Goal: Task Accomplishment & Management: Use online tool/utility

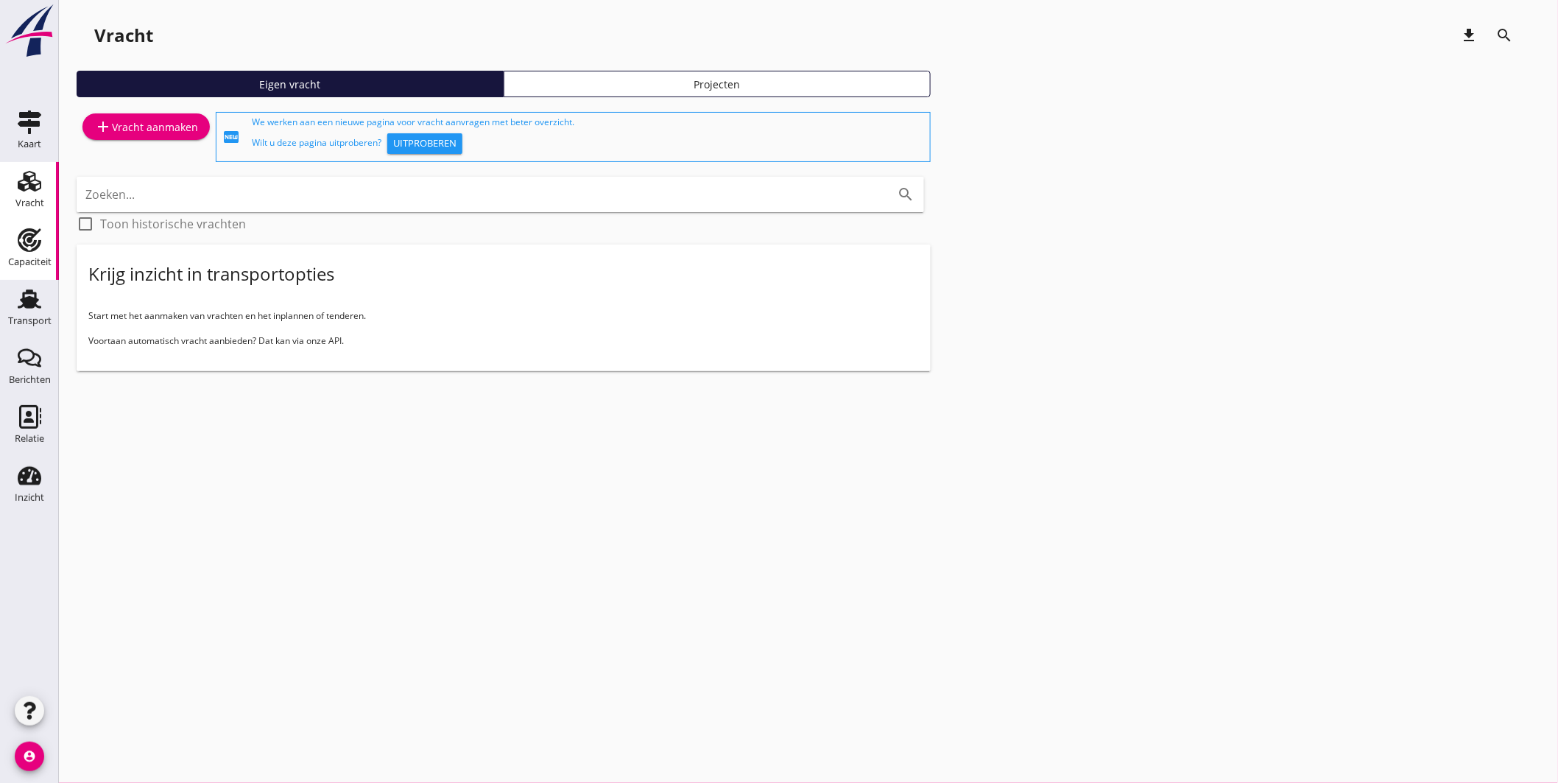
click at [32, 230] on use at bounding box center [30, 240] width 24 height 24
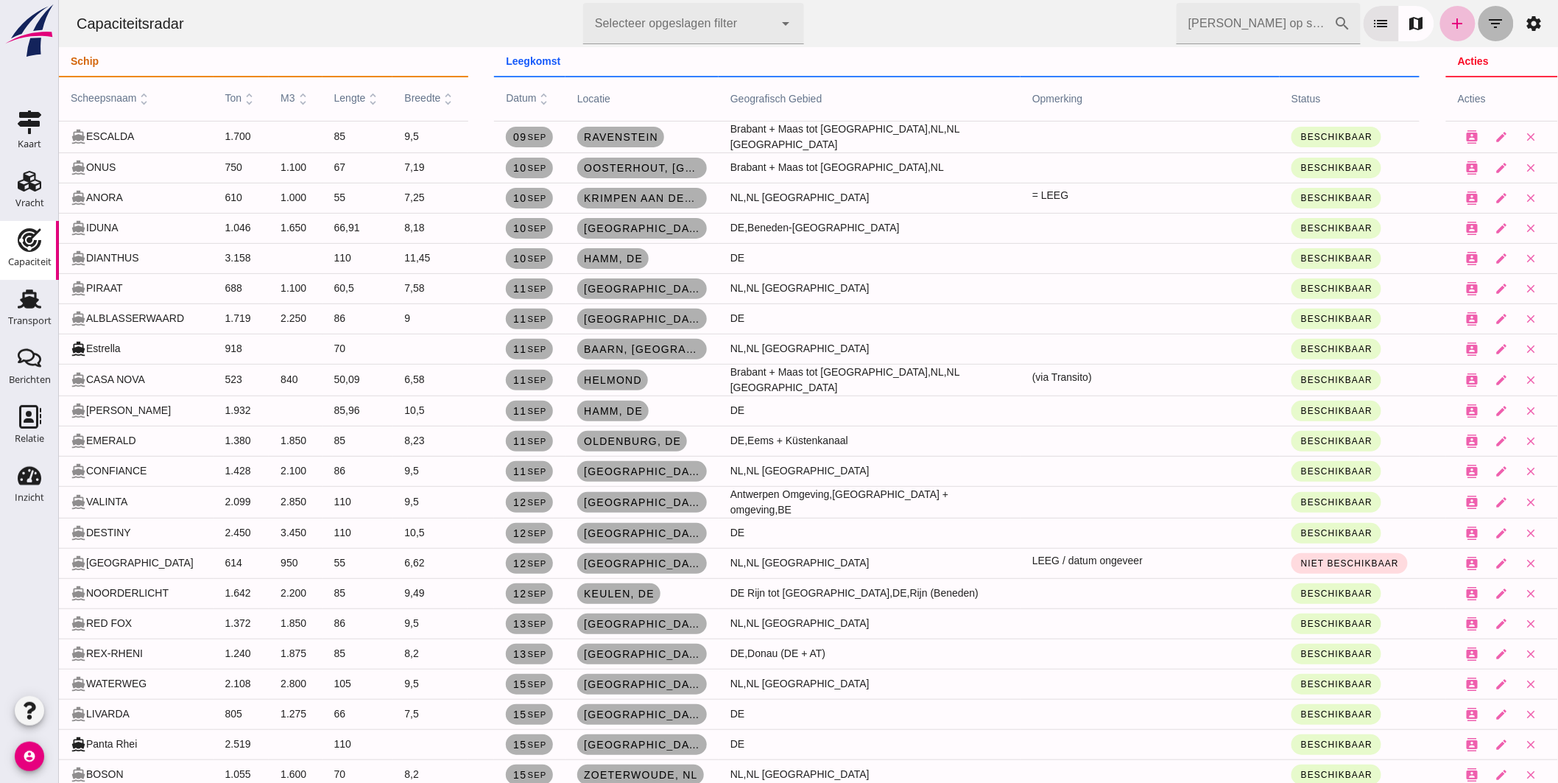
click at [1486, 18] on icon "filter_list" at bounding box center [1495, 24] width 18 height 18
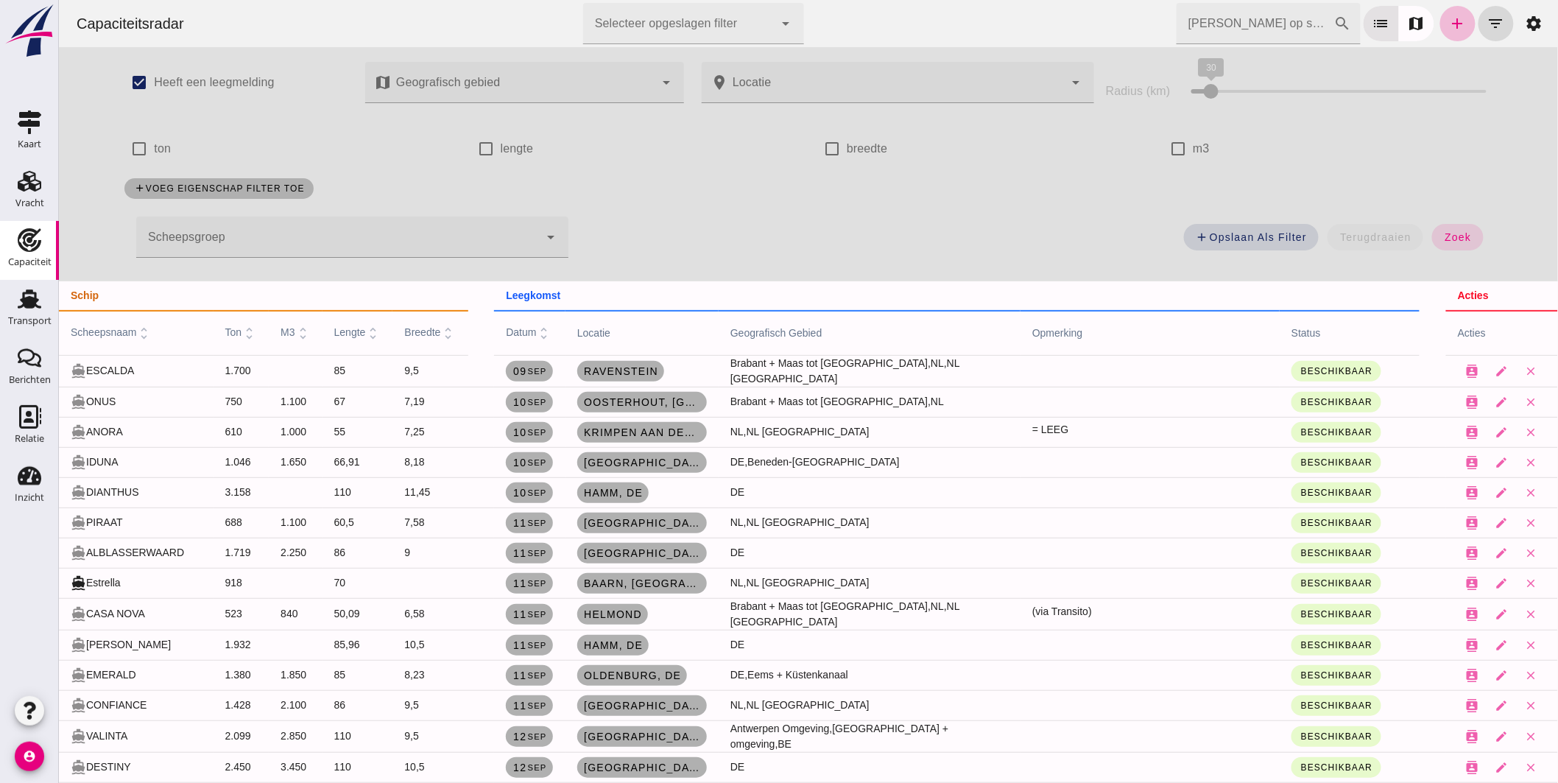
click at [375, 233] on div at bounding box center [336, 236] width 403 height 41
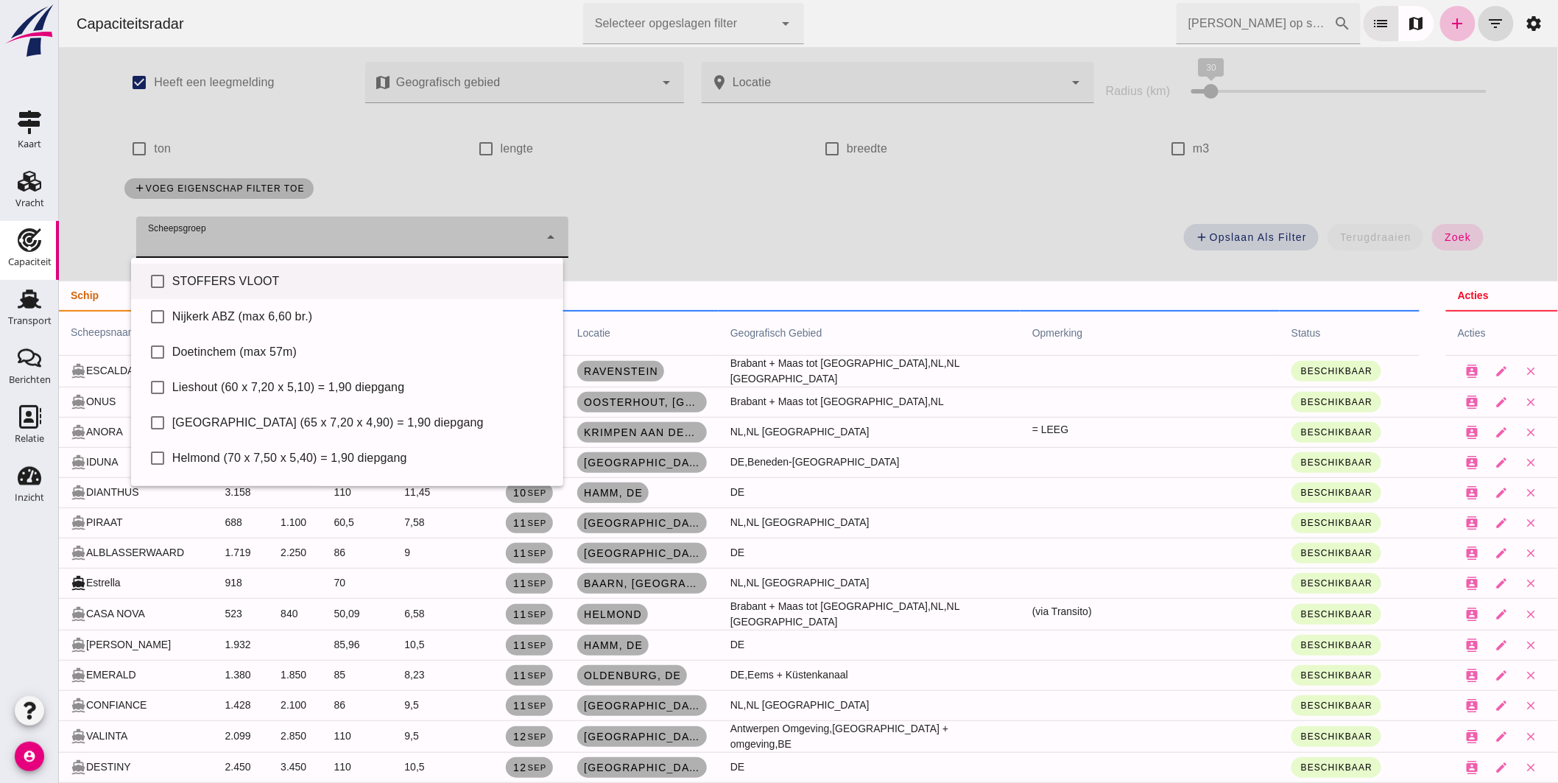
click at [292, 275] on div "STOFFERS VLOOT" at bounding box center [361, 281] width 379 height 18
type input "STOFFERS VLOOT"
checkbox input "true"
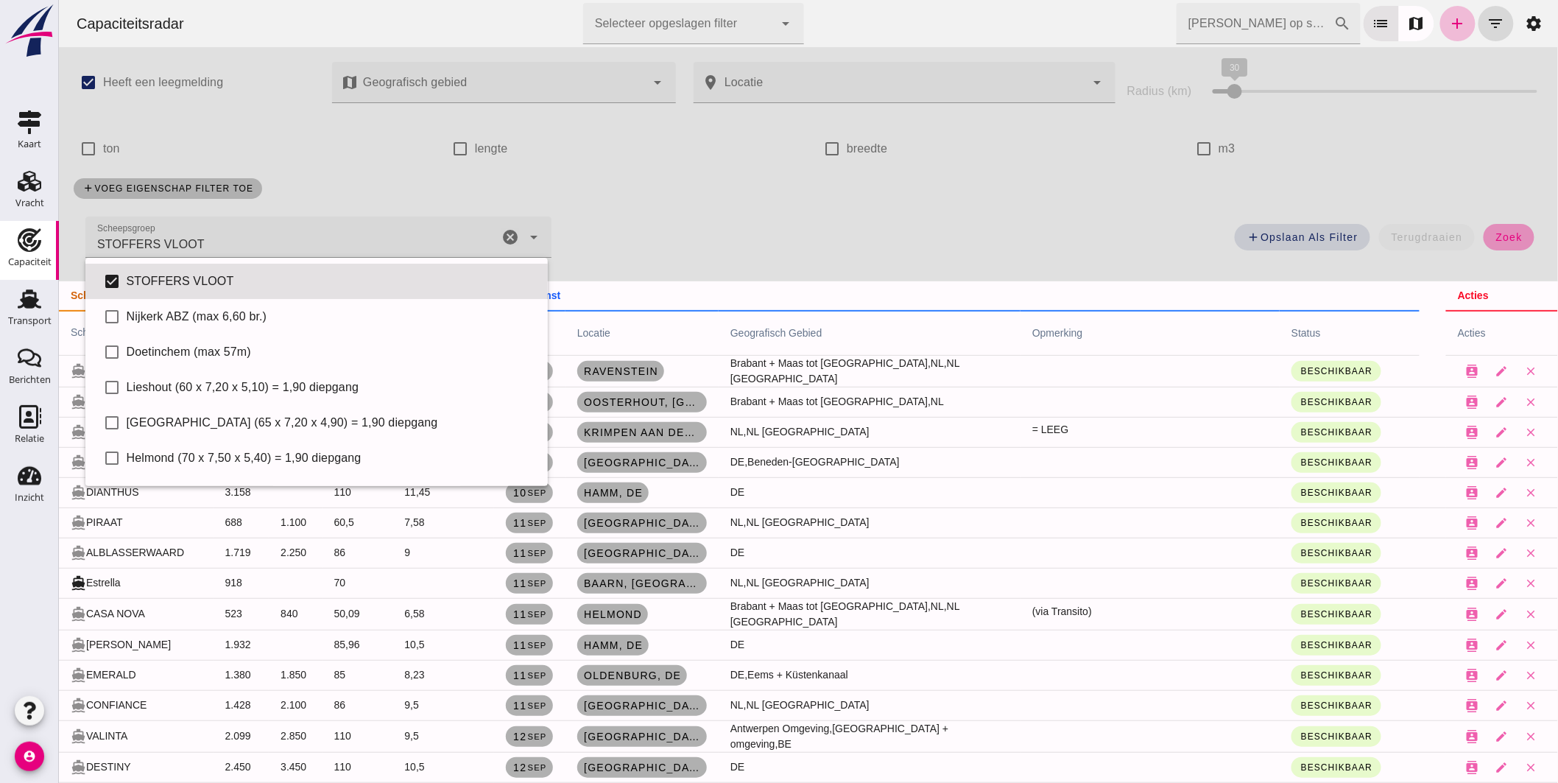
click at [1483, 231] on button "zoek" at bounding box center [1508, 237] width 51 height 27
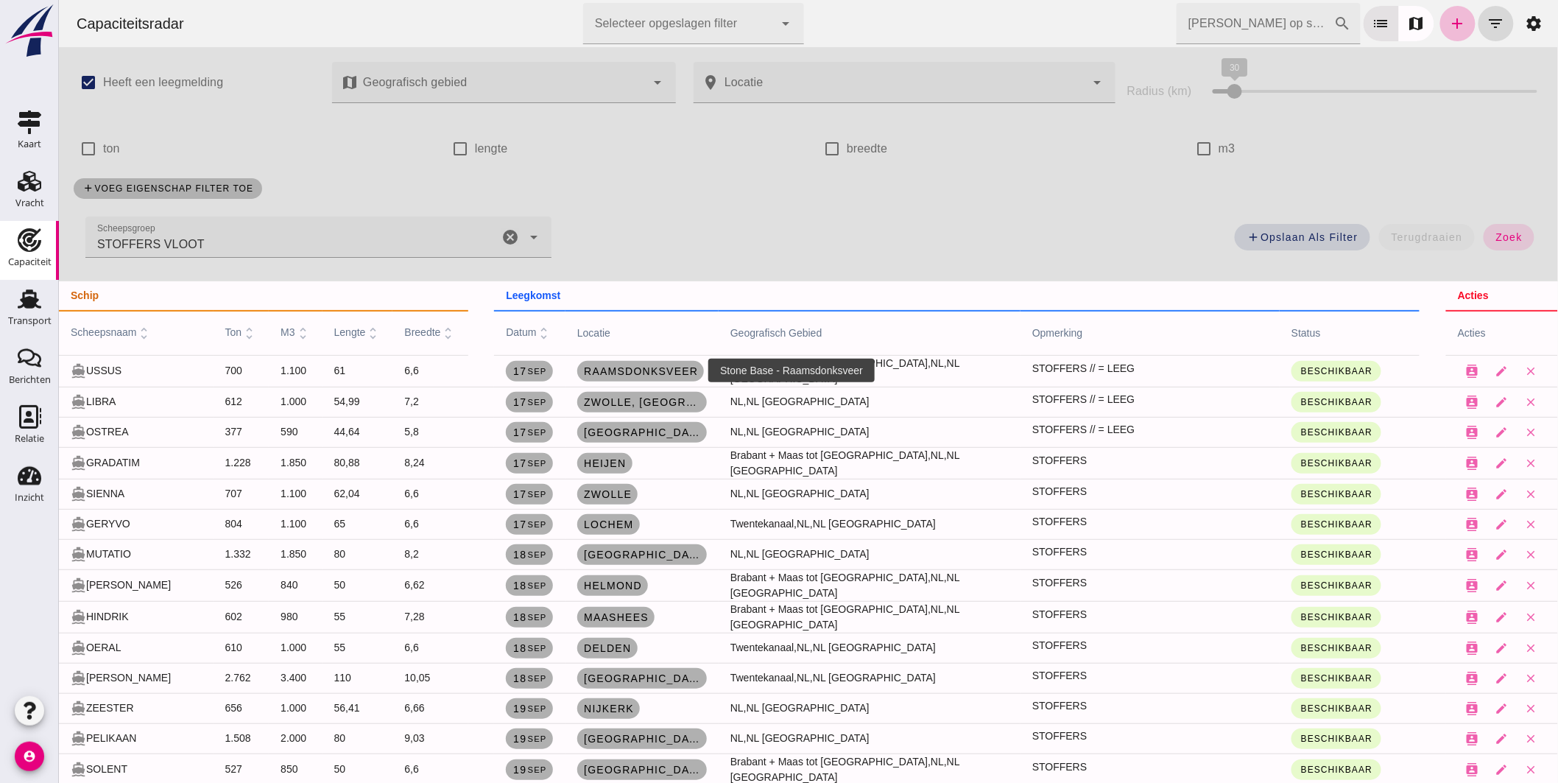
scroll to position [82, 0]
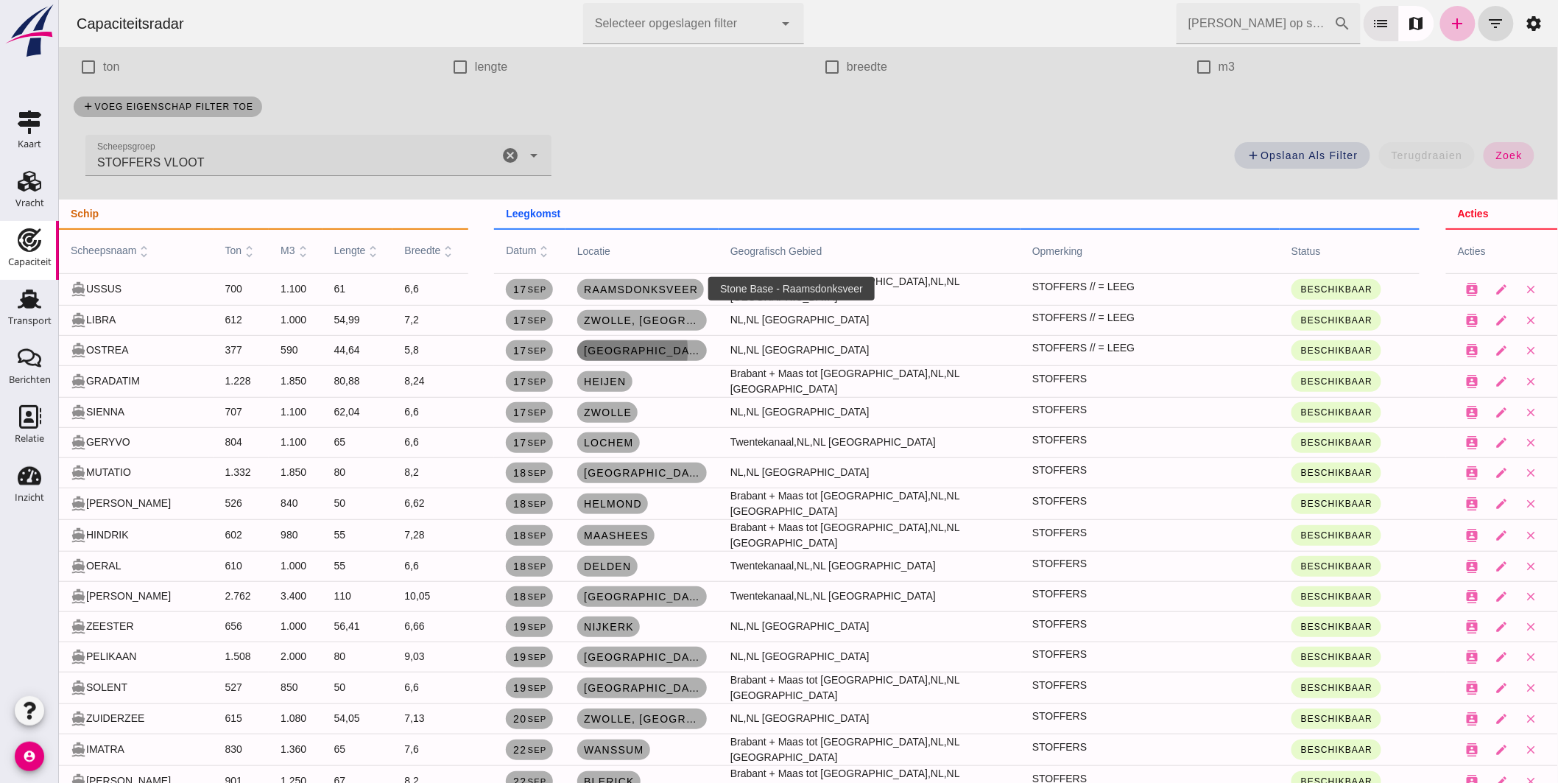
click at [610, 350] on span "[GEOGRAPHIC_DATA], [GEOGRAPHIC_DATA]" at bounding box center [641, 351] width 118 height 12
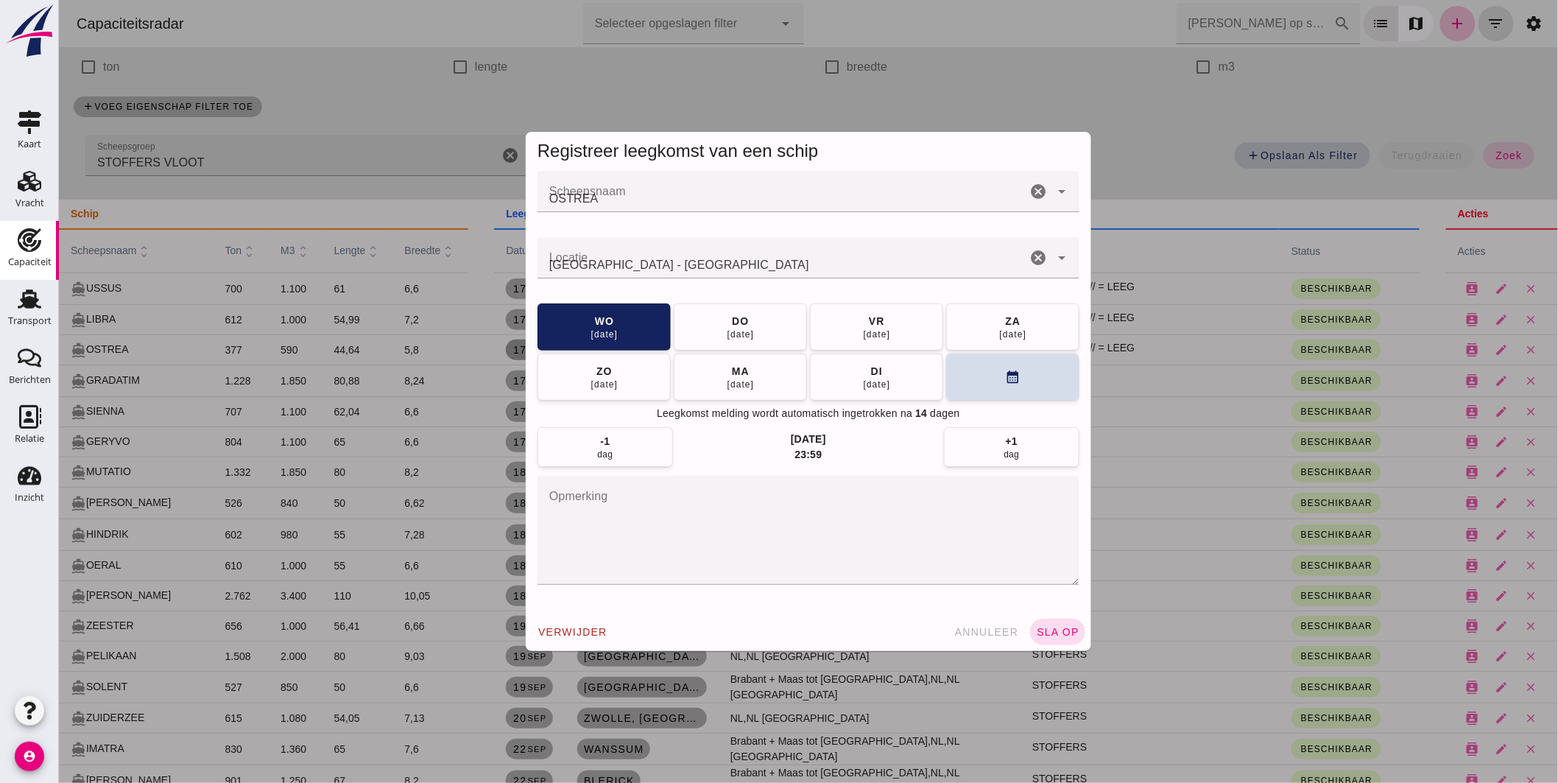
scroll to position [0, 0]
click at [862, 381] on div "[DATE]" at bounding box center [876, 384] width 28 height 12
click at [736, 256] on input "Locatie" at bounding box center [781, 265] width 489 height 18
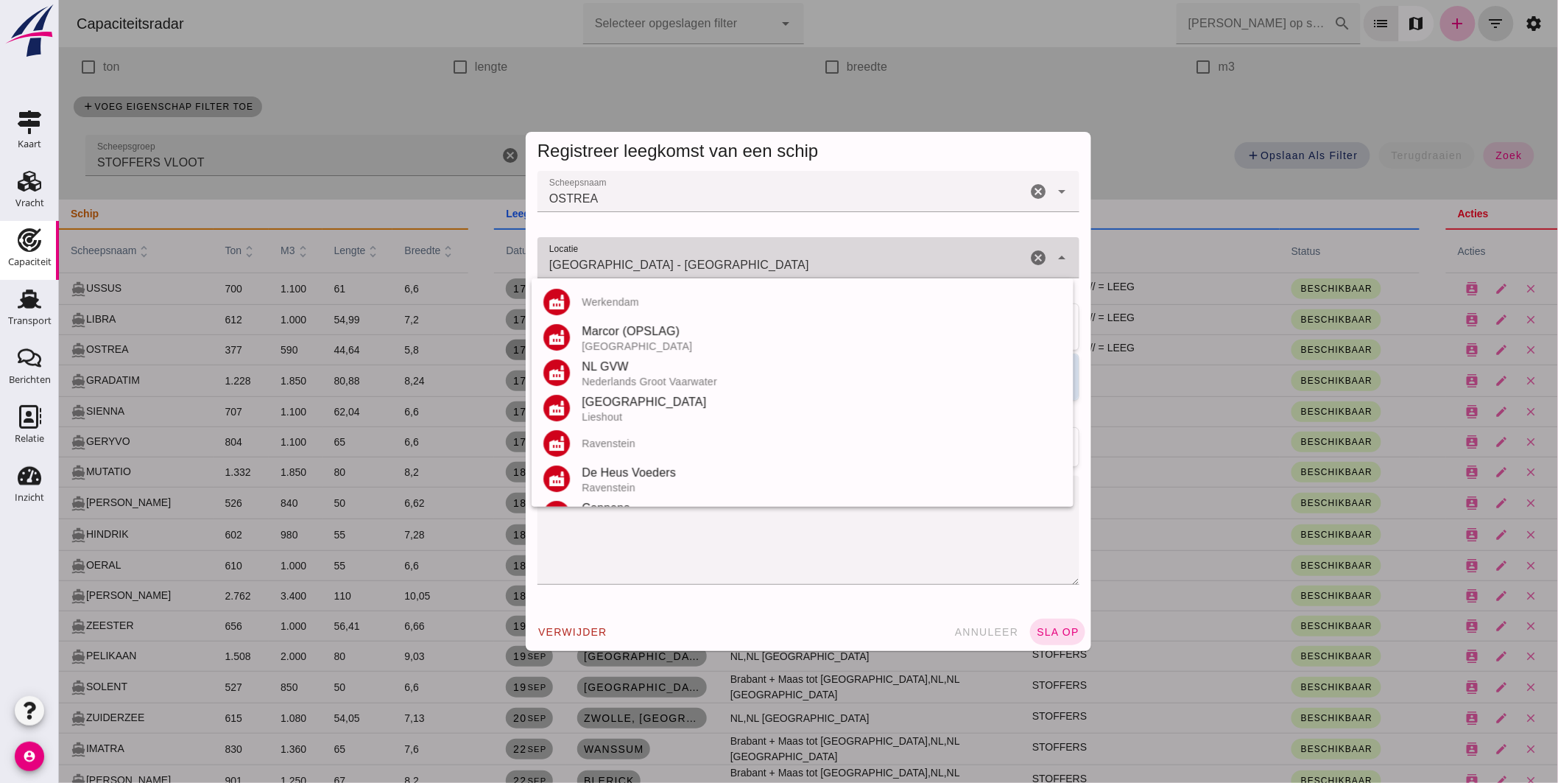
click at [736, 256] on input "[GEOGRAPHIC_DATA] - [GEOGRAPHIC_DATA]" at bounding box center [781, 265] width 489 height 18
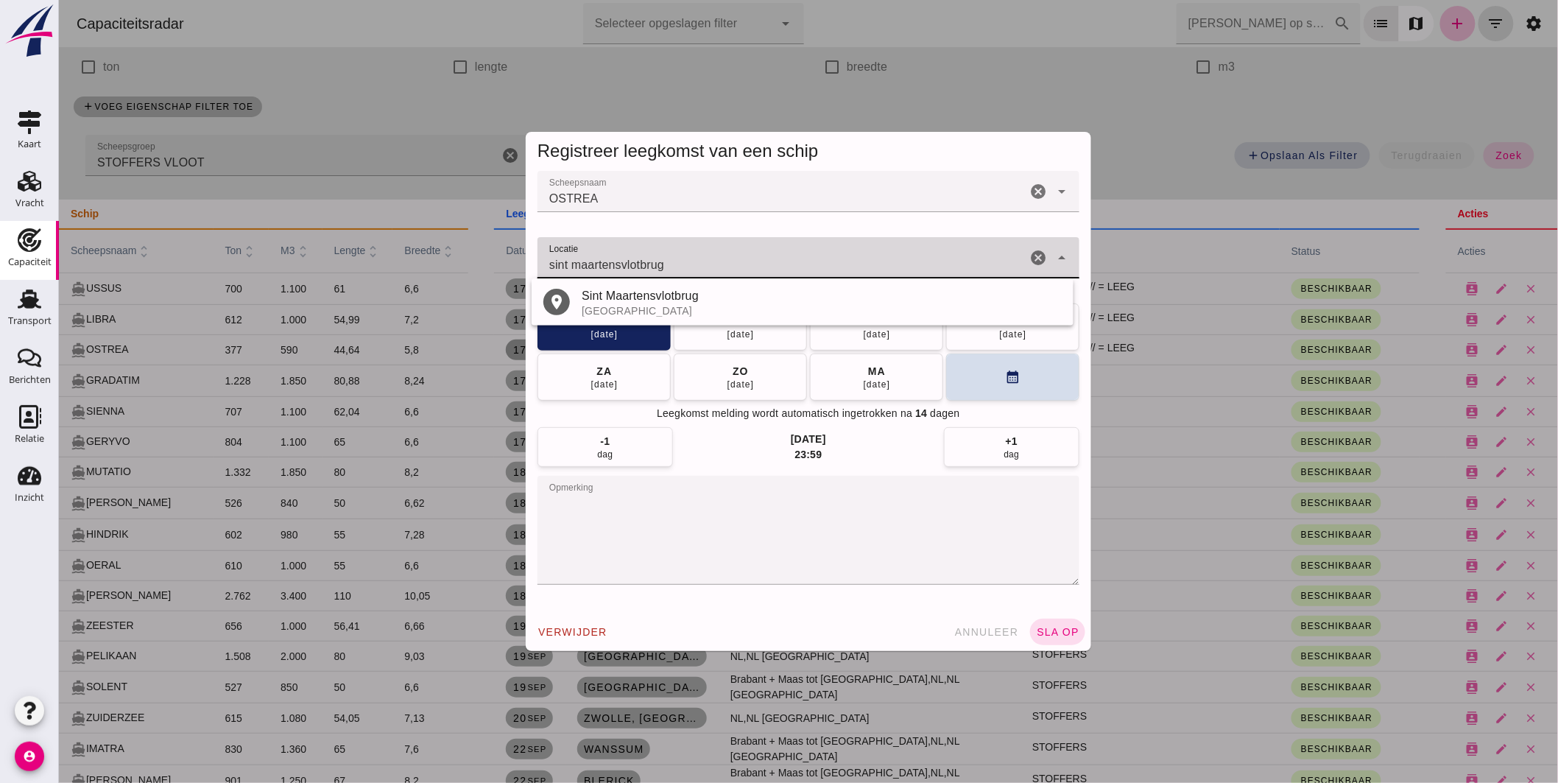
click at [669, 296] on div "Sint Maartensvlotbrug" at bounding box center [821, 296] width 480 height 18
type input "Sint Maartensvlotbrug - [GEOGRAPHIC_DATA]"
click at [679, 498] on textarea "opmerking" at bounding box center [808, 530] width 542 height 109
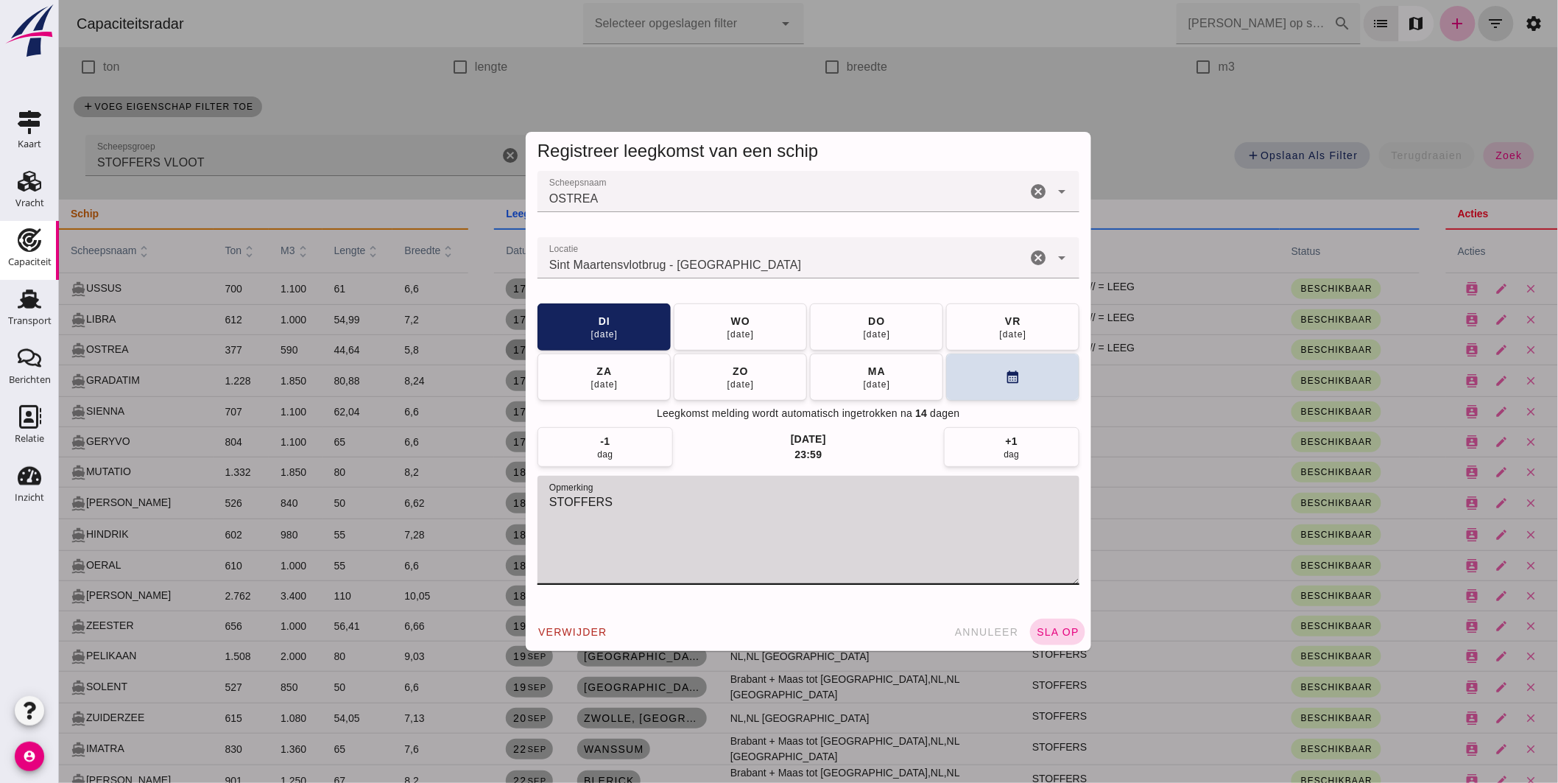
type textarea "STOFFERS"
click at [1058, 632] on span "sla op" at bounding box center [1056, 632] width 43 height 12
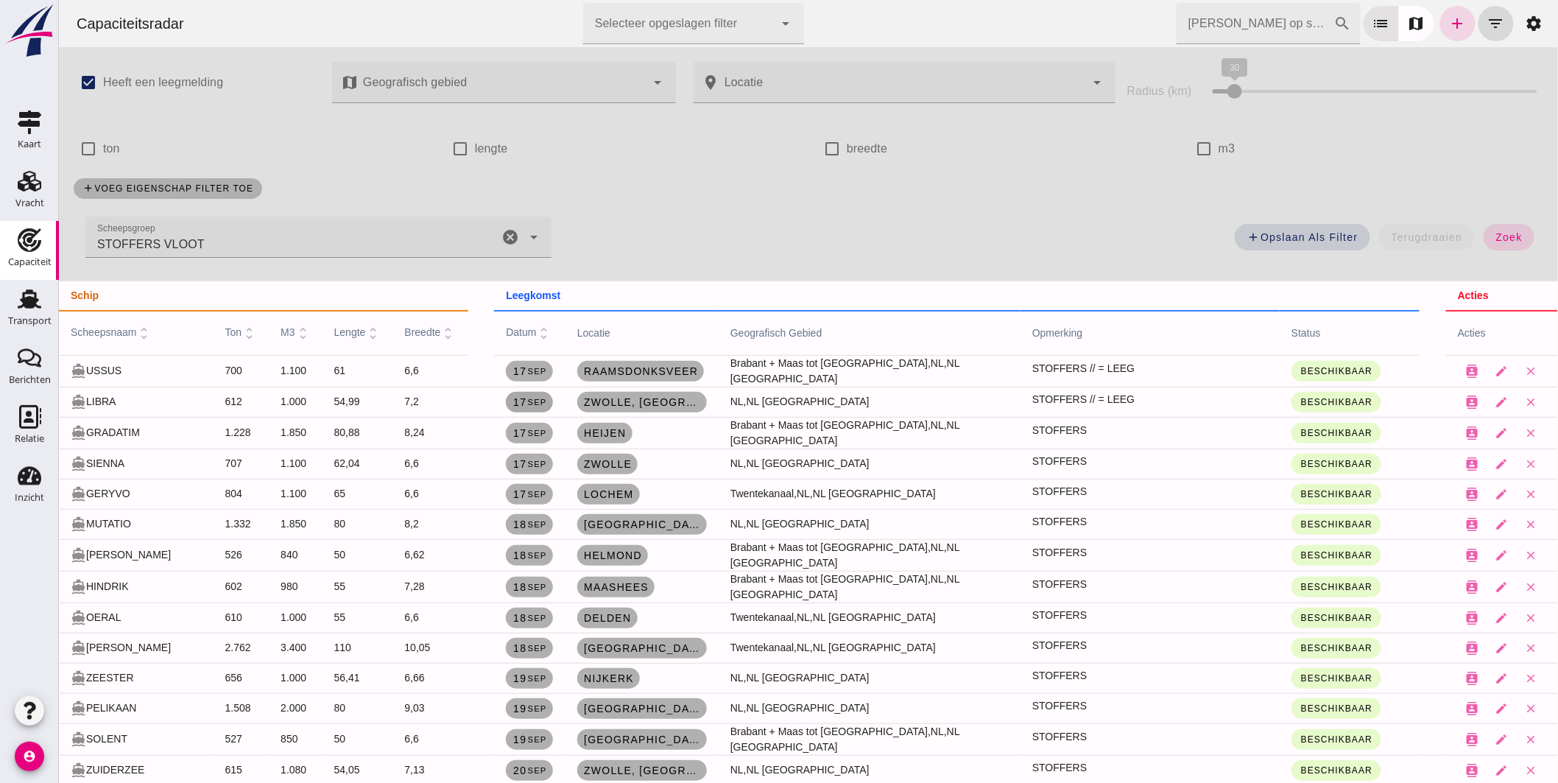
scroll to position [163, 0]
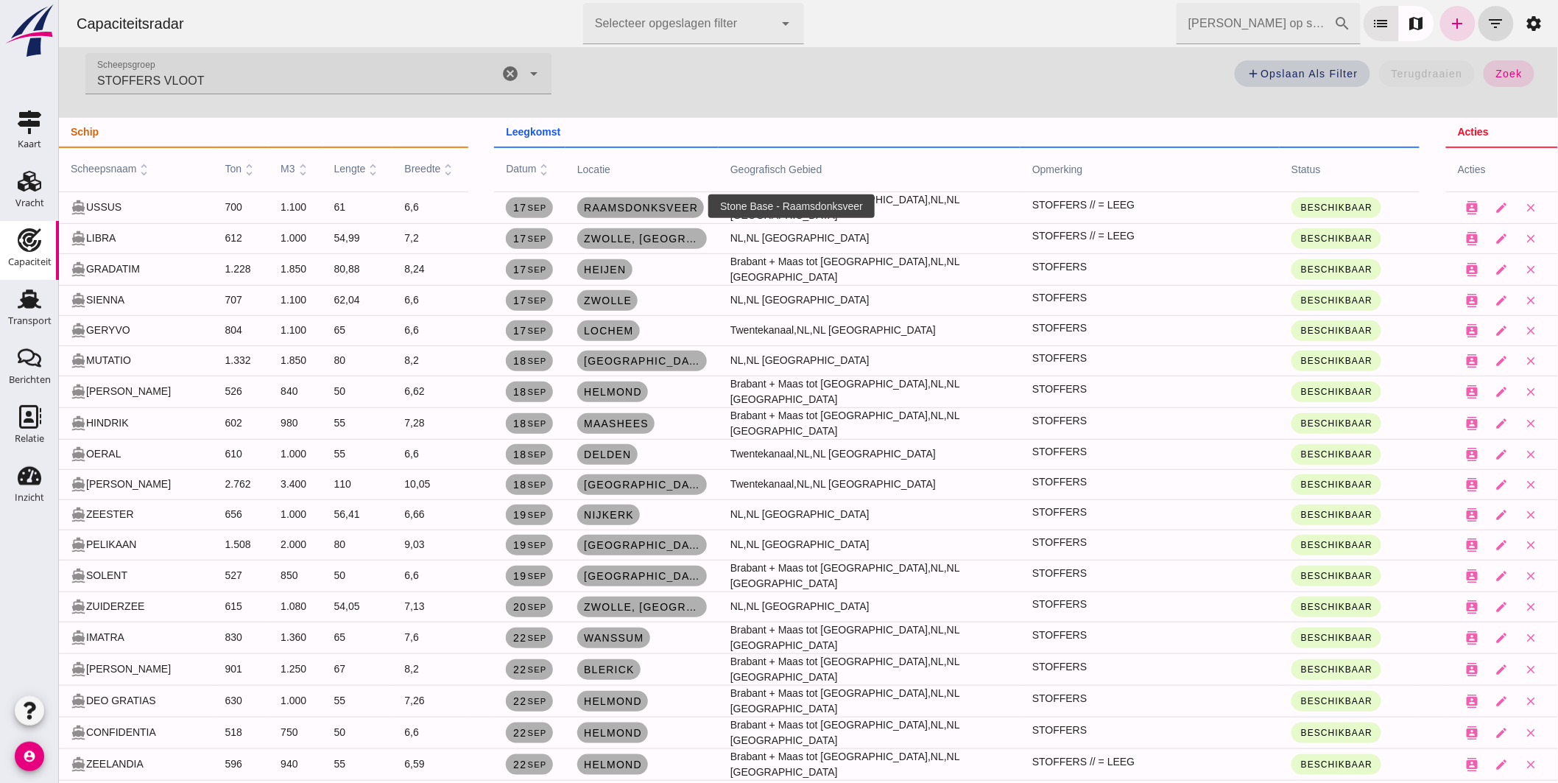
click at [642, 206] on span "Raamsdonksveer" at bounding box center [639, 208] width 115 height 12
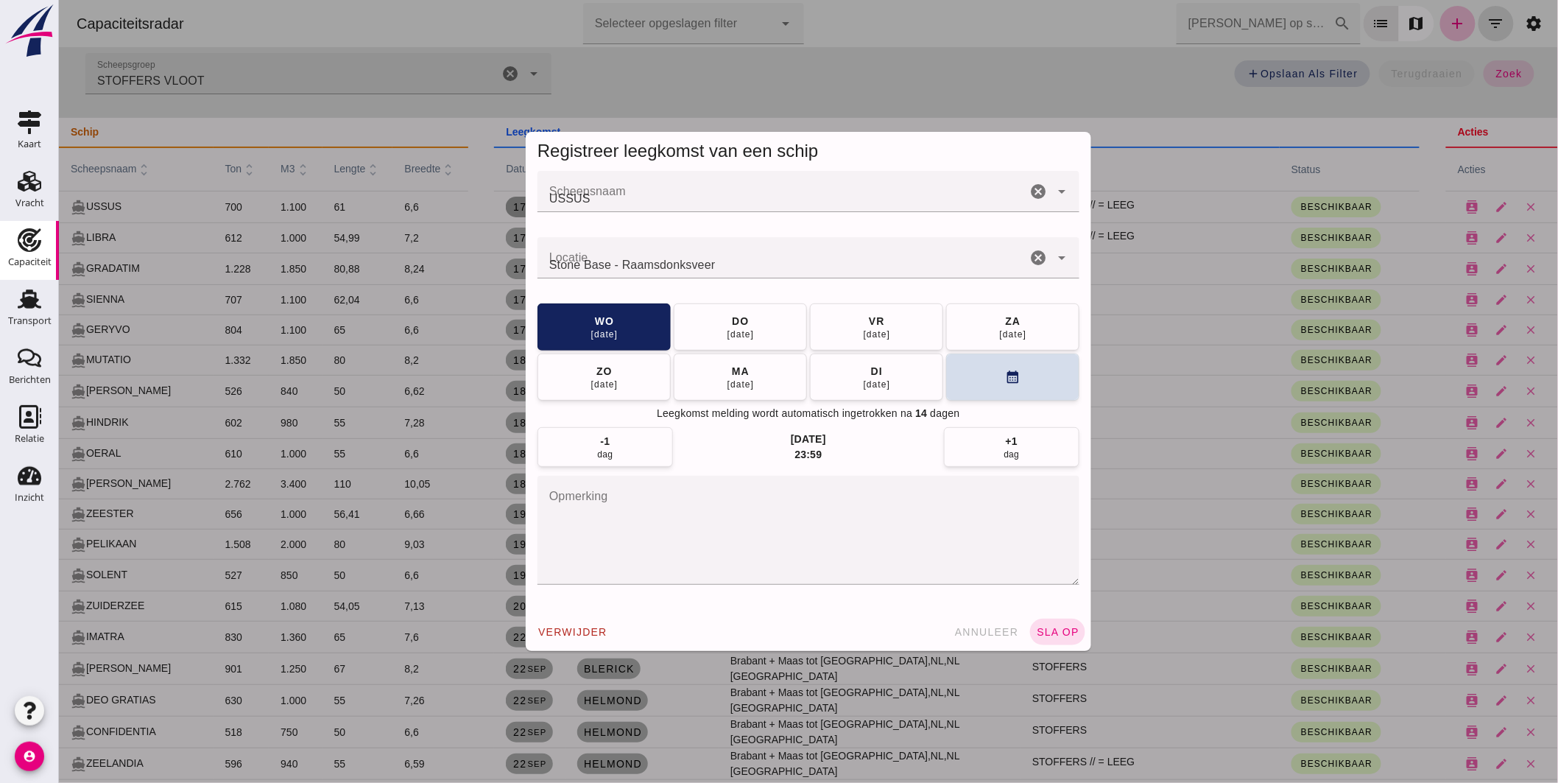
scroll to position [0, 0]
click at [731, 326] on div "do" at bounding box center [739, 321] width 18 height 15
drag, startPoint x: 1064, startPoint y: 627, endPoint x: 1076, endPoint y: 620, distance: 13.9
click at [1065, 627] on span "sla op" at bounding box center [1056, 632] width 43 height 12
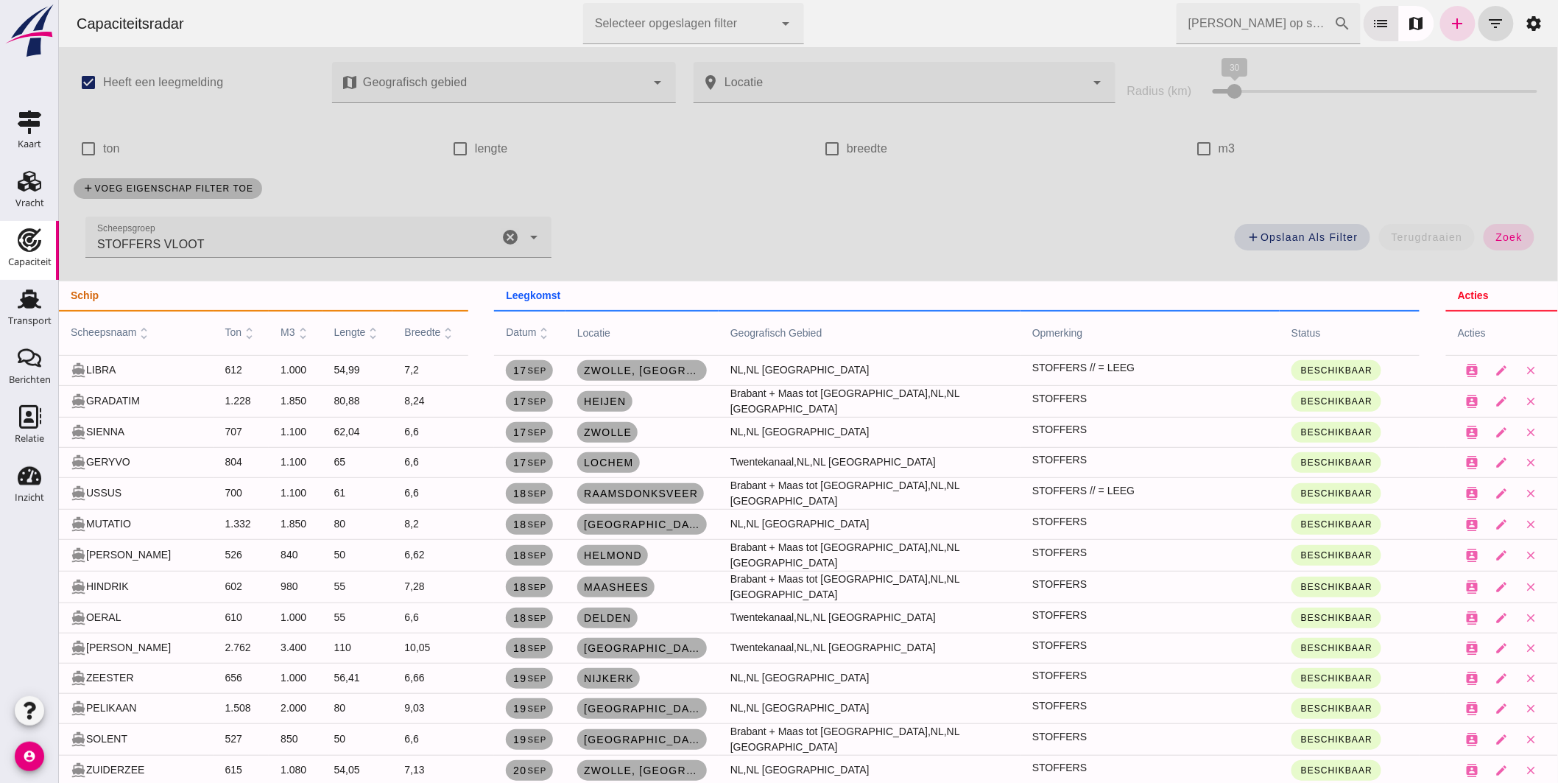
scroll to position [163, 0]
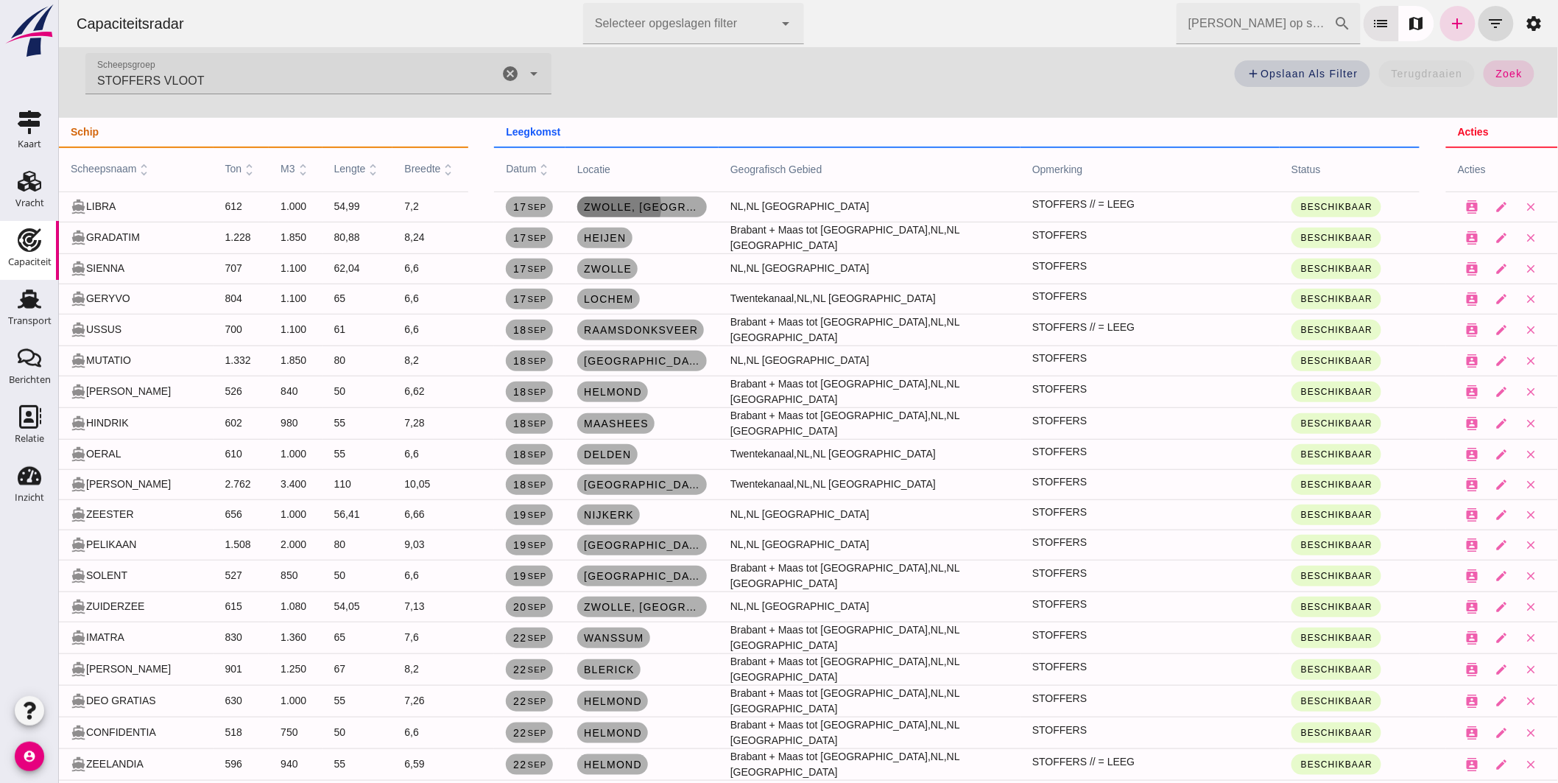
click at [616, 200] on link "Zwolle, [GEOGRAPHIC_DATA]" at bounding box center [641, 207] width 130 height 21
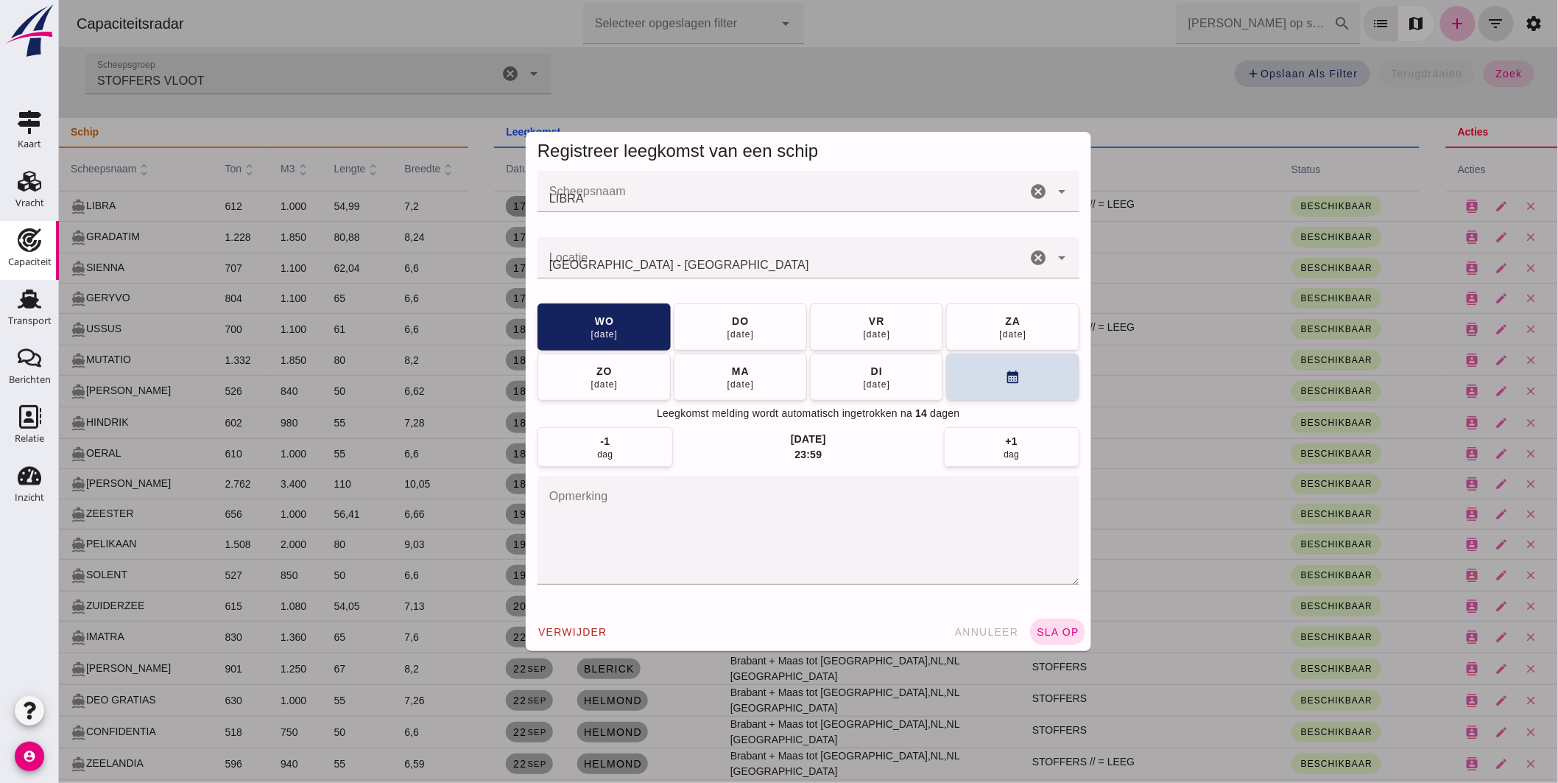
scroll to position [0, 0]
click at [738, 325] on div "do" at bounding box center [739, 320] width 18 height 15
click at [1051, 627] on span "sla op" at bounding box center [1056, 632] width 43 height 12
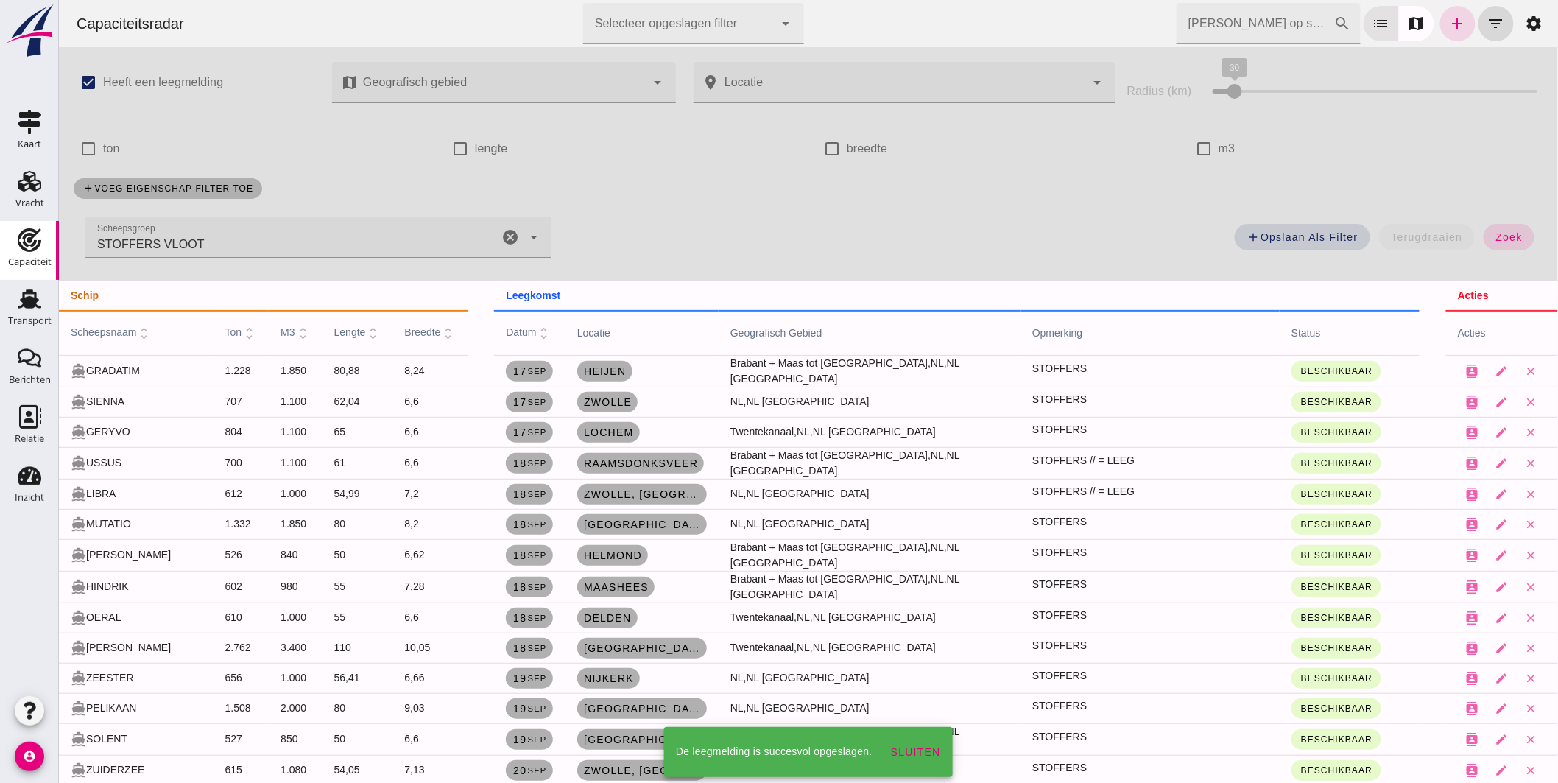
scroll to position [163, 0]
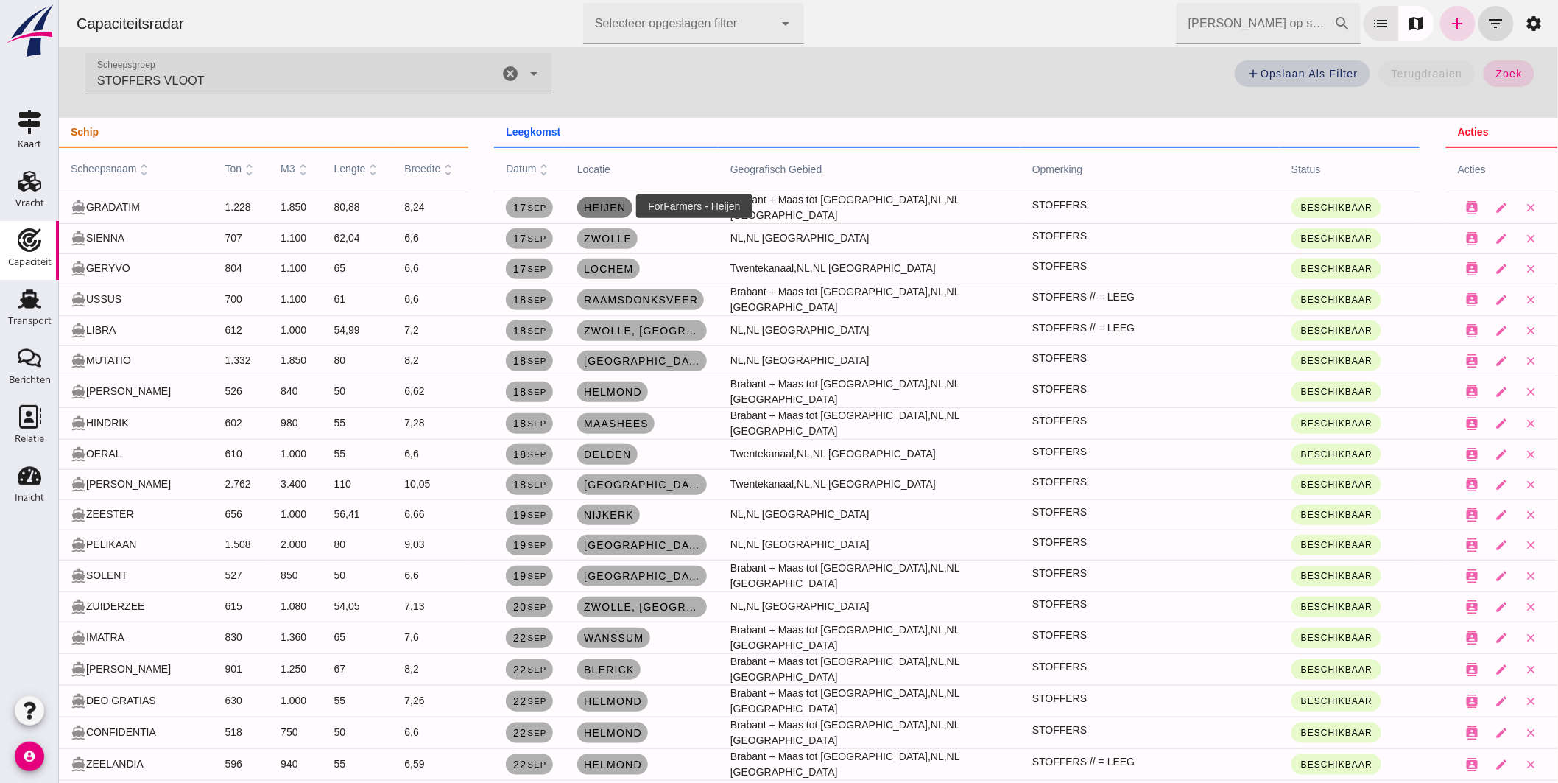
click at [597, 200] on link "Heijen" at bounding box center [603, 207] width 55 height 21
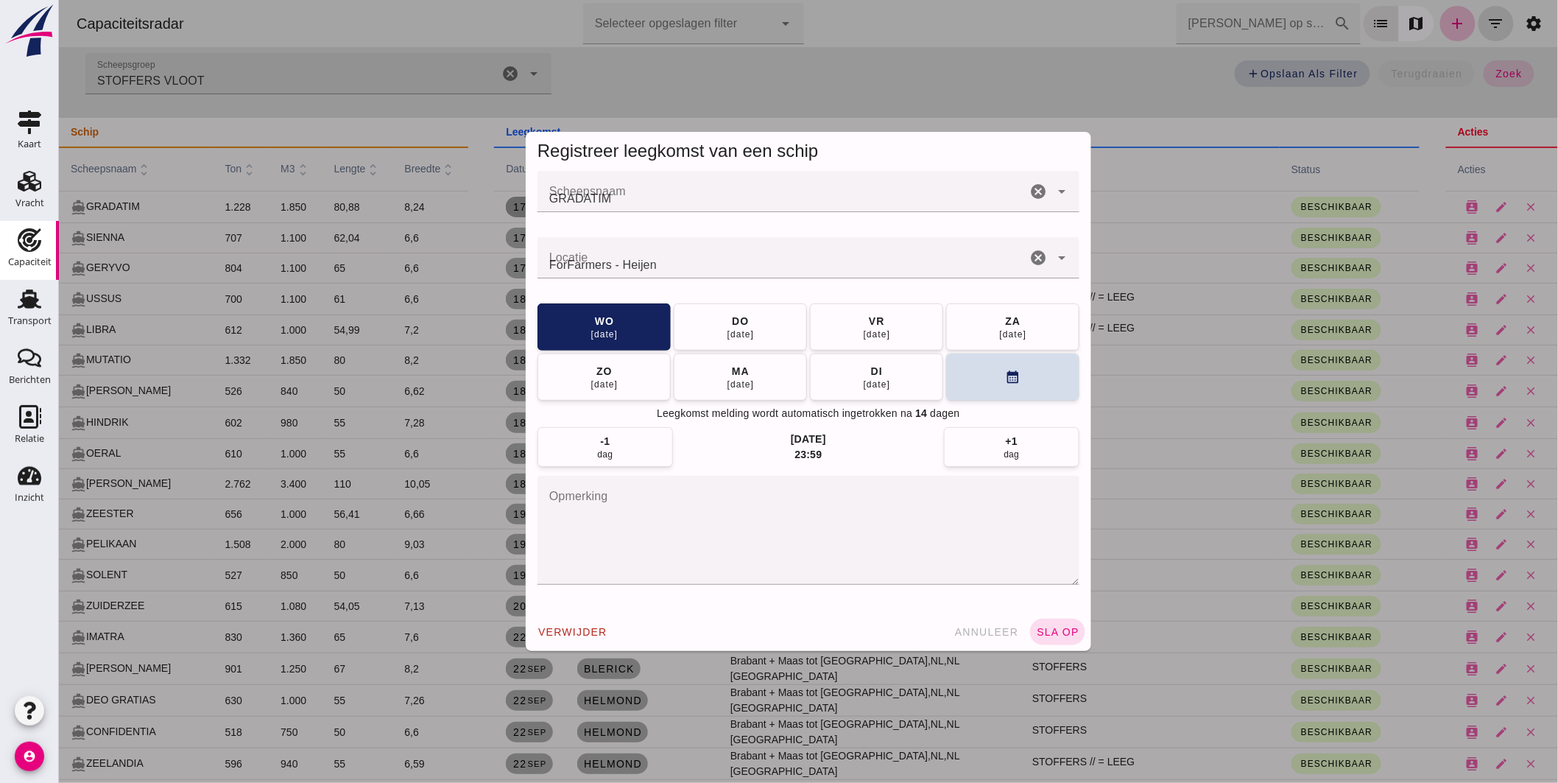
scroll to position [0, 0]
click at [761, 321] on button "[DATE]" at bounding box center [739, 326] width 133 height 47
click at [1049, 636] on span "sla op" at bounding box center [1056, 632] width 43 height 12
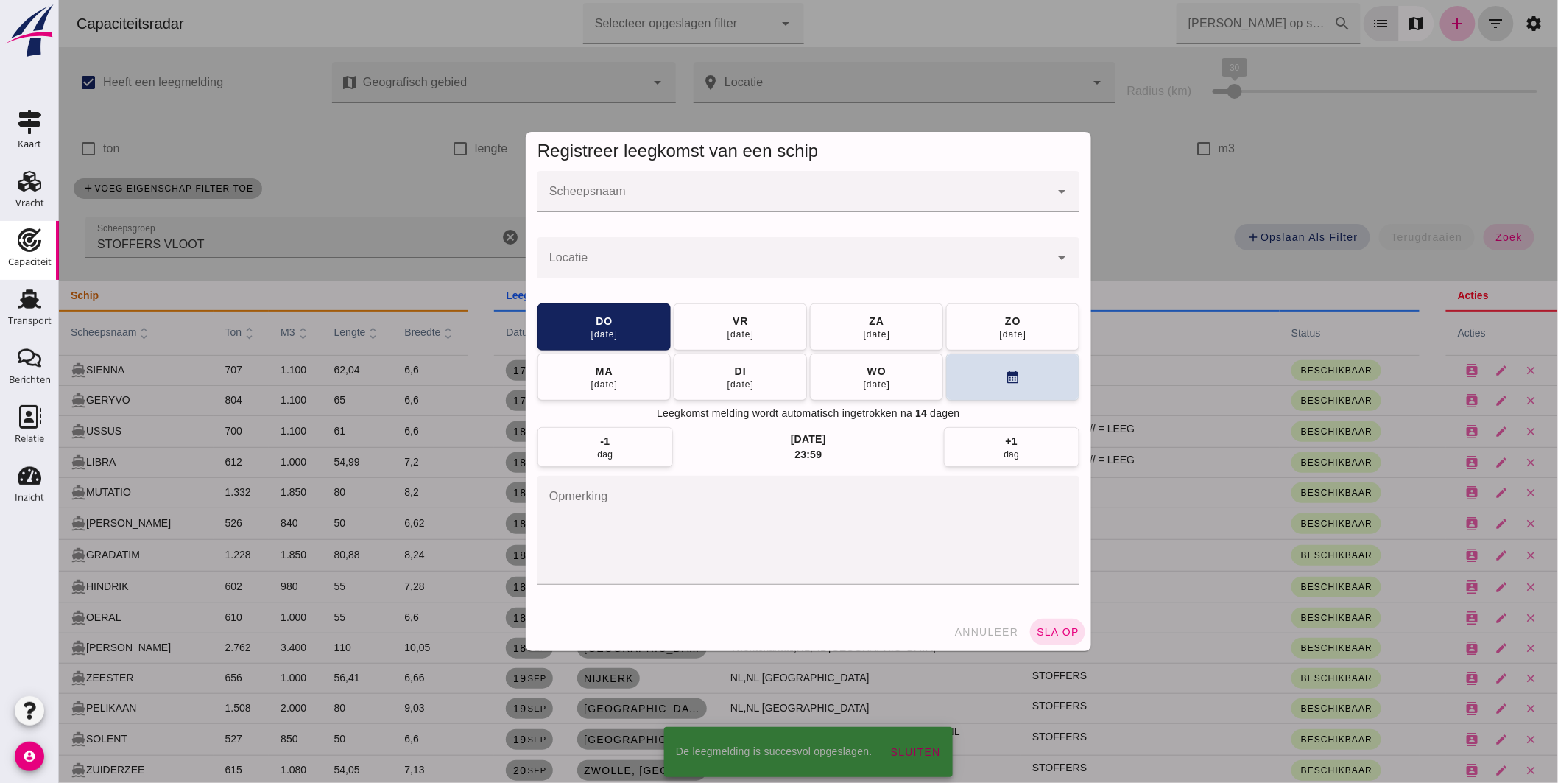
scroll to position [163, 0]
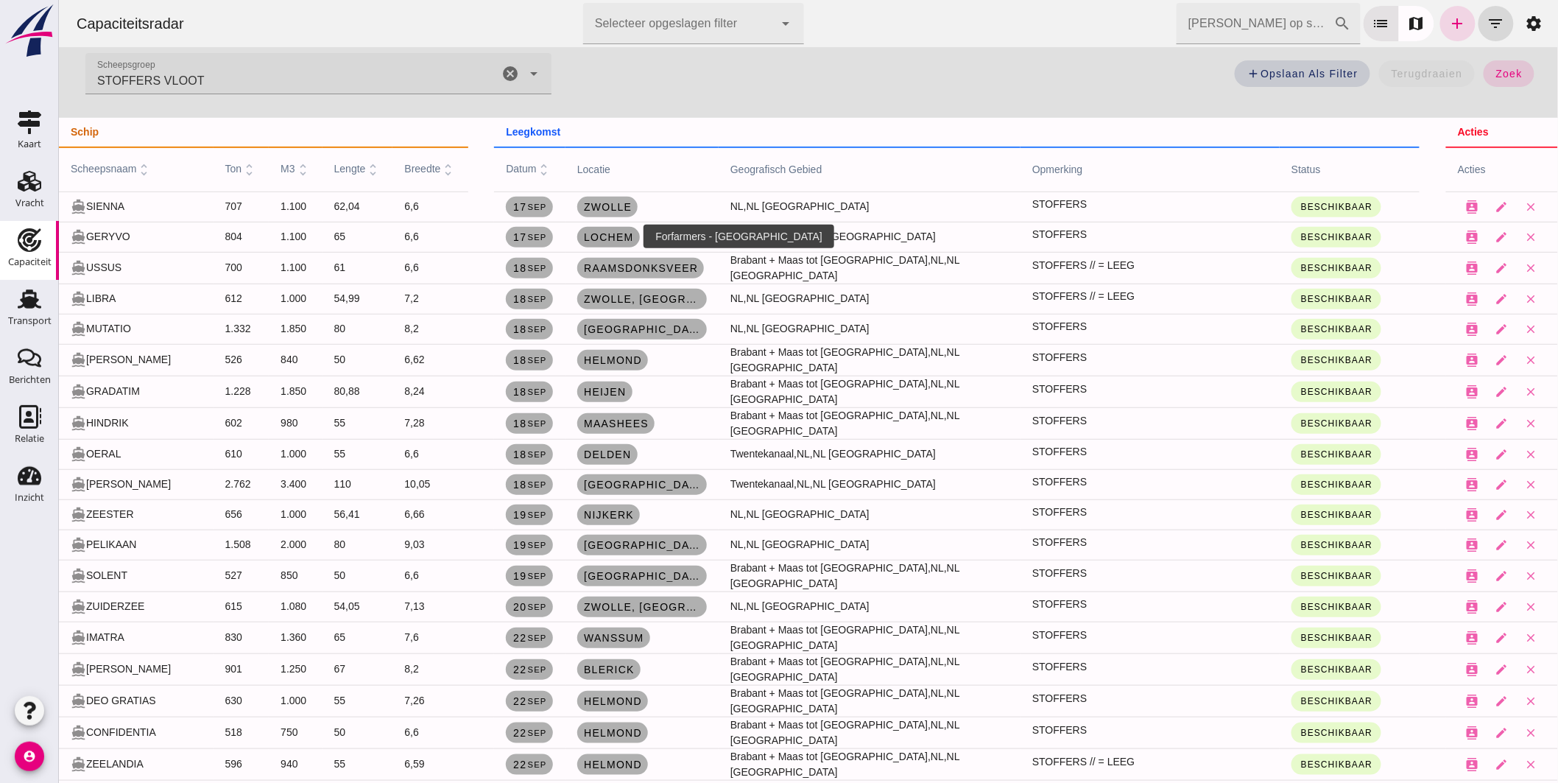
click at [618, 234] on span "Lochem" at bounding box center [607, 237] width 51 height 12
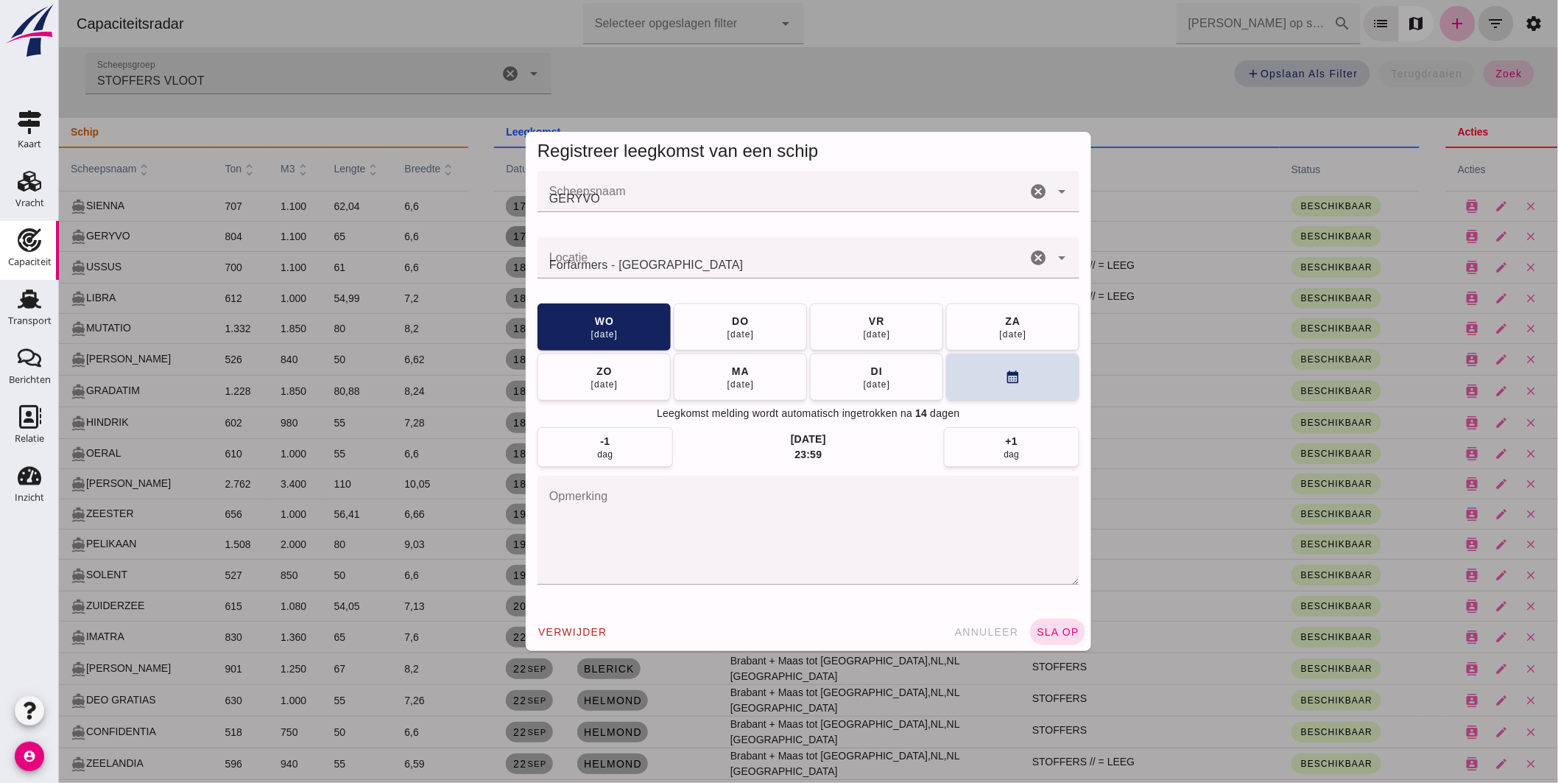
scroll to position [0, 0]
click at [730, 315] on div "do" at bounding box center [739, 320] width 18 height 15
click at [1056, 636] on span "sla op" at bounding box center [1056, 632] width 43 height 12
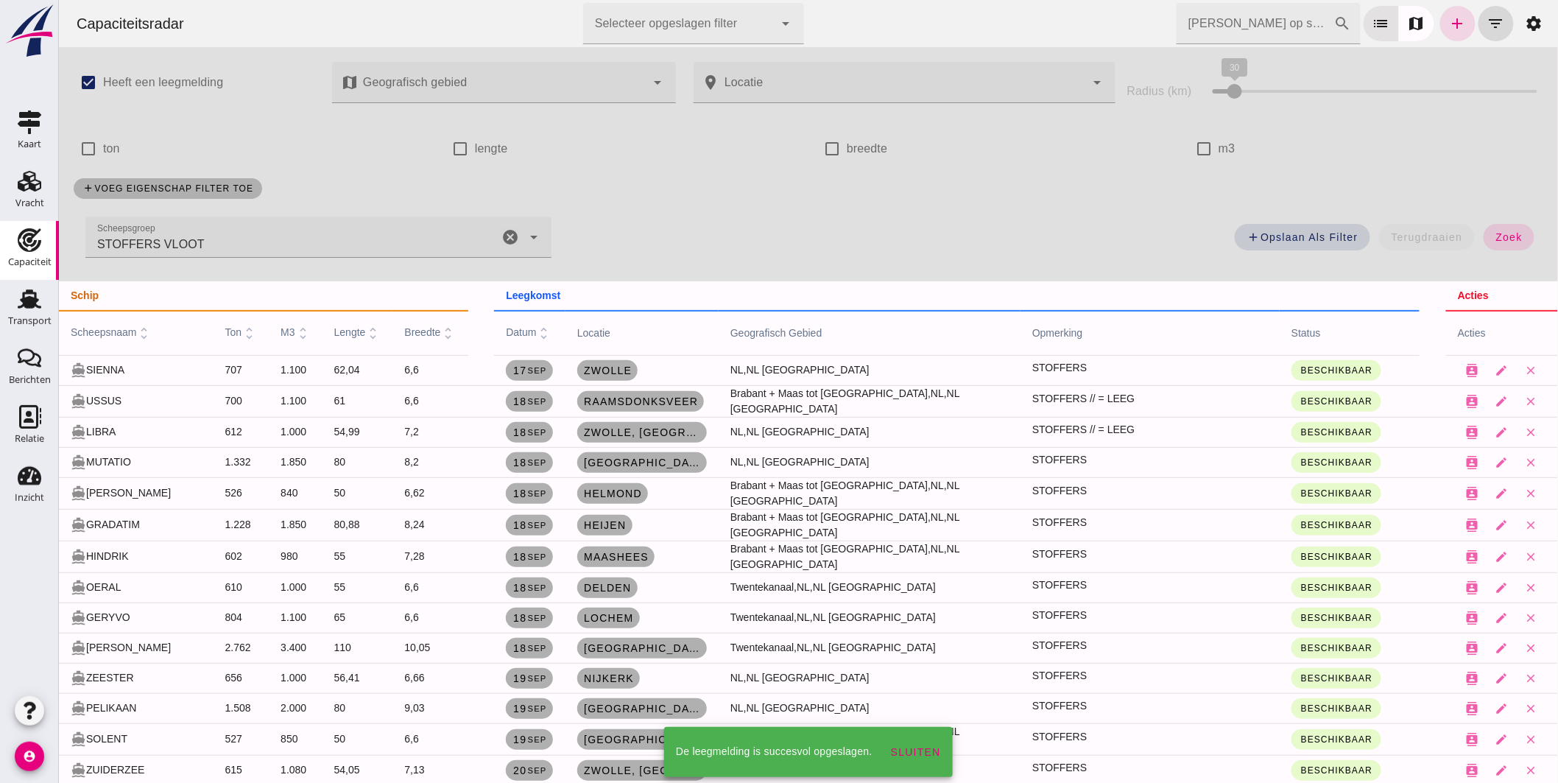
scroll to position [163, 0]
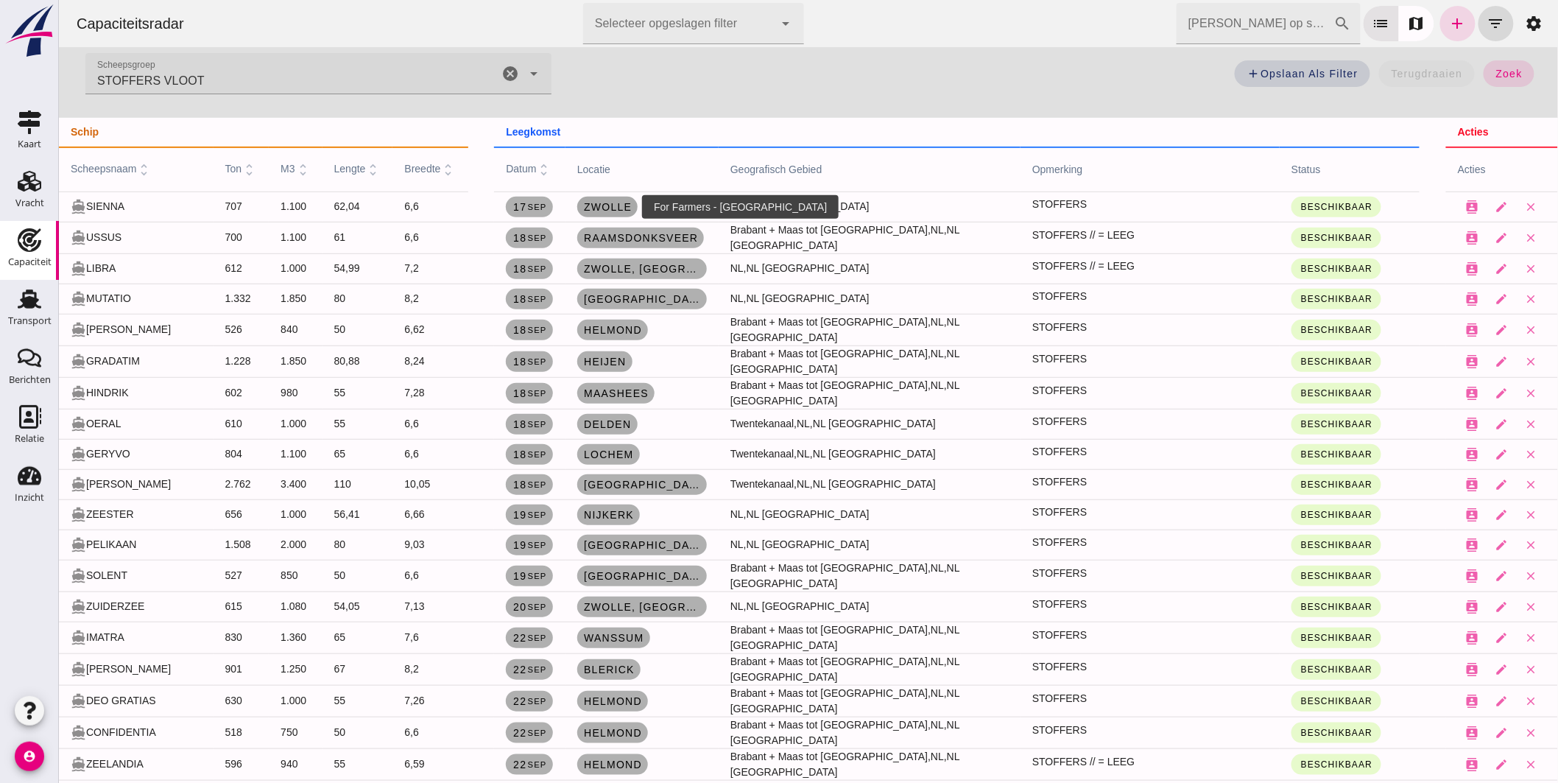
click at [608, 202] on span "Zwolle" at bounding box center [606, 207] width 49 height 12
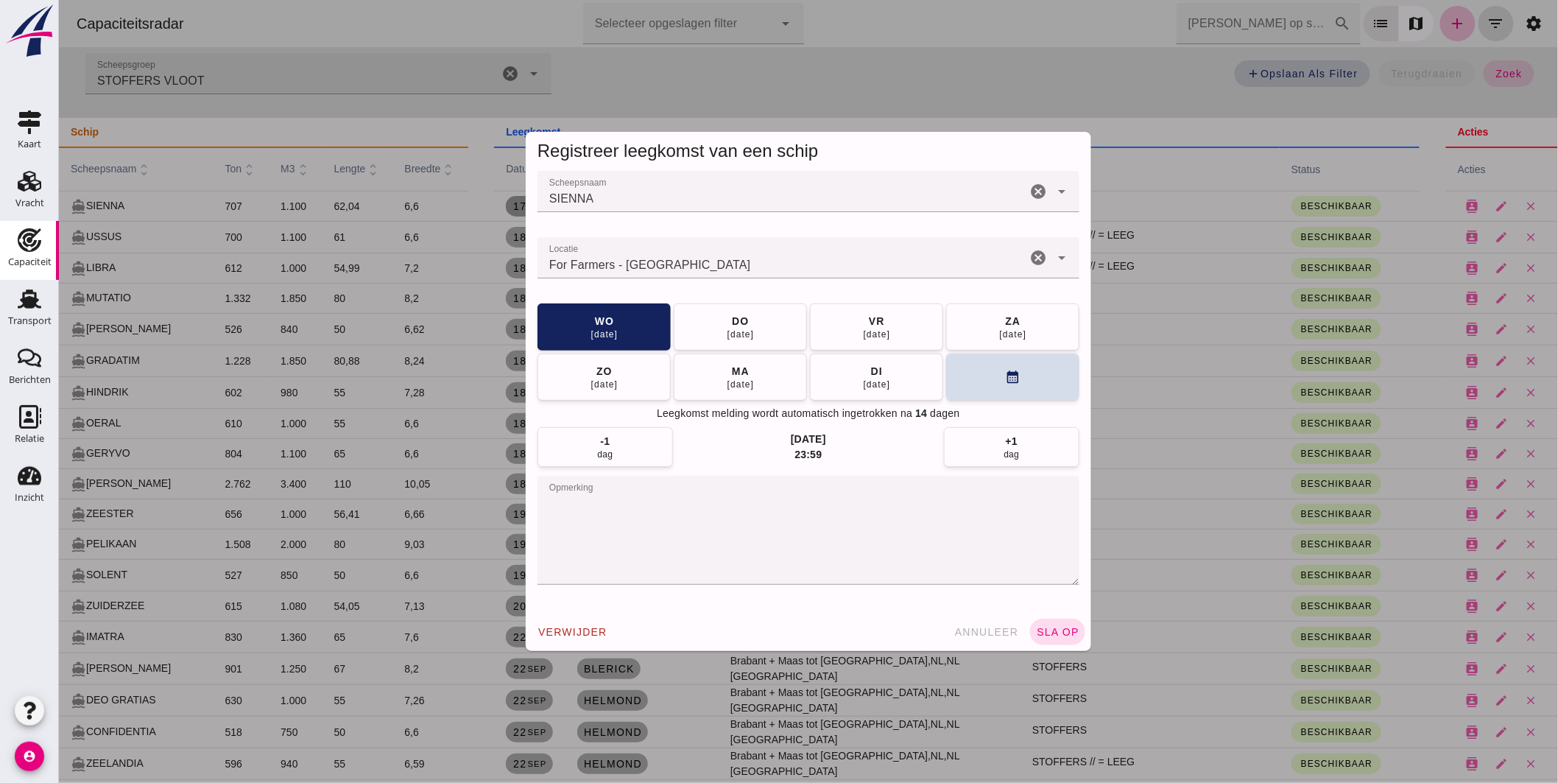
scroll to position [0, 0]
click at [733, 325] on div "do" at bounding box center [739, 320] width 18 height 15
click at [1054, 628] on span "sla op" at bounding box center [1056, 632] width 43 height 12
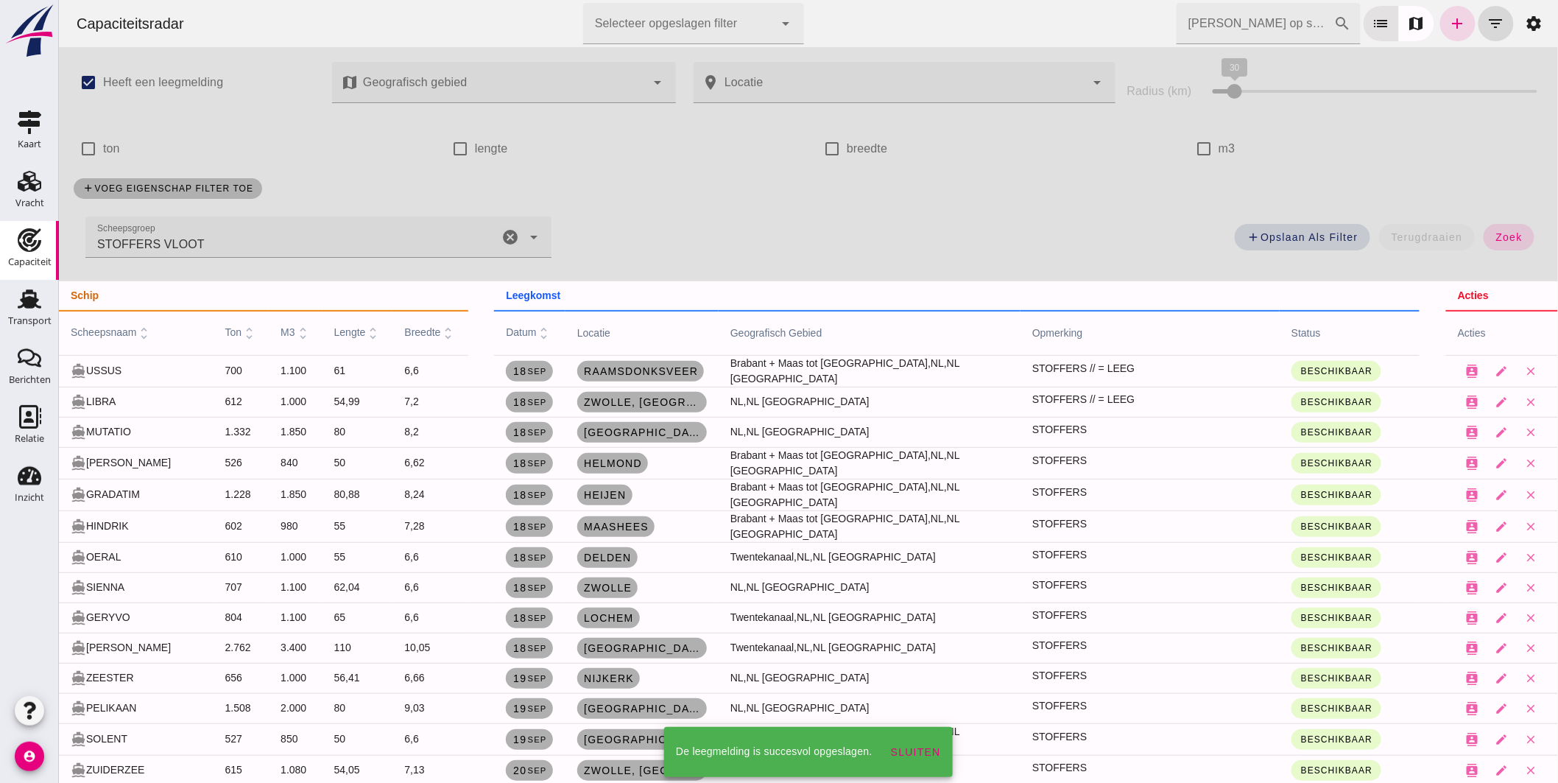
scroll to position [163, 0]
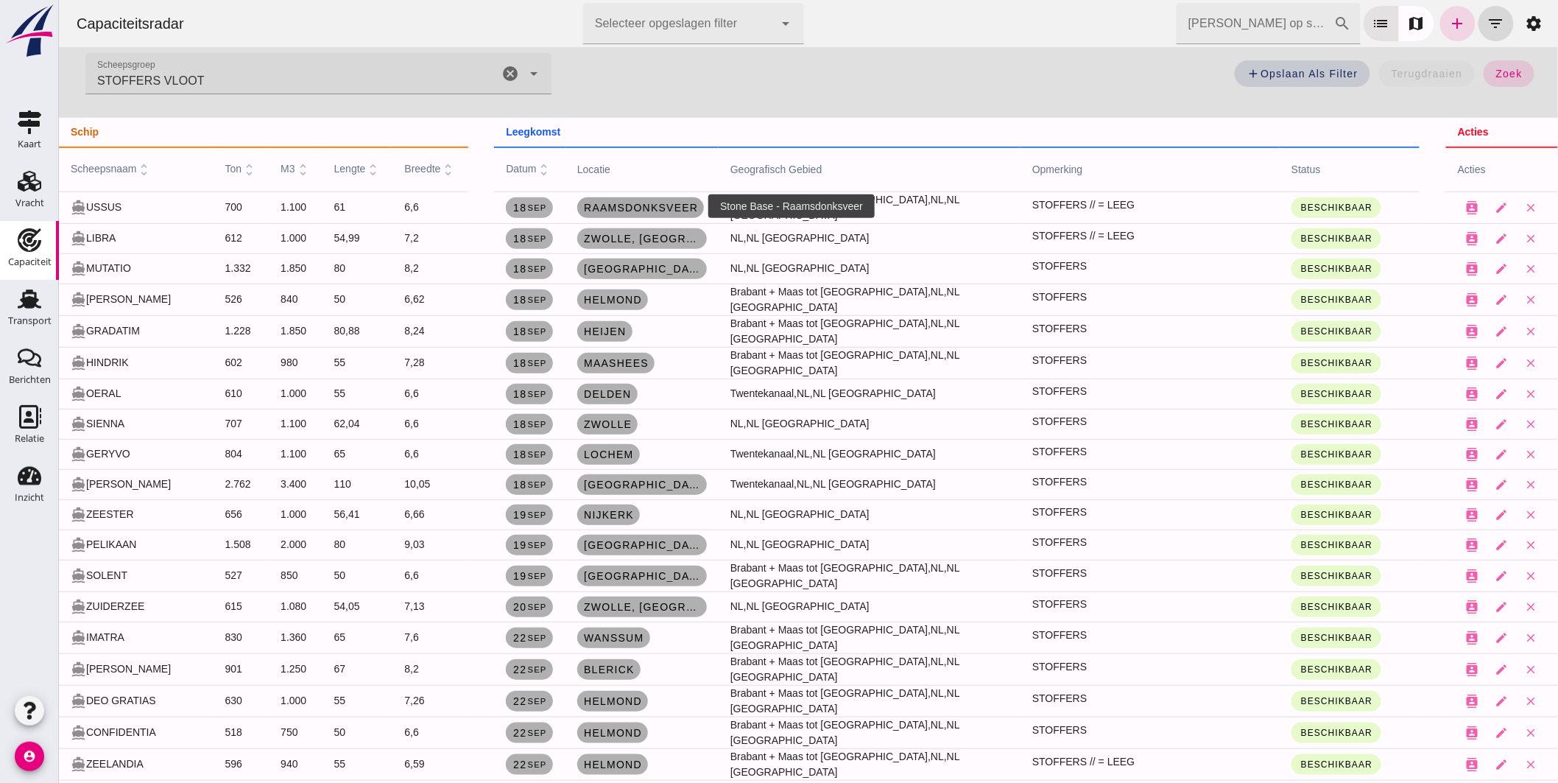
click at [622, 202] on span "Raamsdonksveer" at bounding box center [639, 208] width 115 height 12
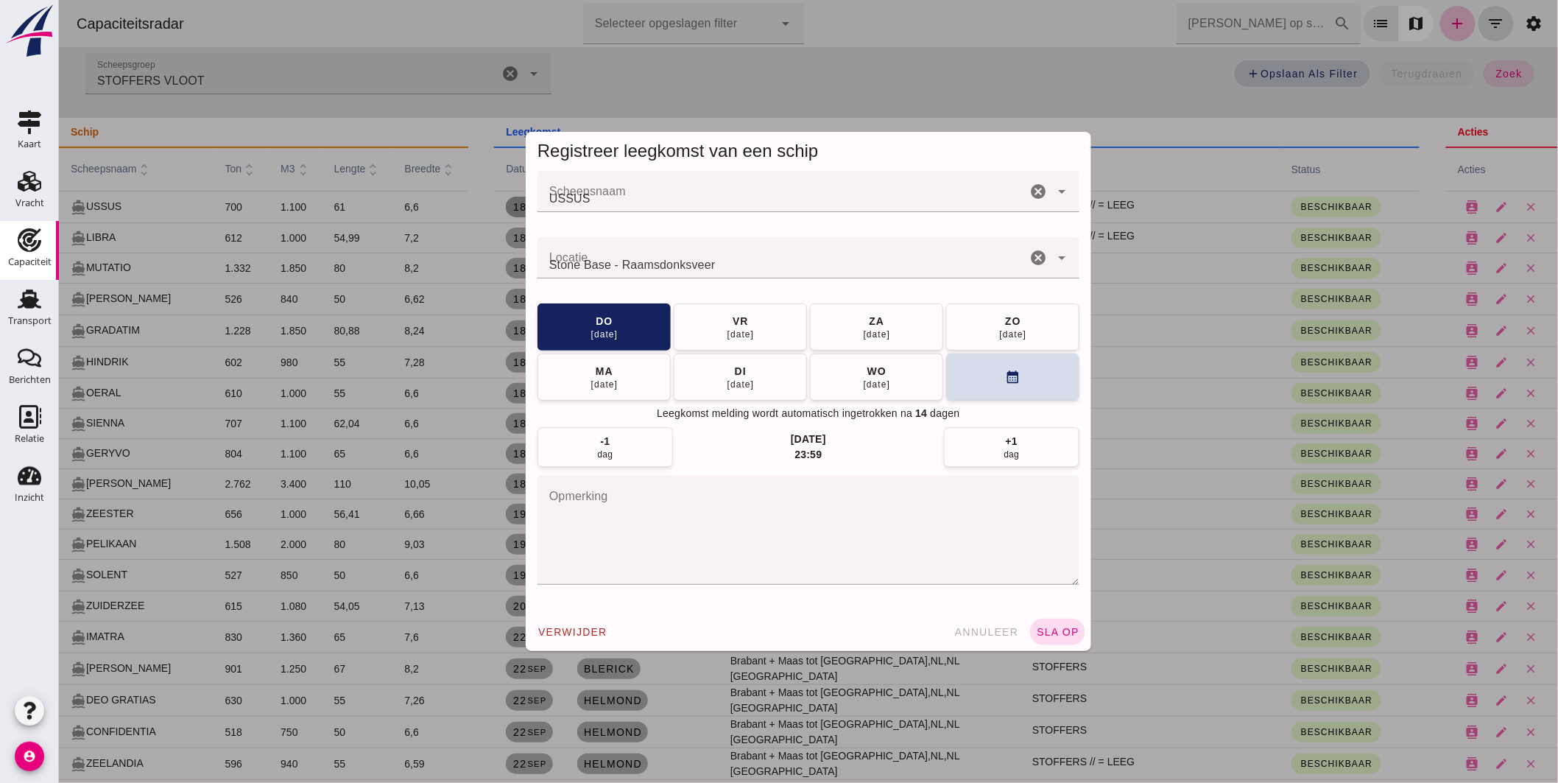
scroll to position [0, 0]
click at [668, 265] on input "Locatie" at bounding box center [781, 265] width 489 height 18
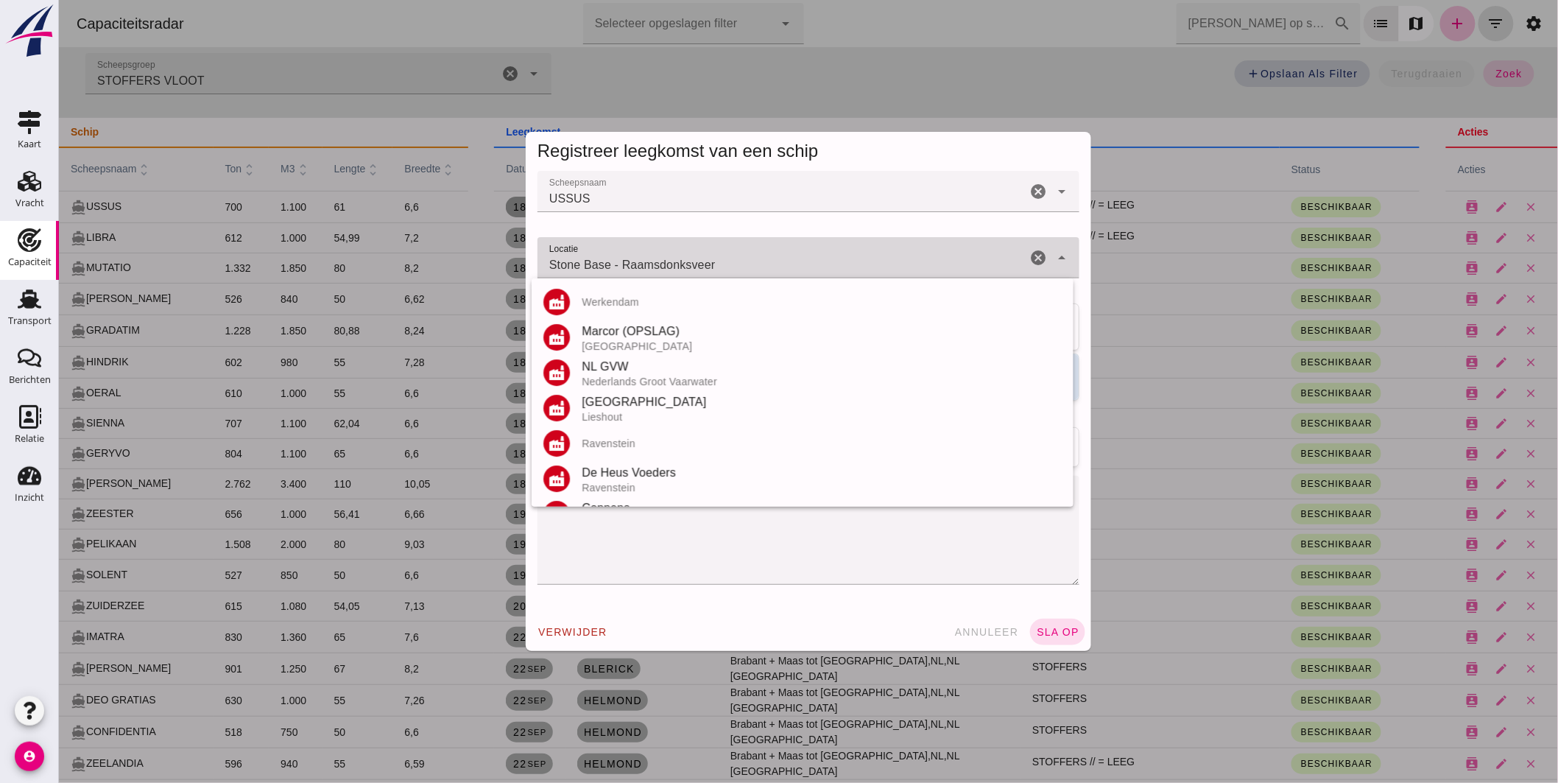
click at [668, 265] on input "Stone Base - Raamsdonksveer" at bounding box center [781, 265] width 489 height 18
click at [668, 264] on input "Stone Base - Raamsdonksveer" at bounding box center [781, 265] width 489 height 18
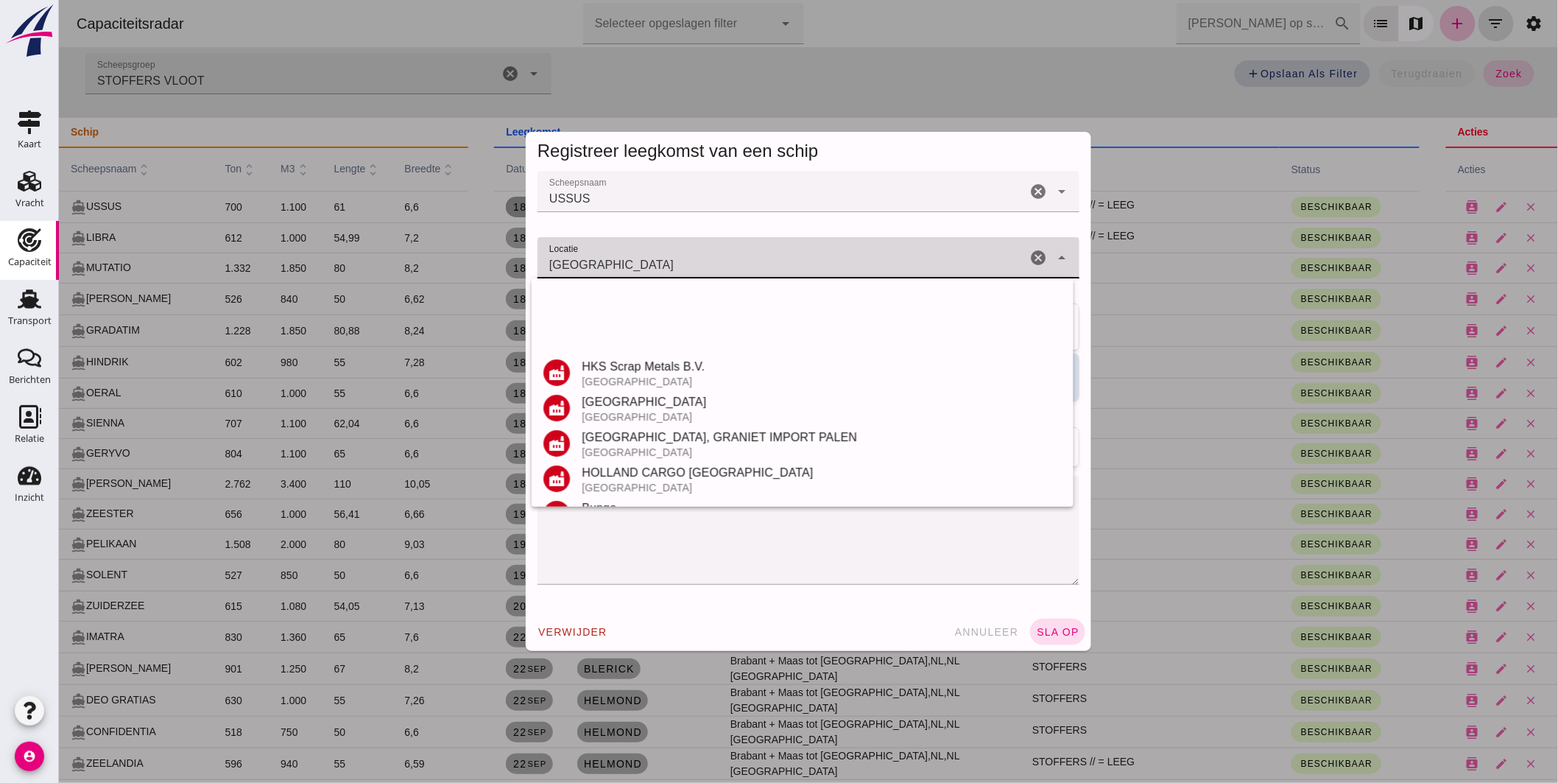
scroll to position [245, 0]
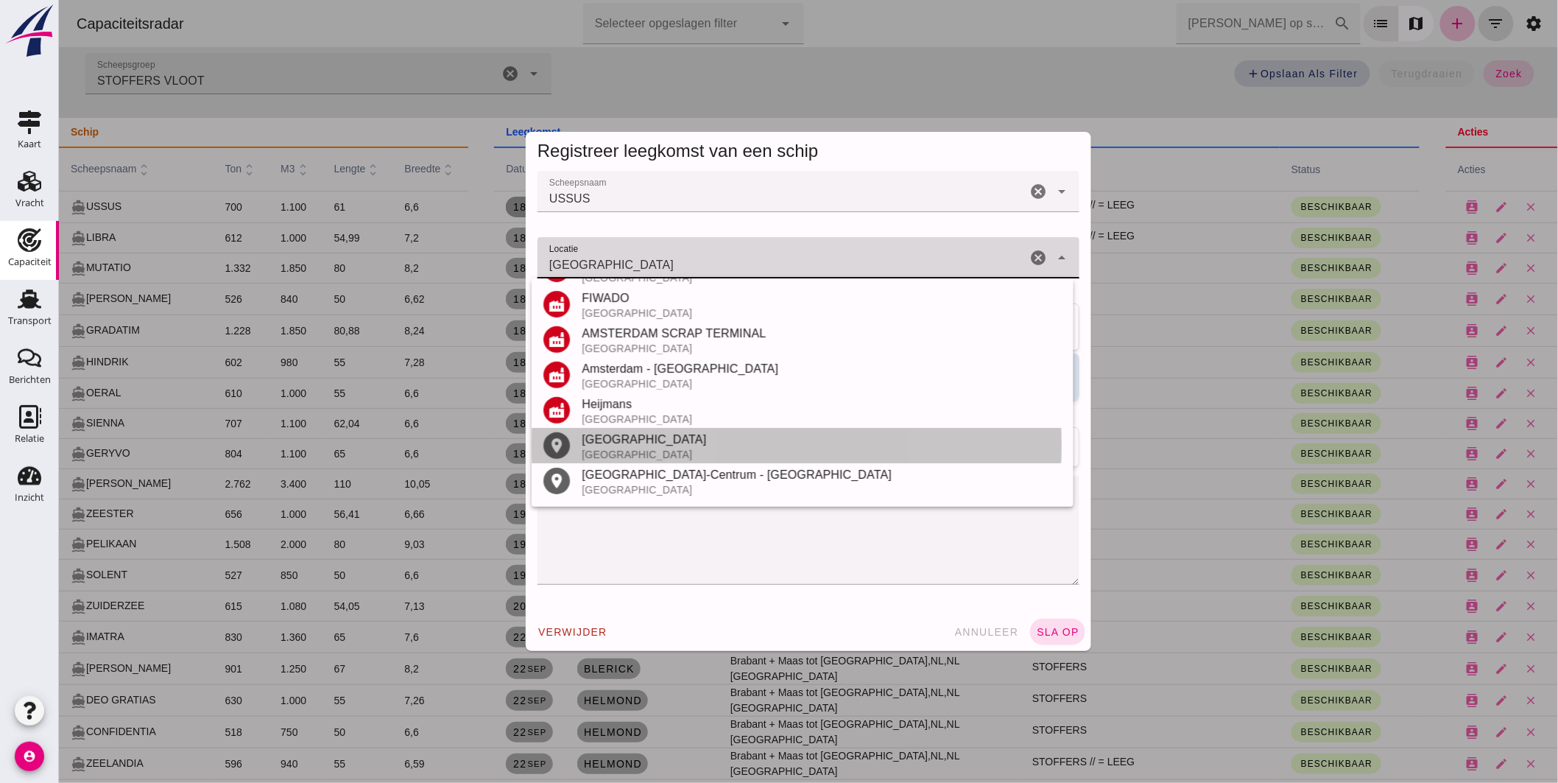
click at [628, 436] on div "[GEOGRAPHIC_DATA]" at bounding box center [821, 440] width 480 height 18
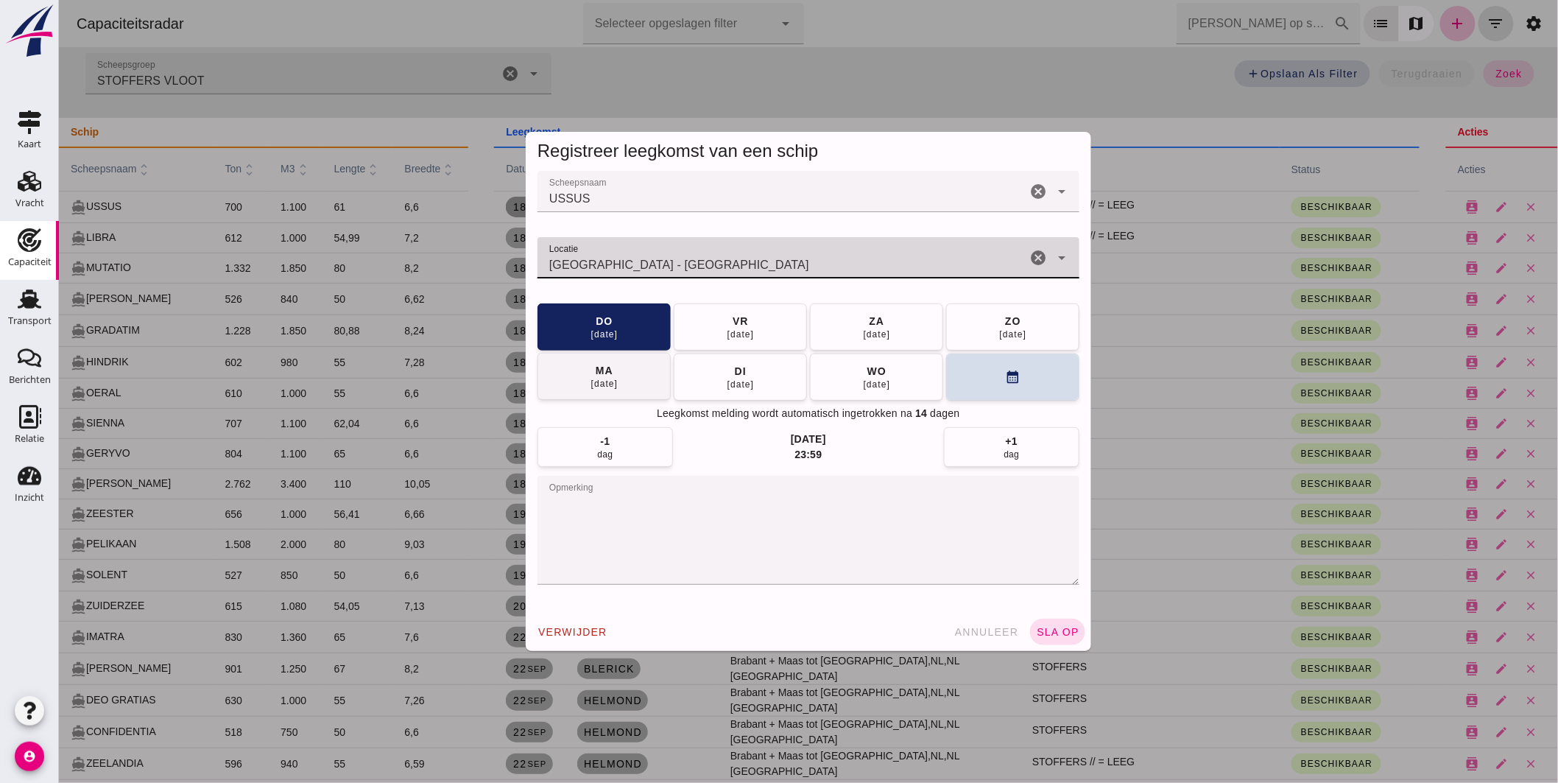
type input "[GEOGRAPHIC_DATA] - [GEOGRAPHIC_DATA]"
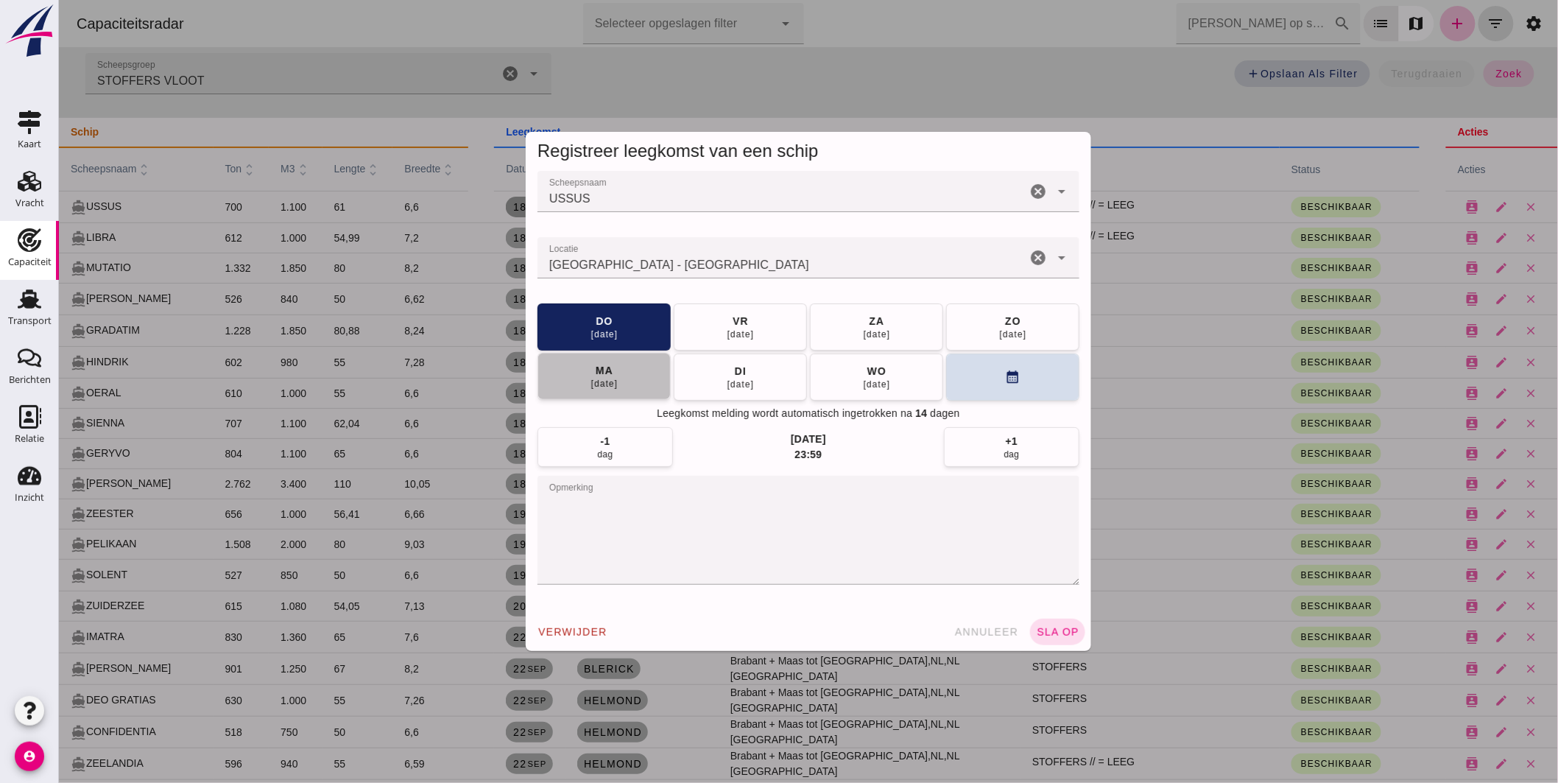
click at [627, 363] on button "[DATE]" at bounding box center [603, 376] width 133 height 47
click at [1043, 627] on span "sla op" at bounding box center [1056, 632] width 43 height 12
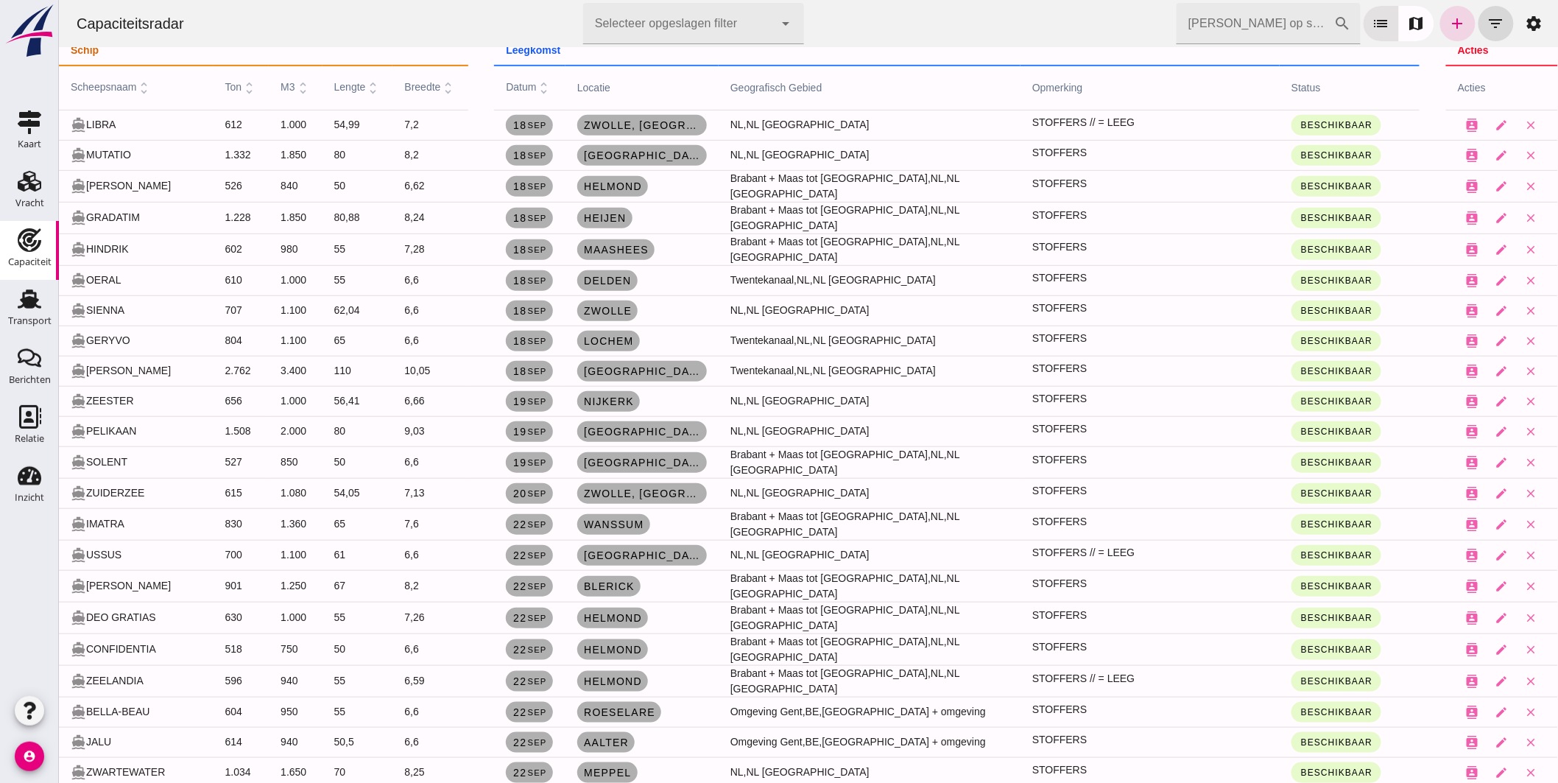
scroll to position [327, 0]
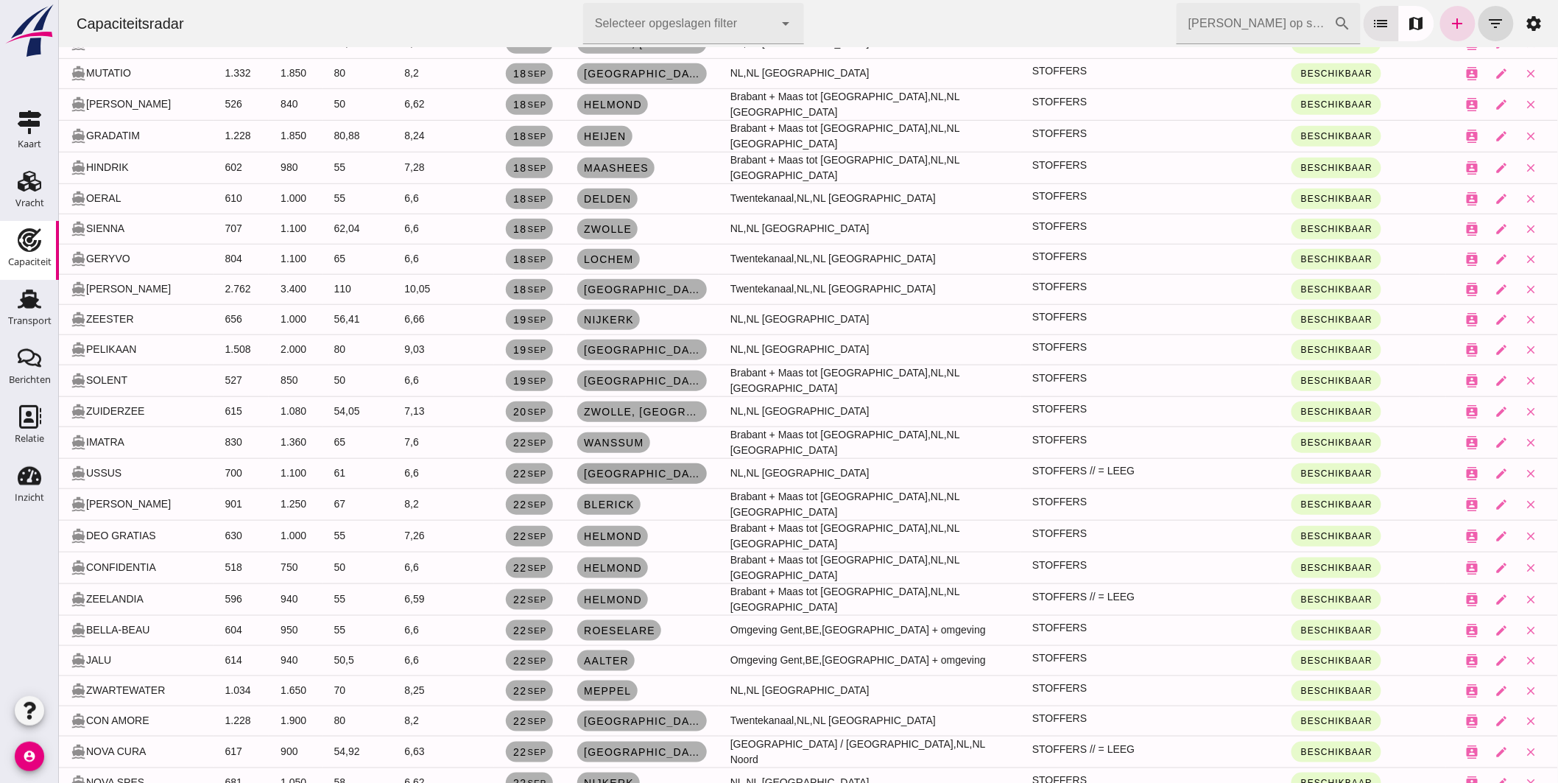
click at [622, 468] on span "[GEOGRAPHIC_DATA], [GEOGRAPHIC_DATA]" at bounding box center [641, 474] width 118 height 12
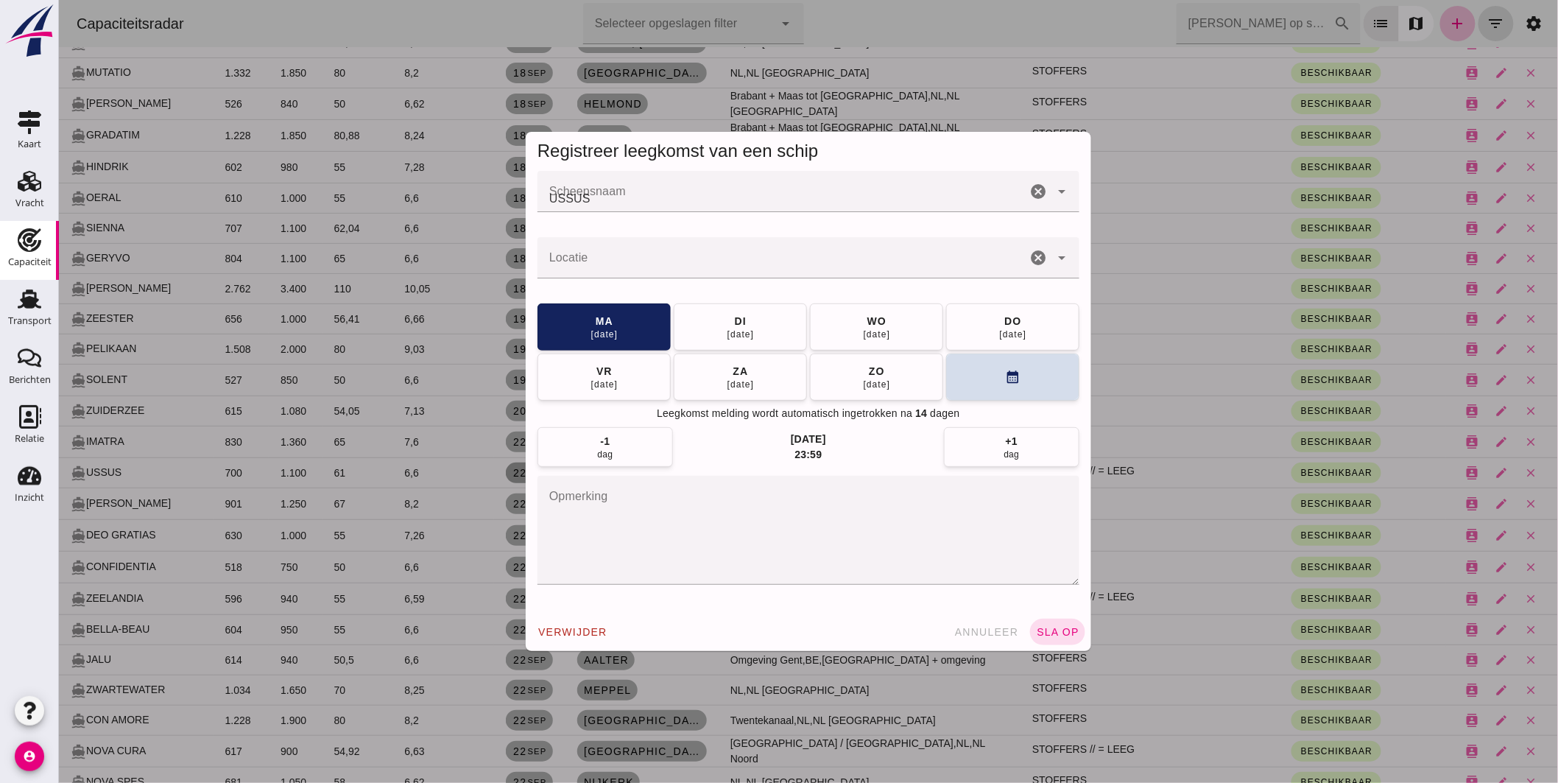
scroll to position [0, 0]
click at [992, 639] on button "annuleer" at bounding box center [986, 631] width 77 height 27
click at [990, 634] on div at bounding box center [807, 391] width 1499 height 783
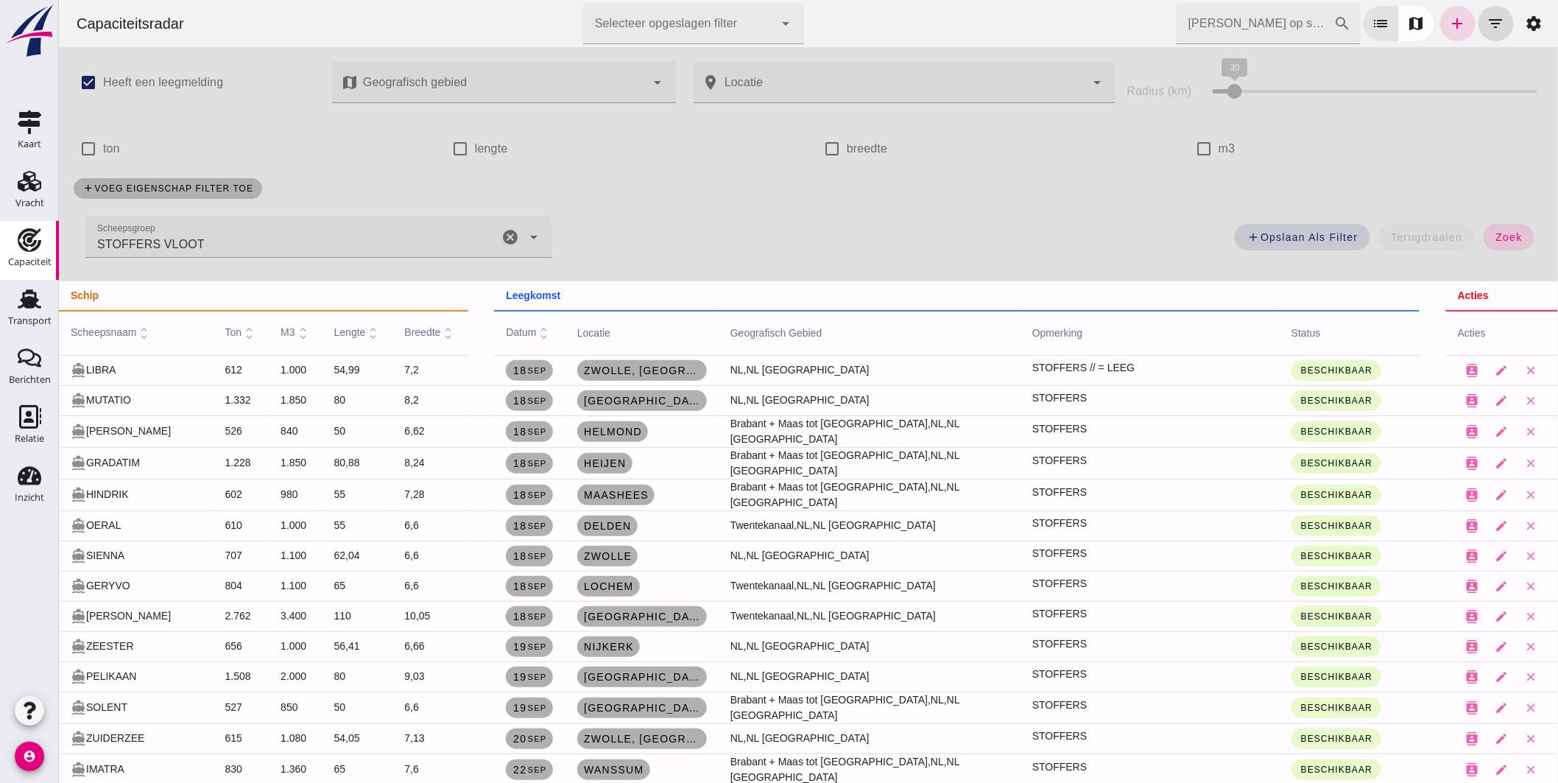
scroll to position [327, 0]
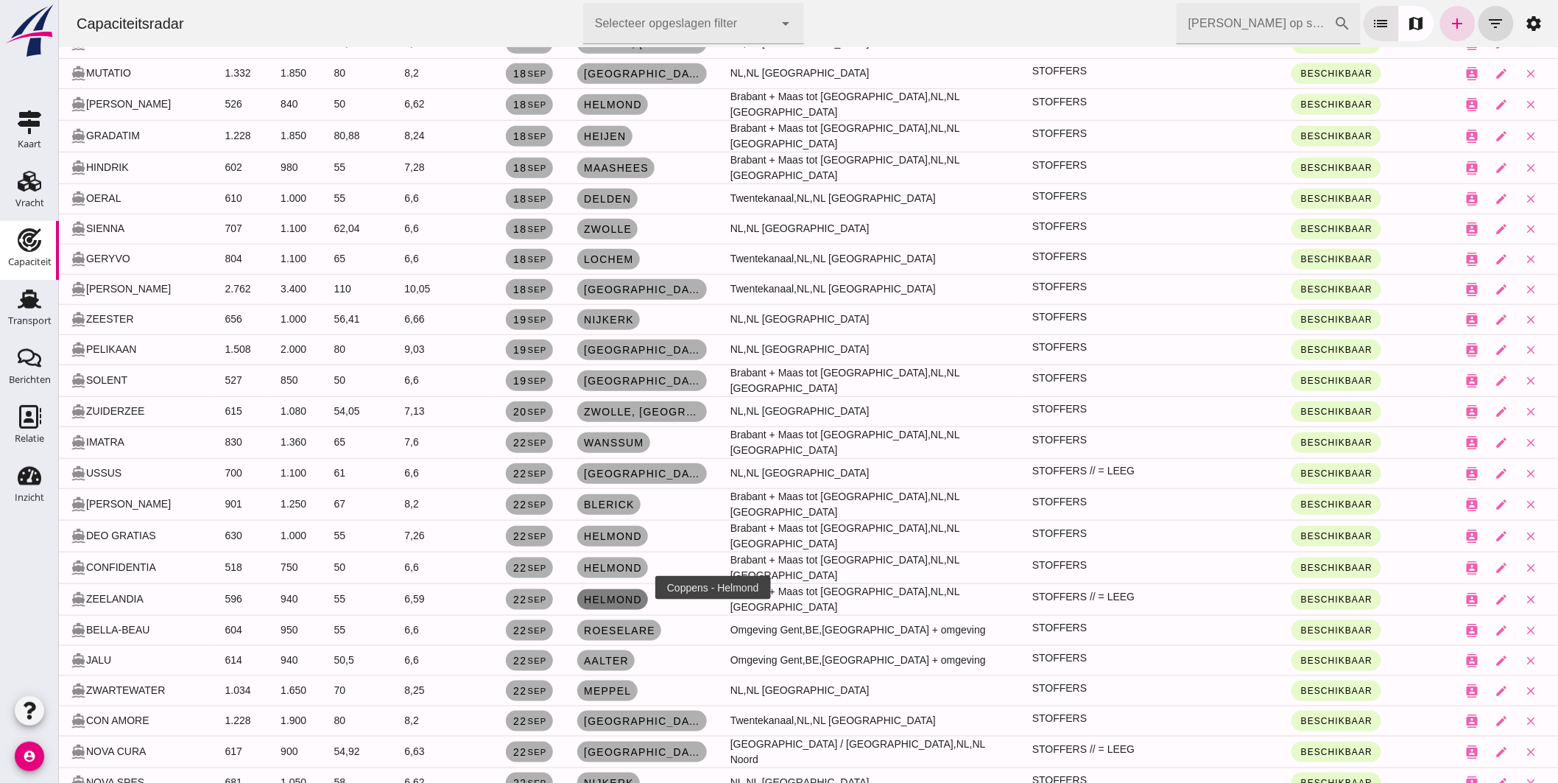
click at [638, 589] on link "Helmond" at bounding box center [611, 599] width 71 height 21
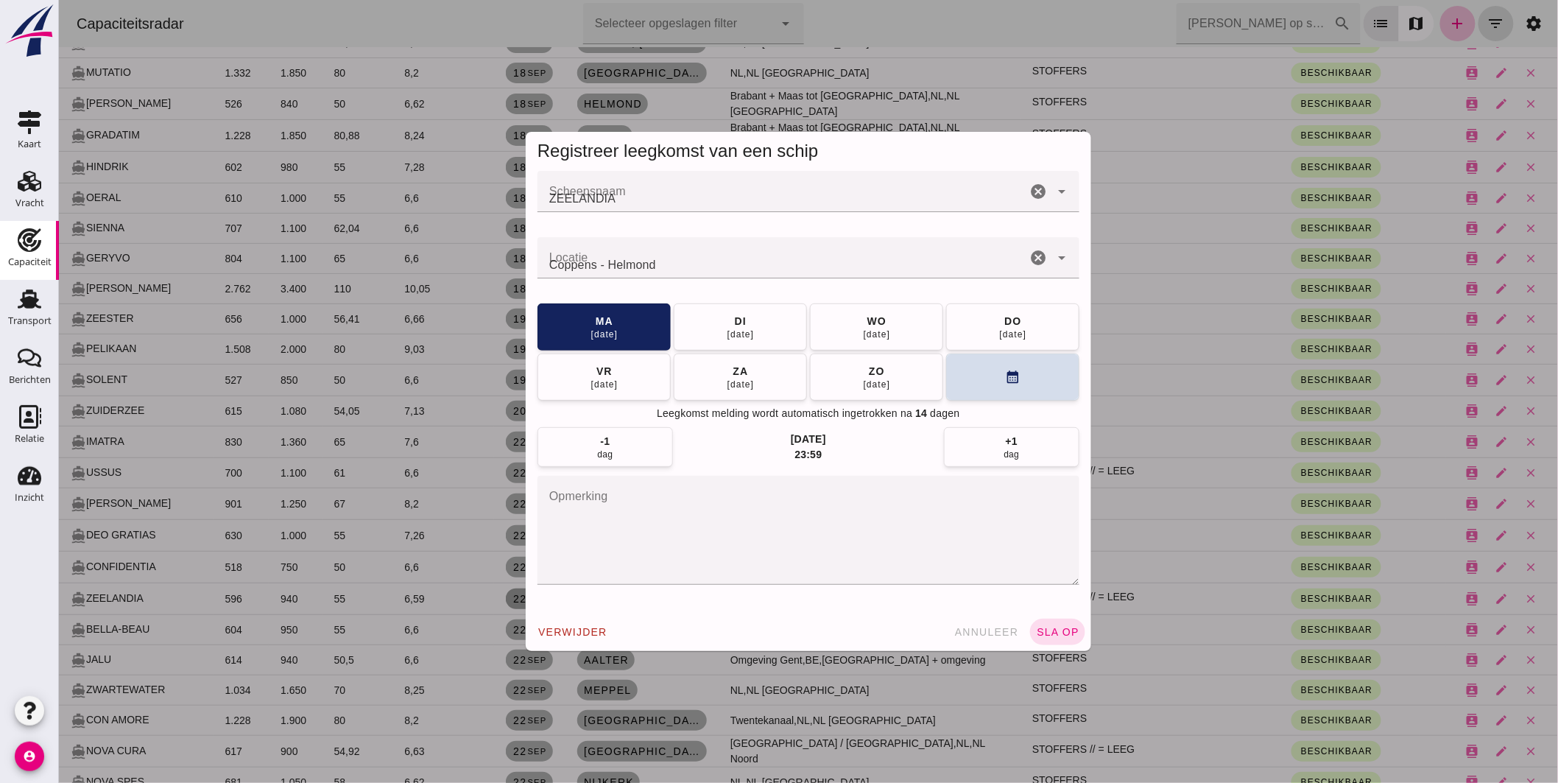
scroll to position [0, 0]
click at [673, 261] on input "Locatie" at bounding box center [781, 265] width 489 height 18
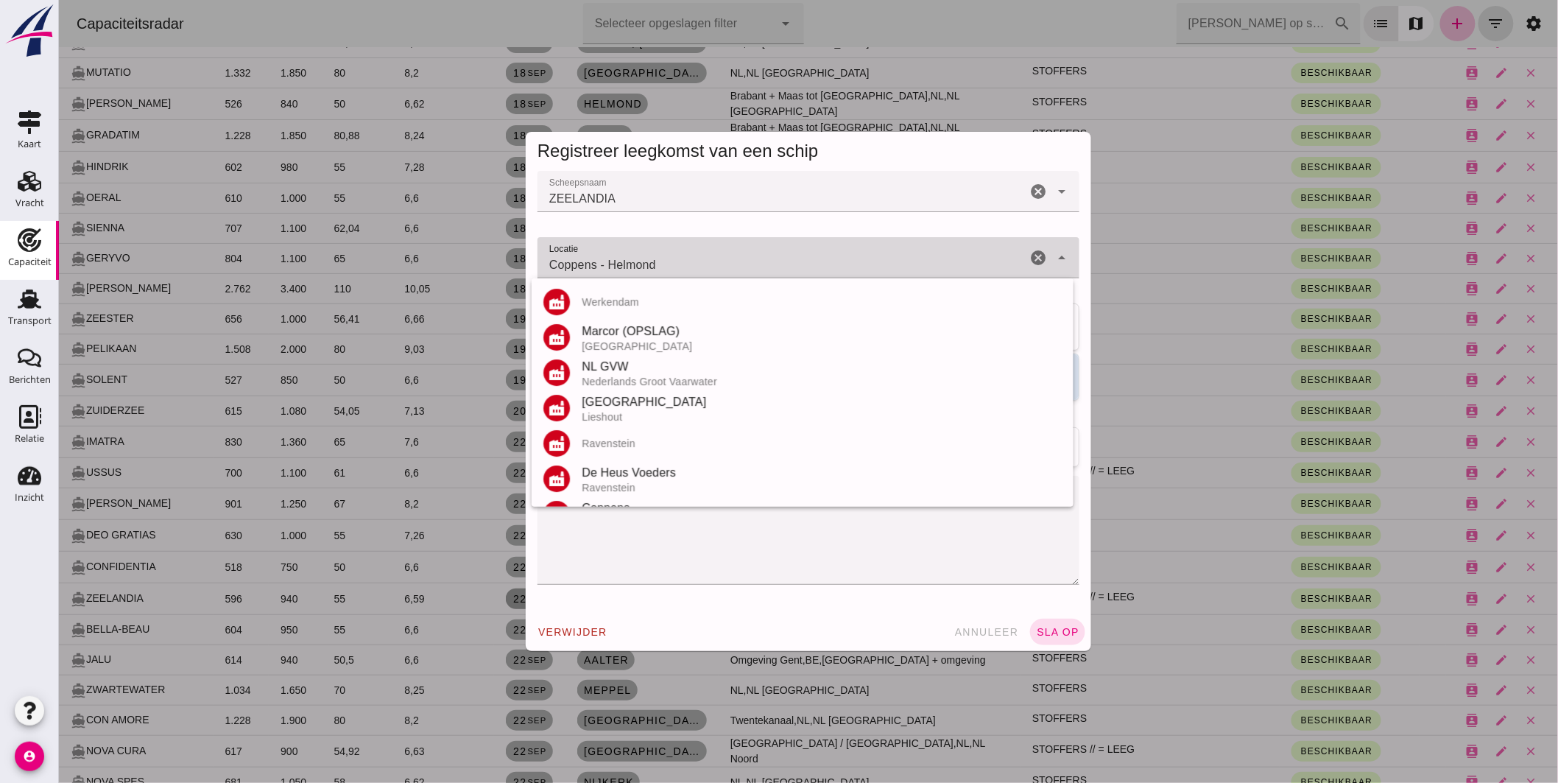
click at [673, 261] on input "Coppens - Helmond" at bounding box center [781, 265] width 489 height 18
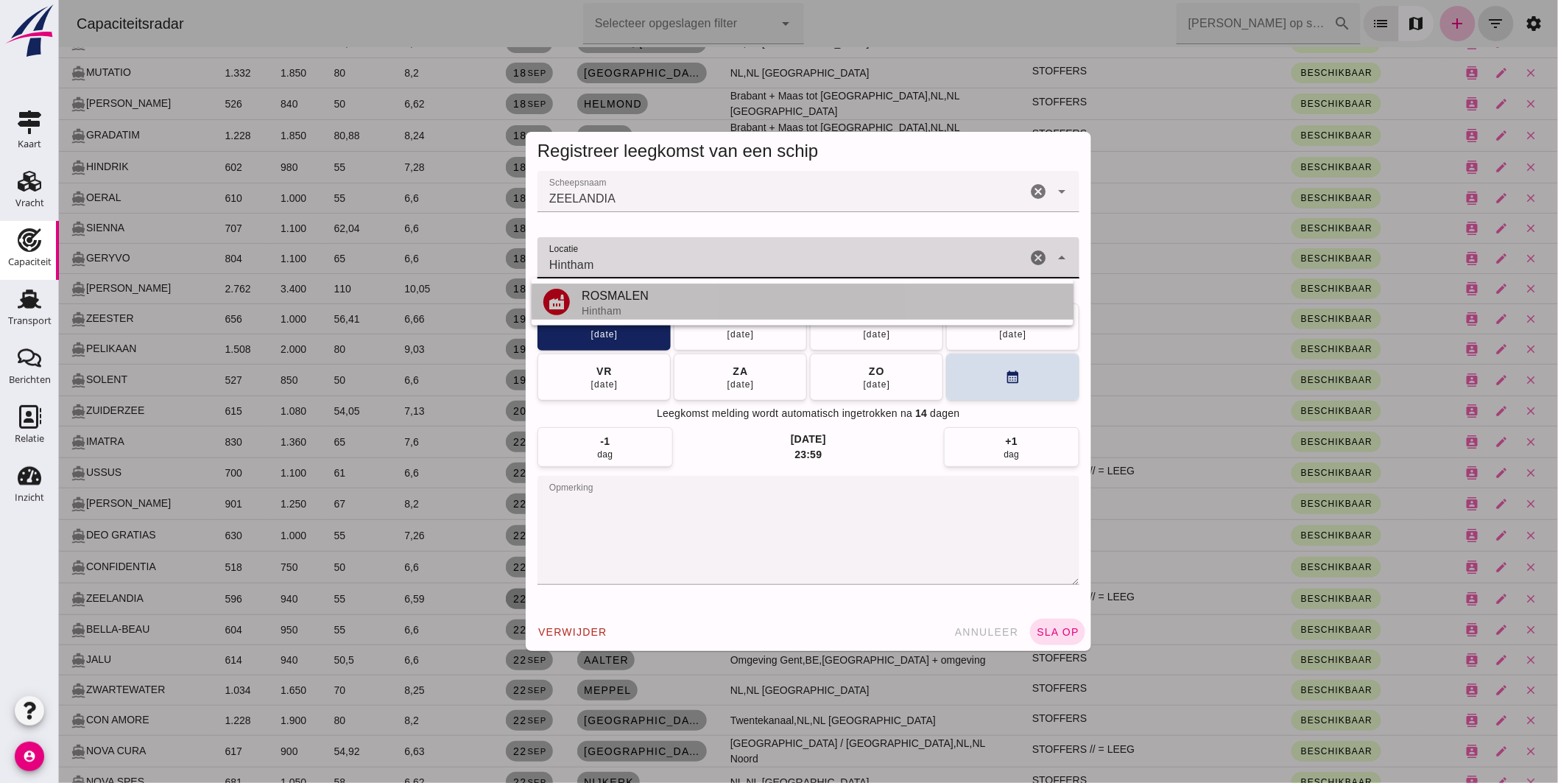
click at [625, 293] on div "ROSMALEN" at bounding box center [821, 296] width 480 height 18
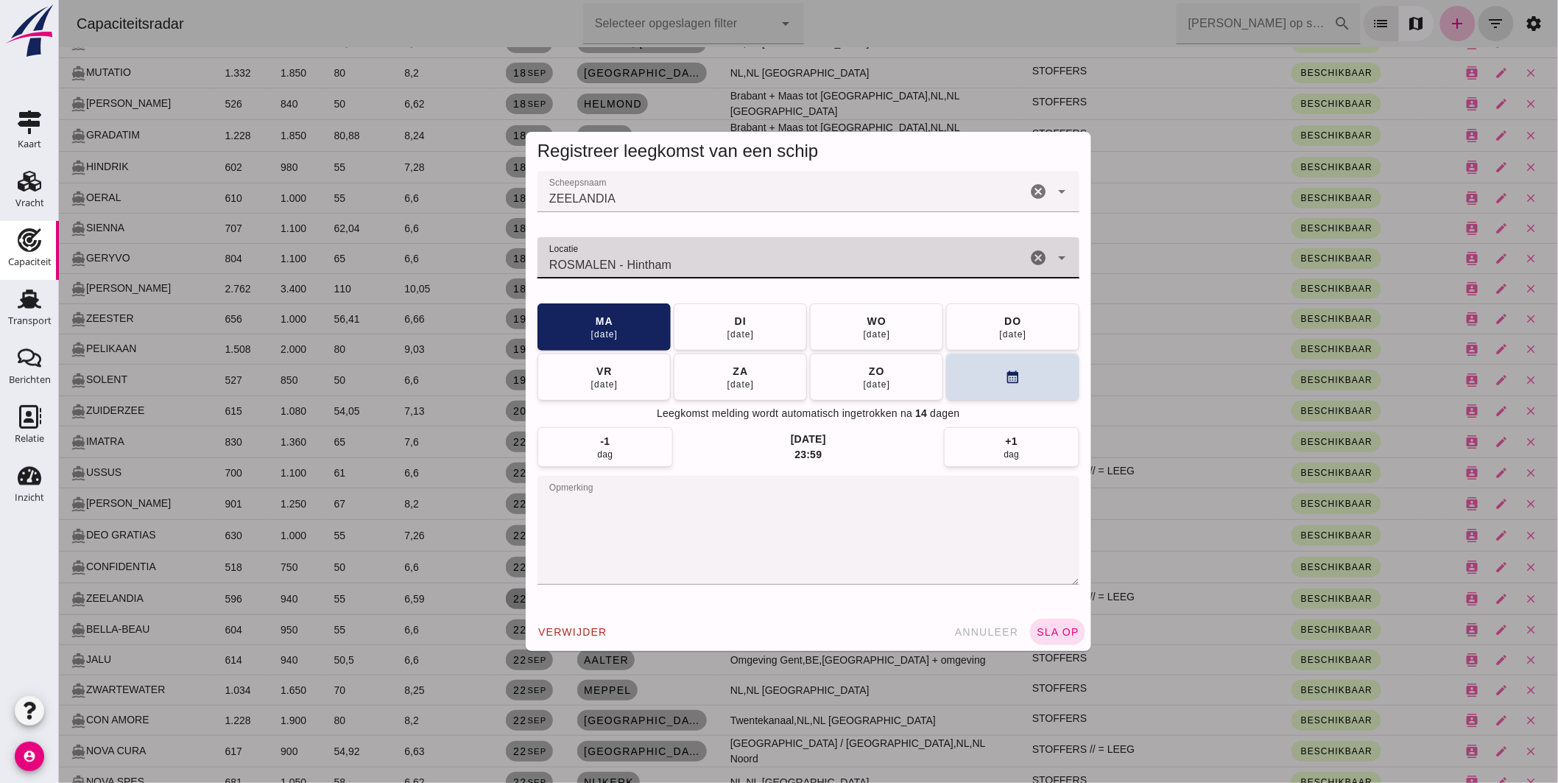
type input "ROSMALEN - Hintham"
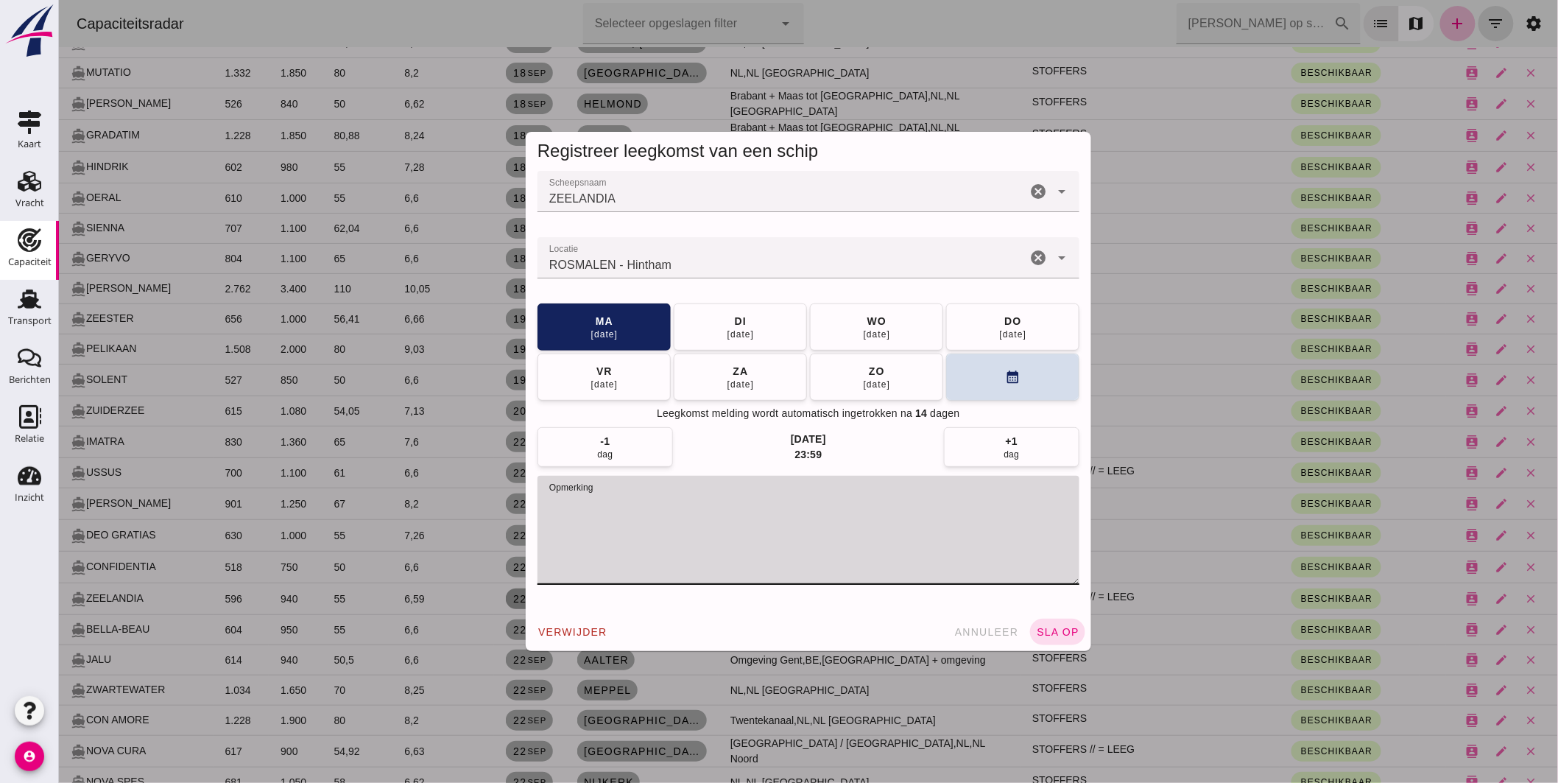
click at [733, 497] on textarea "opmerking" at bounding box center [808, 530] width 542 height 109
type textarea "STOFFERS // = LEEG; maandag vertrekken"
click at [1042, 627] on span "sla op" at bounding box center [1056, 632] width 43 height 12
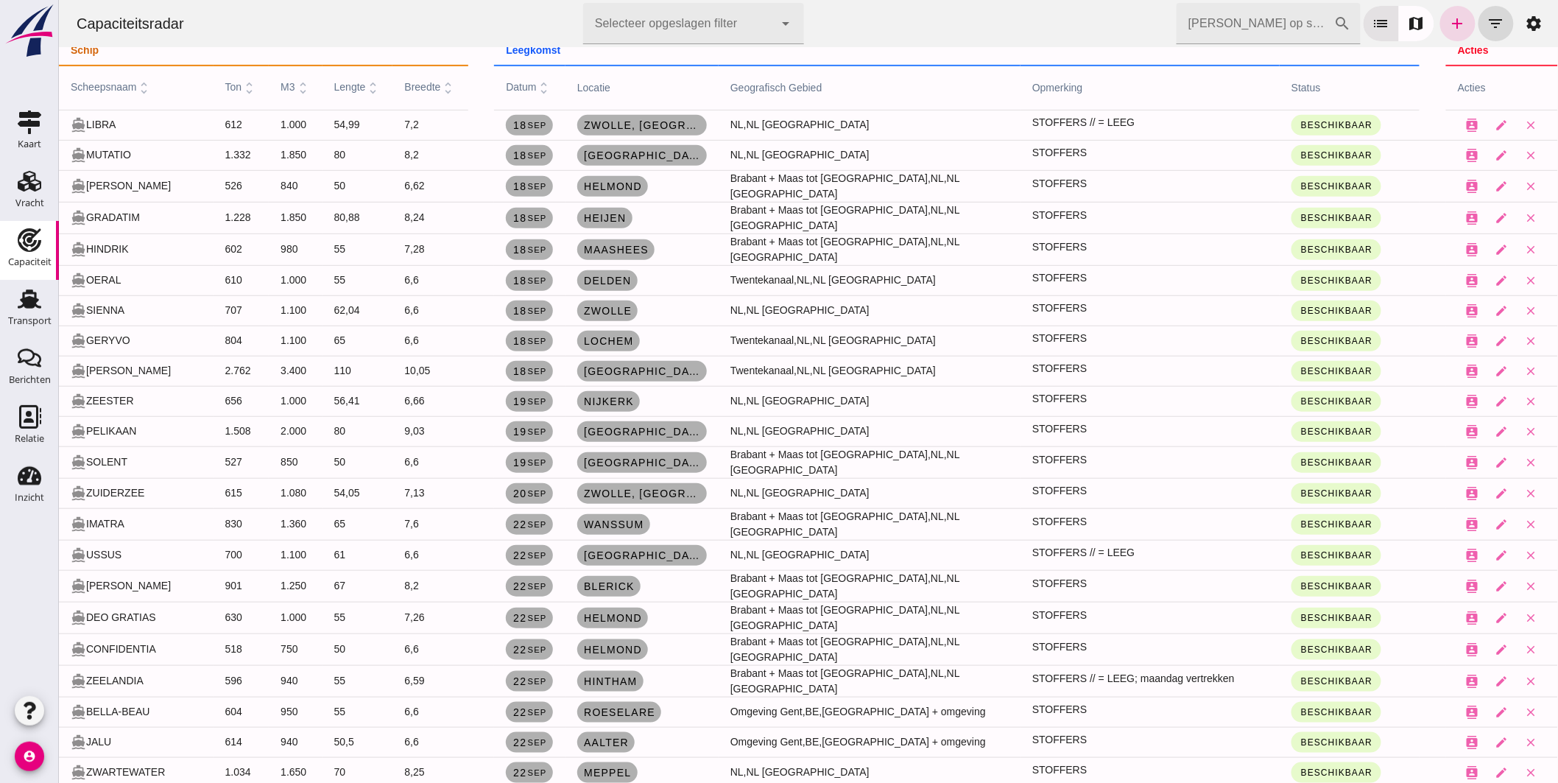
scroll to position [82, 0]
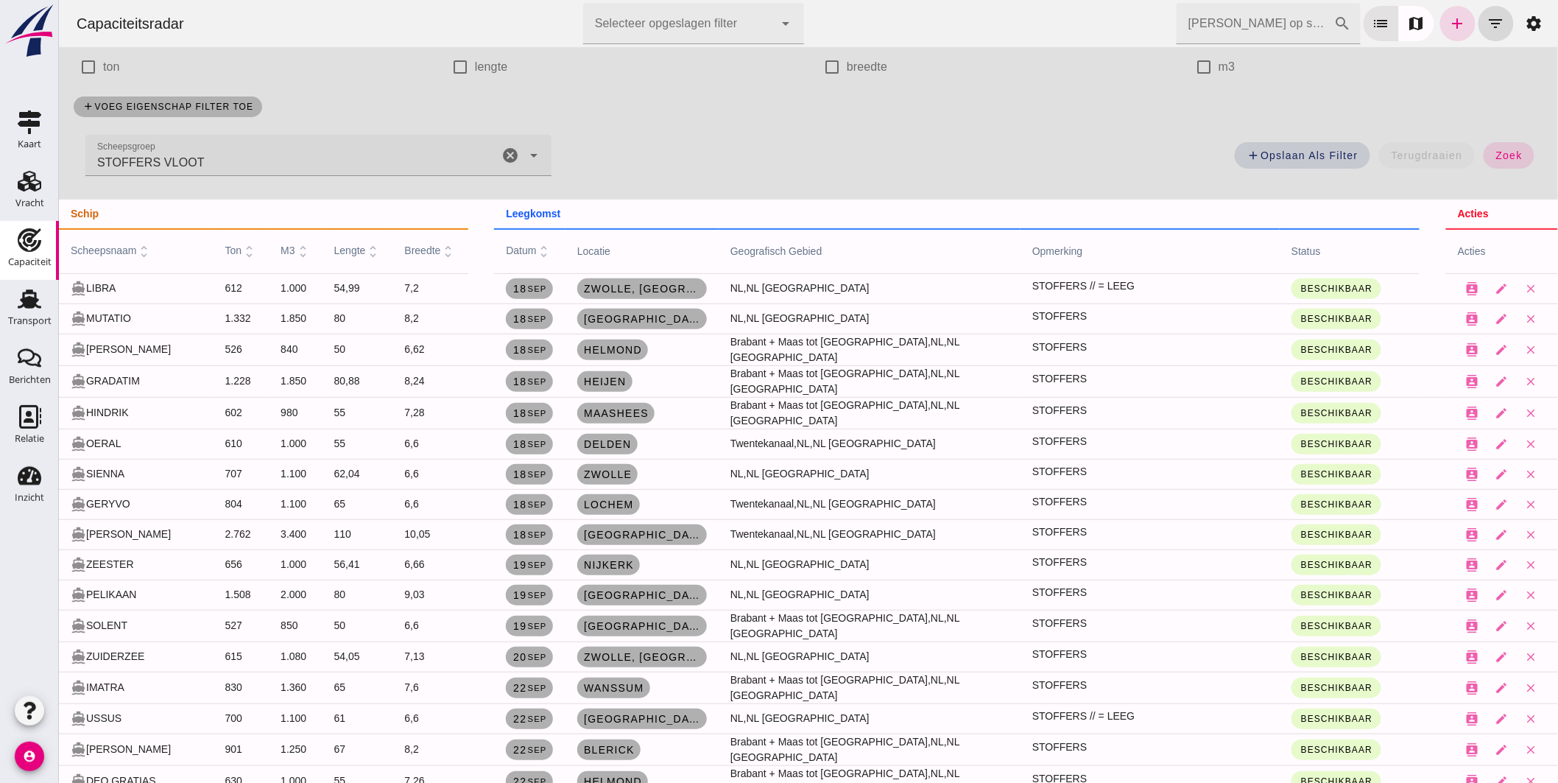
click at [507, 151] on icon "cancel" at bounding box center [510, 156] width 18 height 18
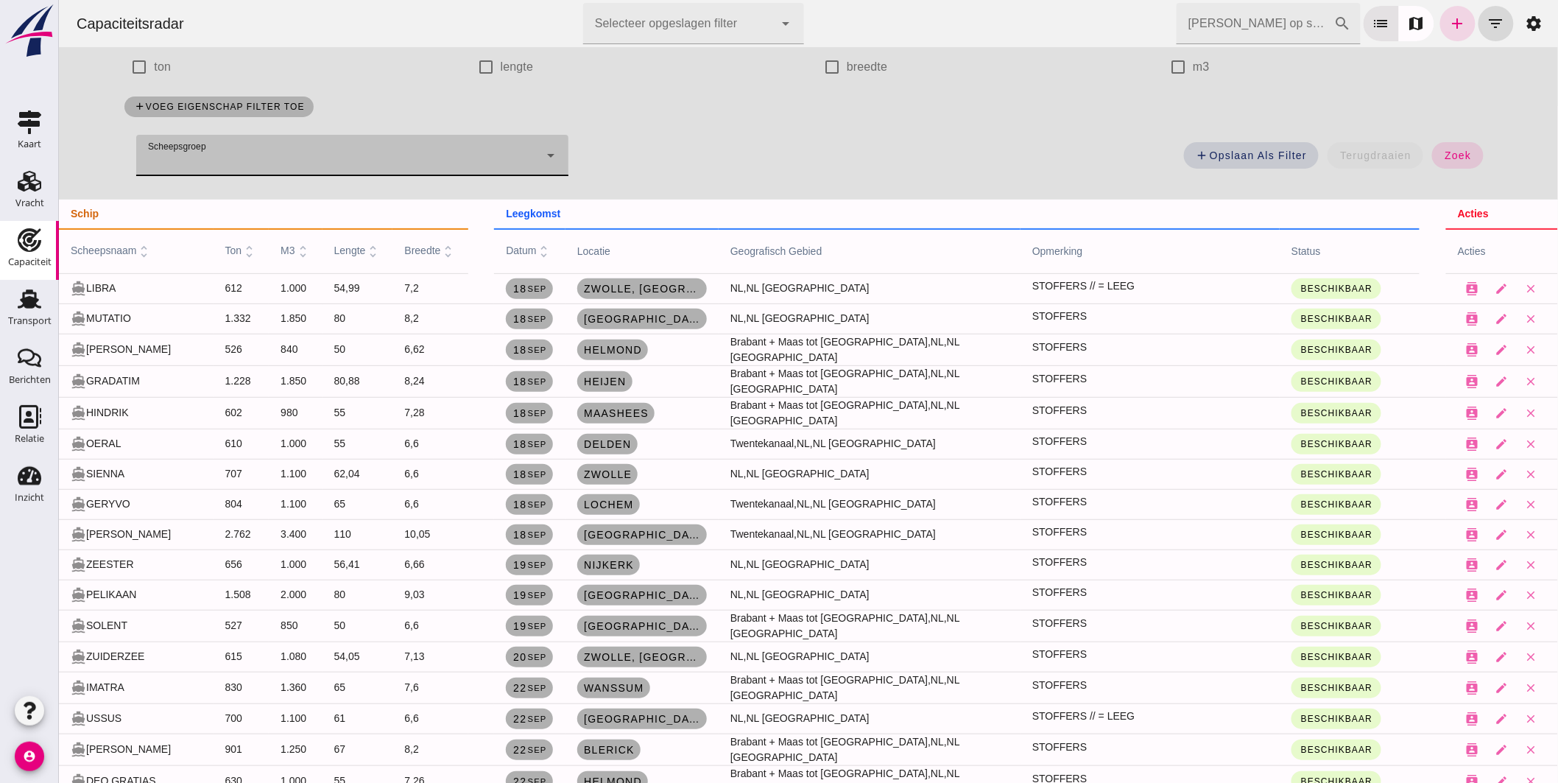
click at [1251, 20] on input "[PERSON_NAME] op scheepsnaam" at bounding box center [1255, 23] width 158 height 41
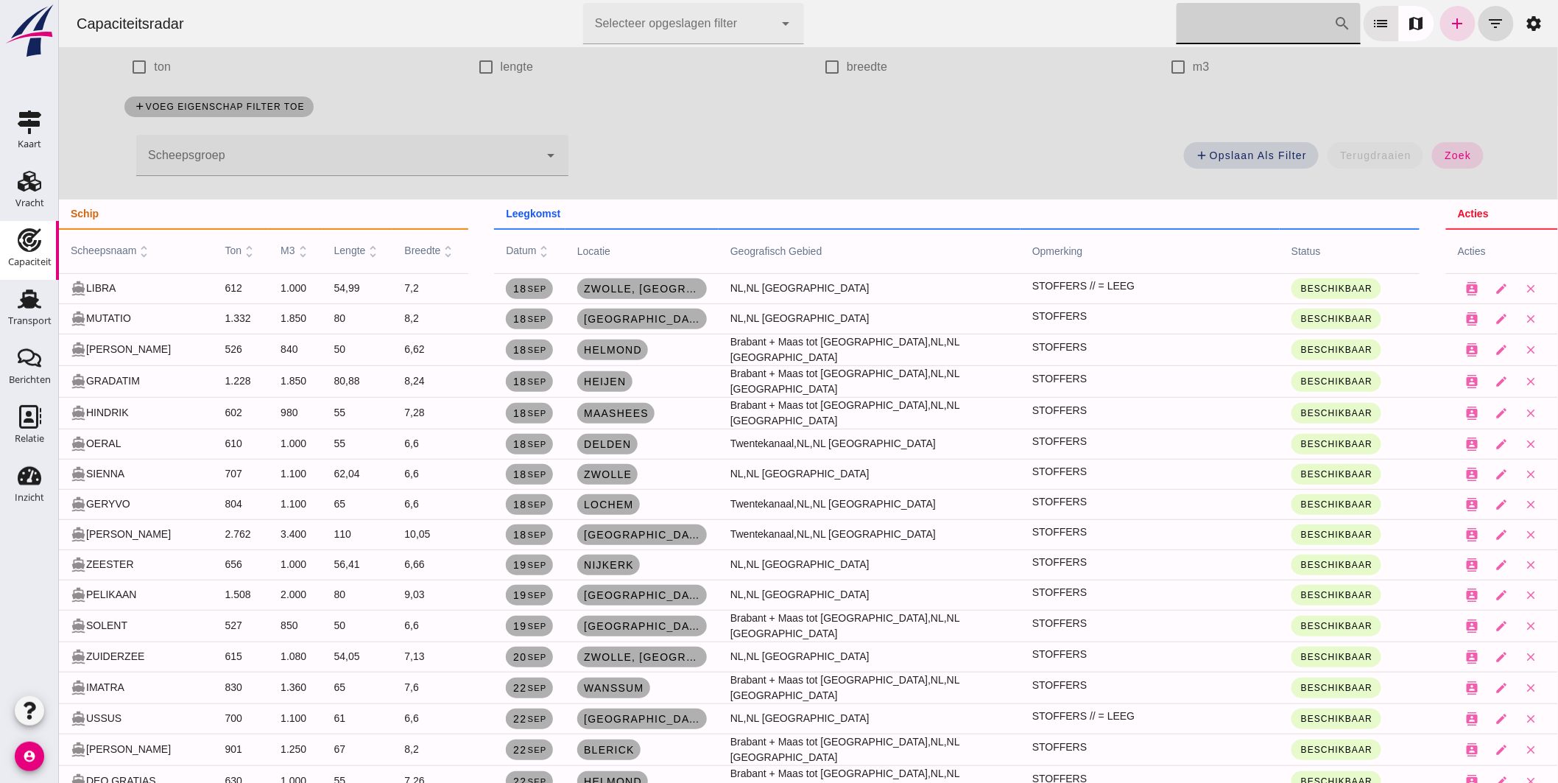
drag, startPoint x: 1454, startPoint y: 152, endPoint x: 1128, endPoint y: 119, distance: 327.9
click at [1454, 155] on span "zoek" at bounding box center [1456, 155] width 27 height 12
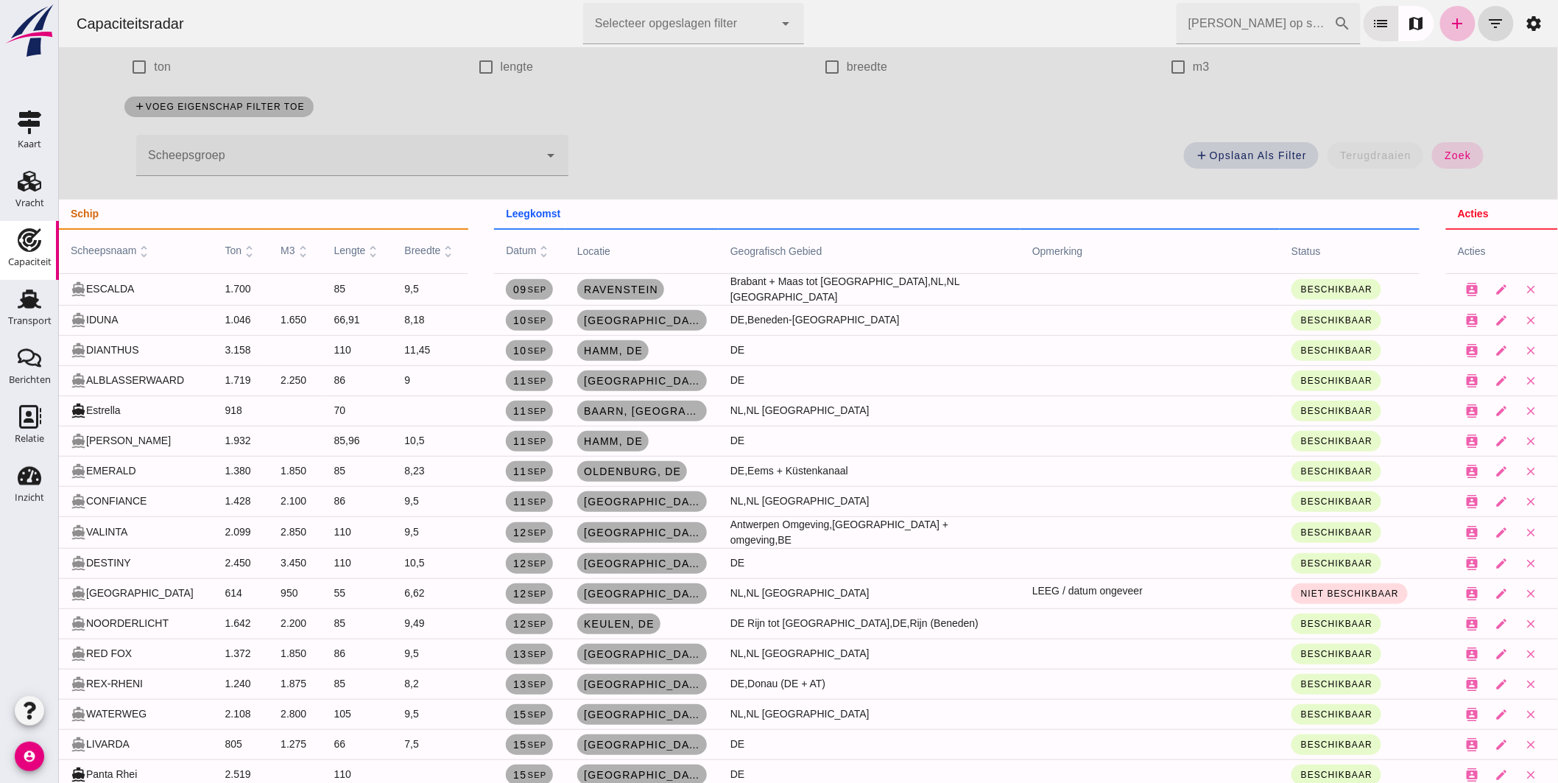
click at [1226, 12] on input "[PERSON_NAME] op scheepsnaam" at bounding box center [1255, 23] width 158 height 41
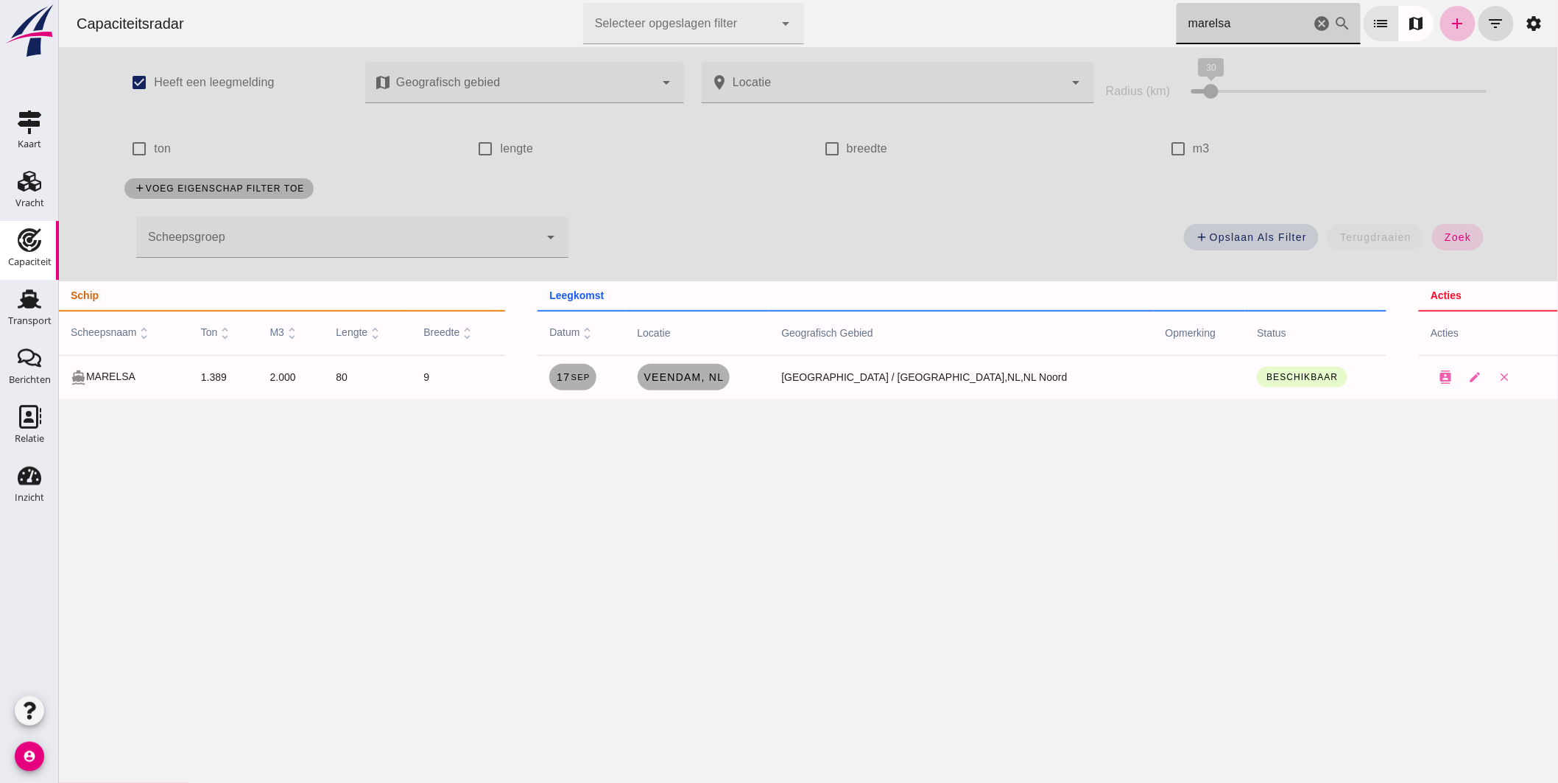
scroll to position [0, 0]
type input "marelsa"
click at [724, 373] on span "Veendam, nl" at bounding box center [683, 377] width 81 height 12
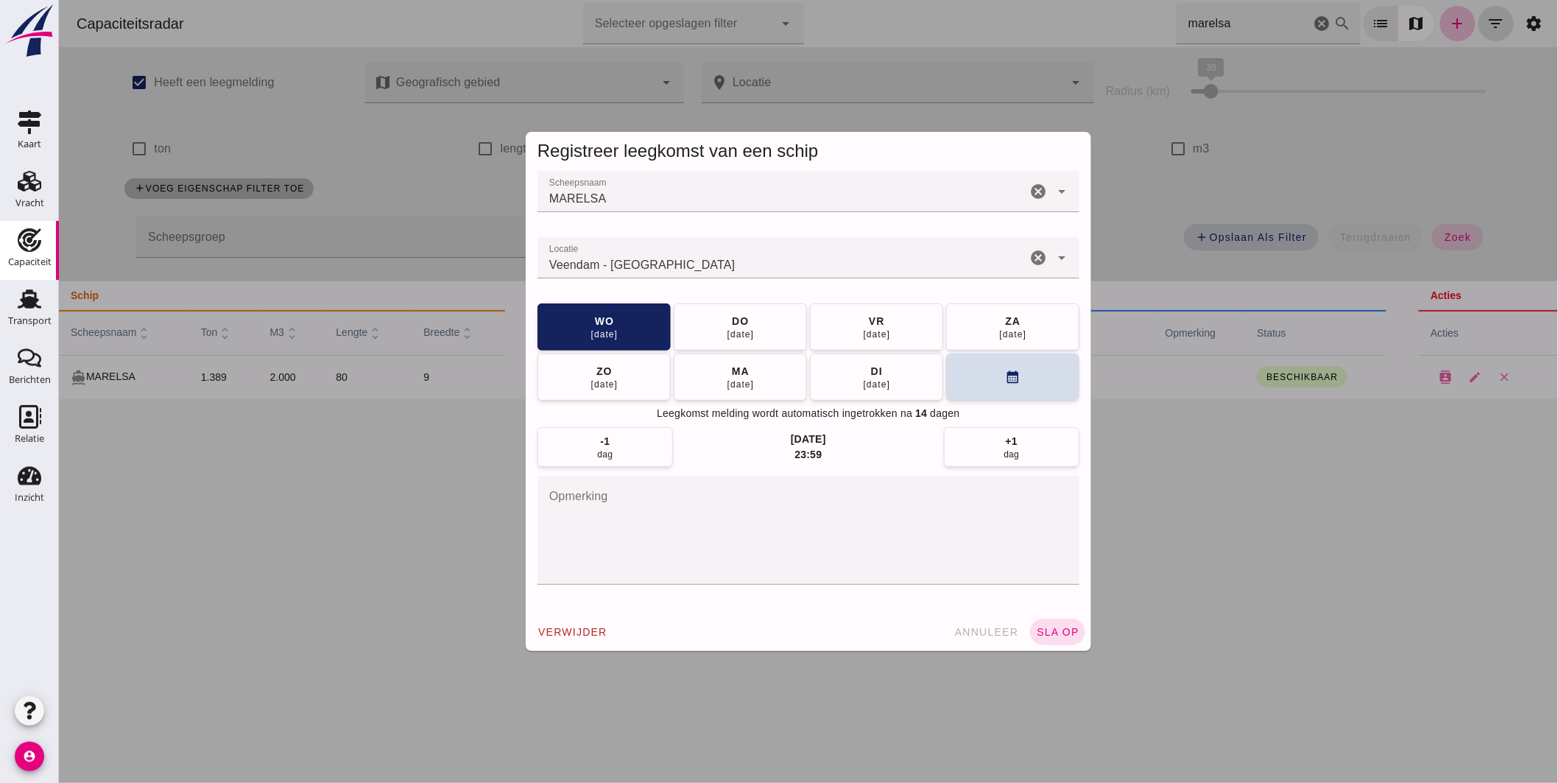
click at [753, 263] on input "Locatie" at bounding box center [781, 265] width 489 height 18
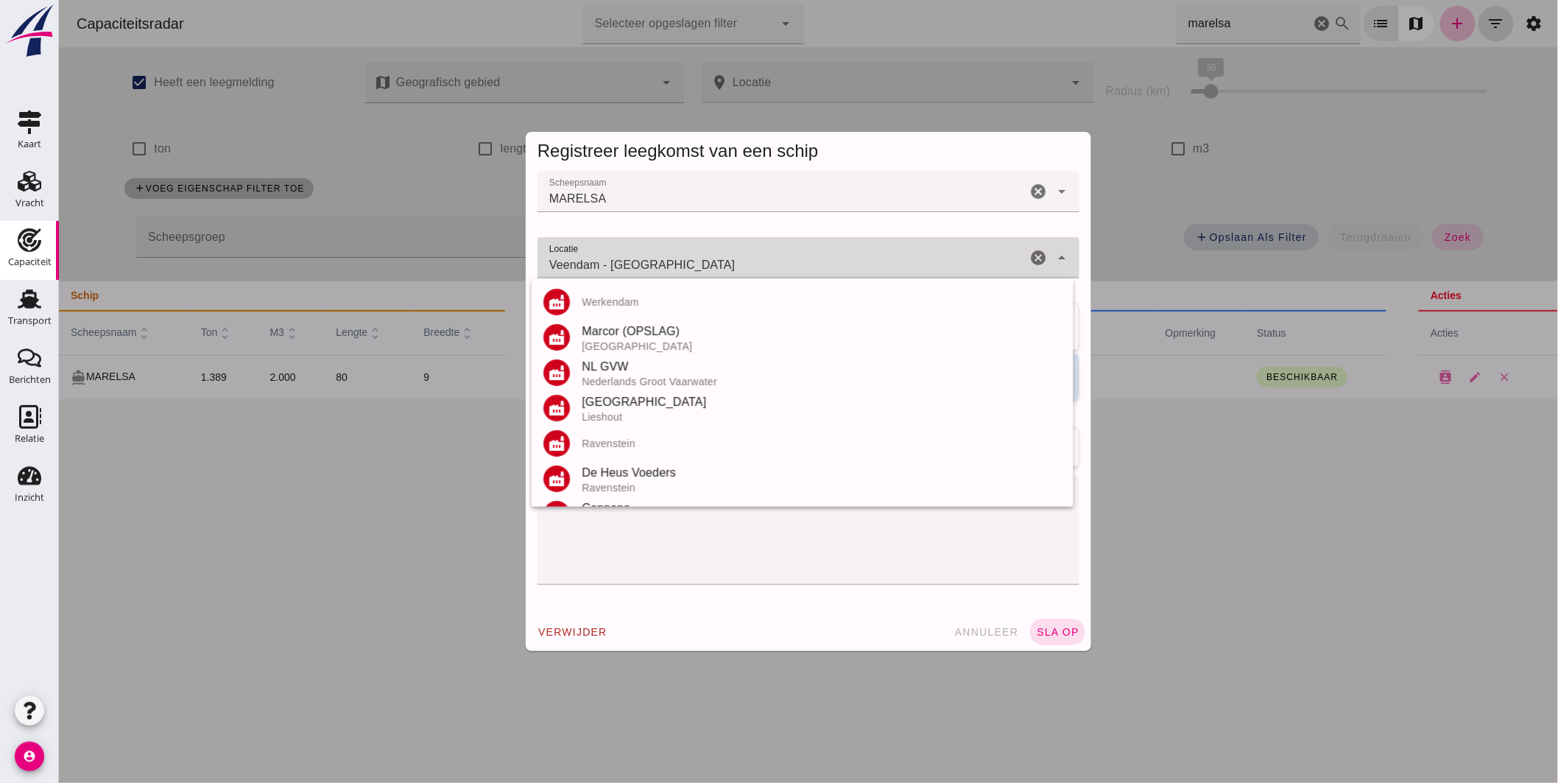
click at [753, 262] on input "Veendam - [GEOGRAPHIC_DATA]" at bounding box center [781, 265] width 489 height 18
click at [751, 261] on input "Veendam - [GEOGRAPHIC_DATA]" at bounding box center [781, 265] width 489 height 18
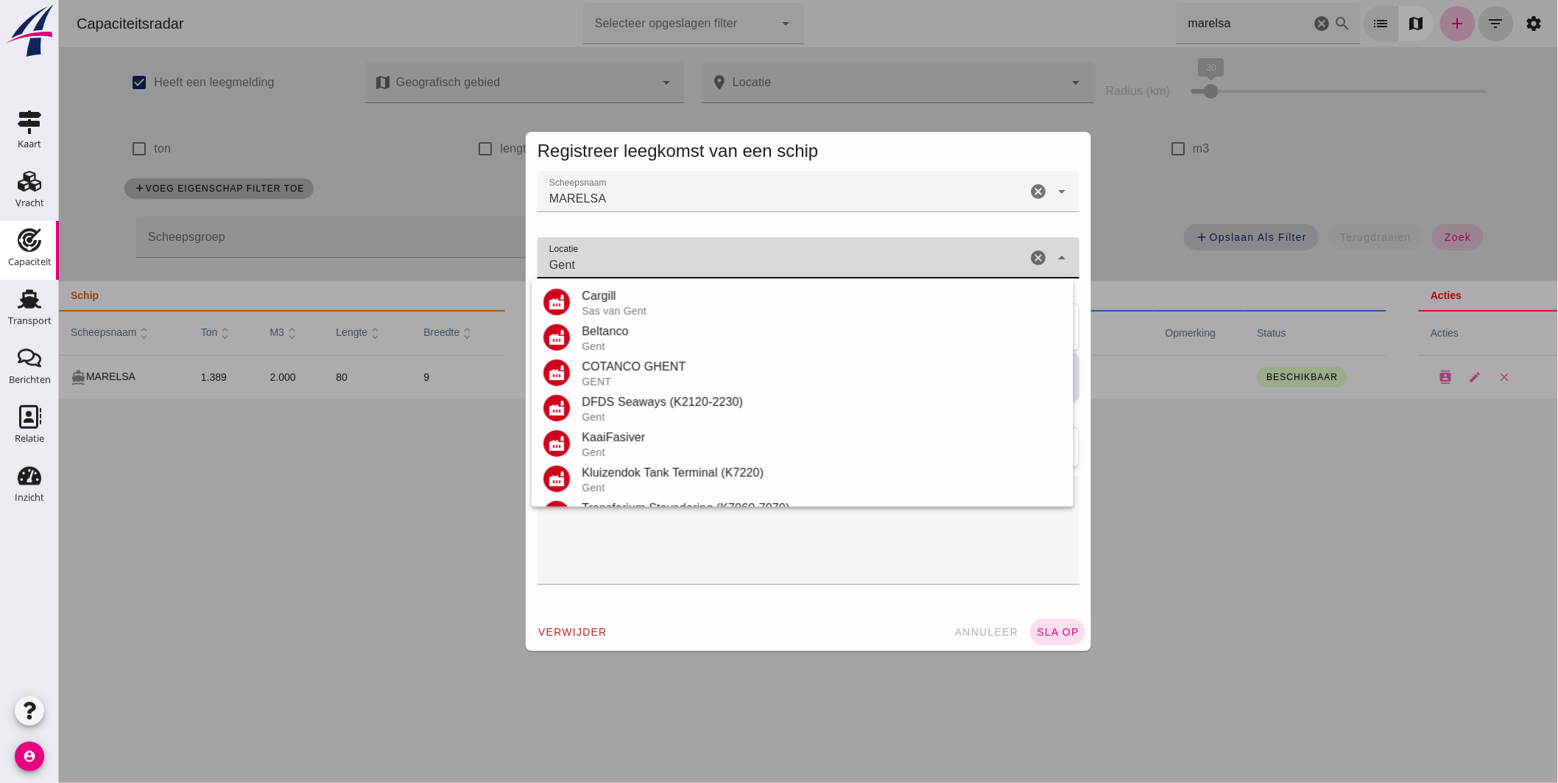
scroll to position [313, 0]
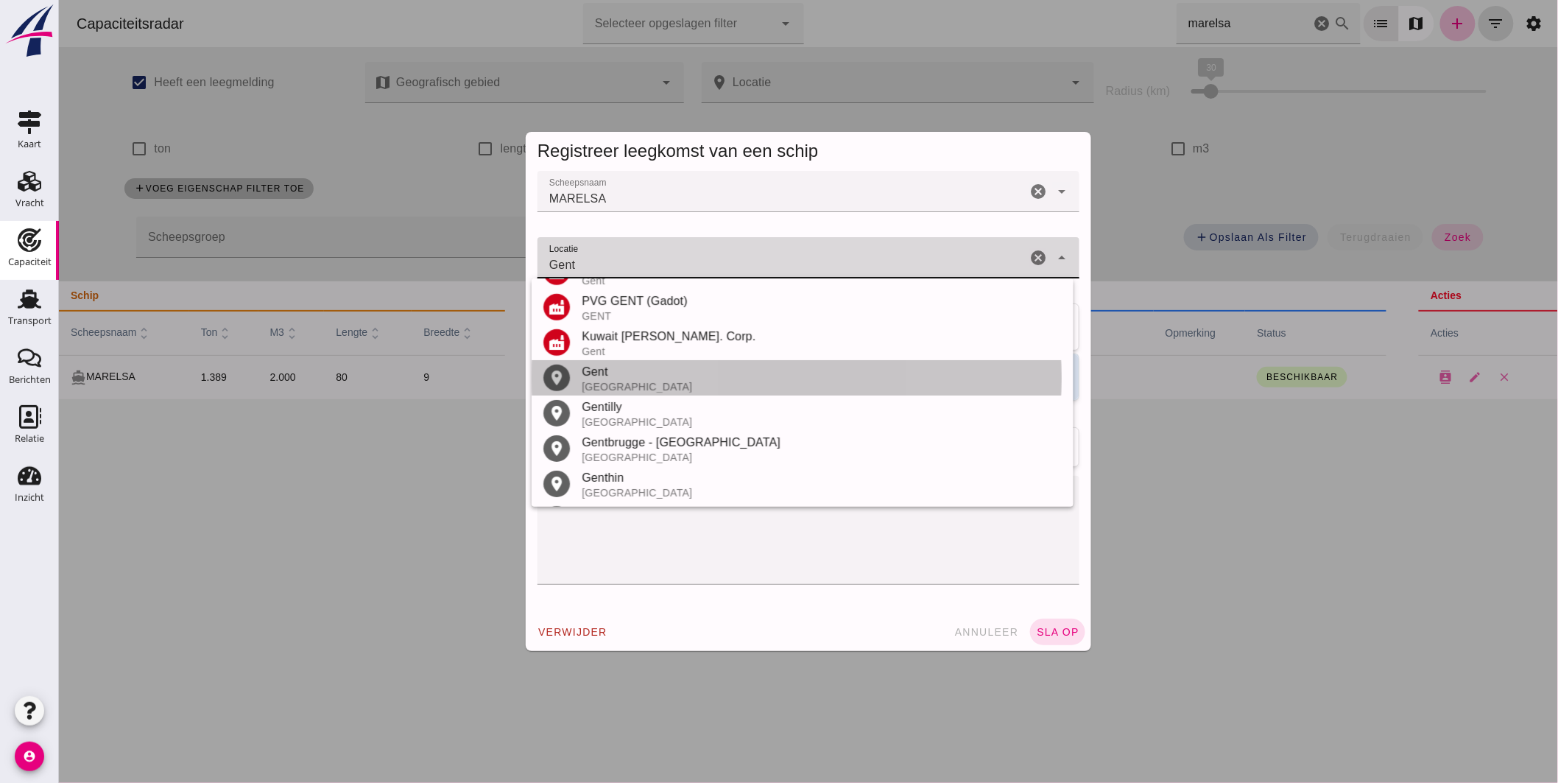
click at [625, 369] on div "Gent" at bounding box center [821, 372] width 480 height 18
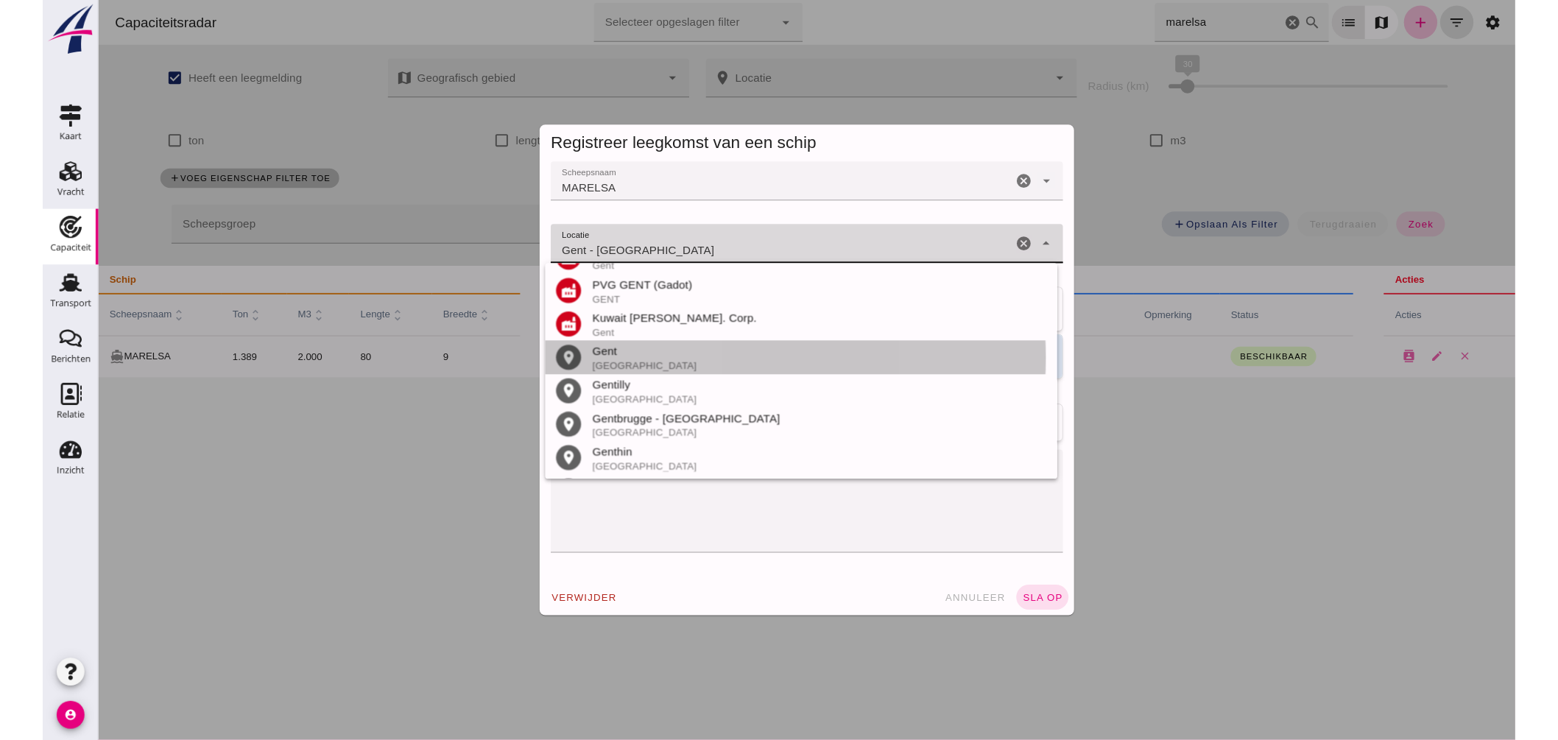
scroll to position [0, 0]
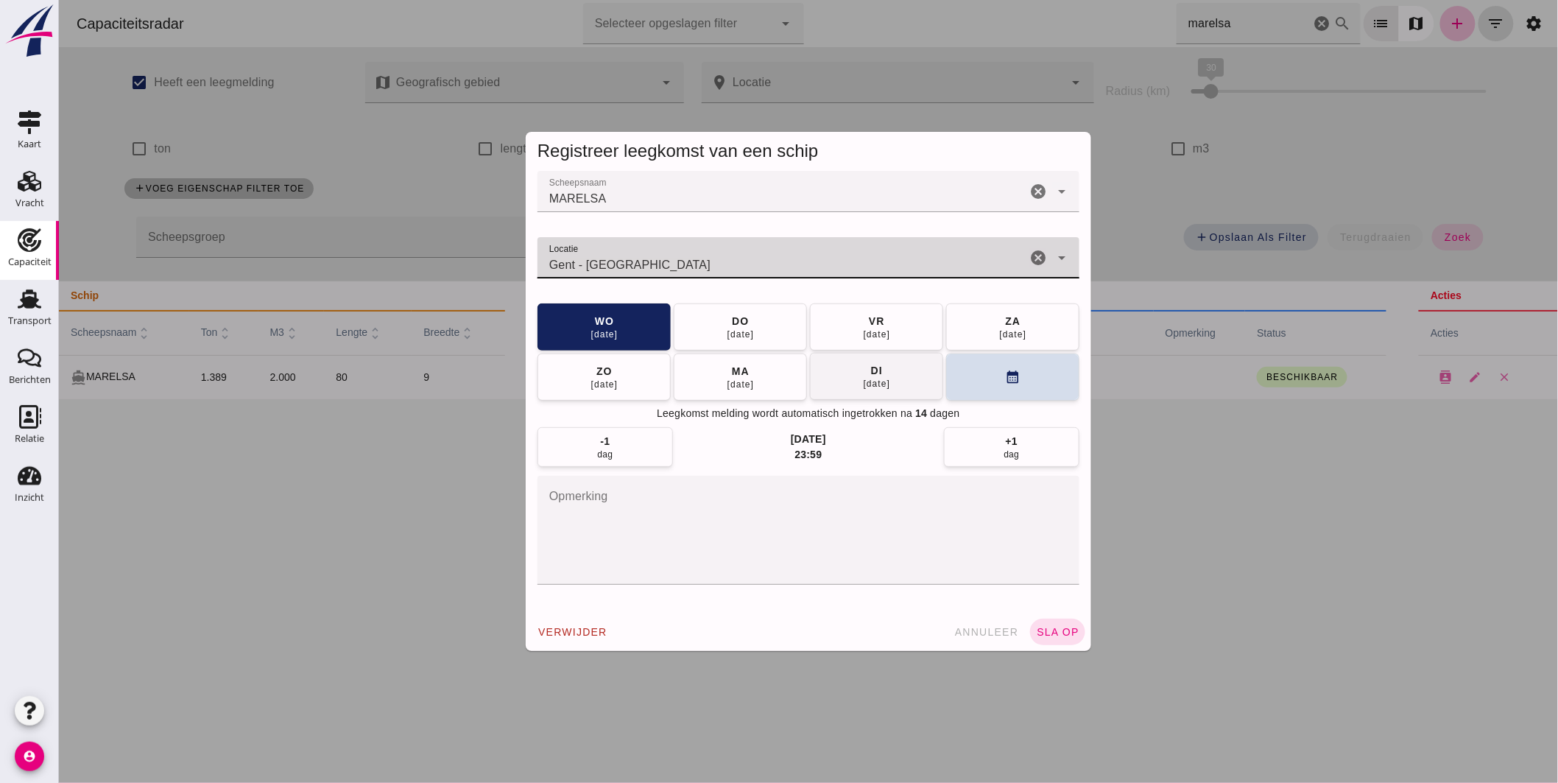
type input "Gent - [GEOGRAPHIC_DATA]"
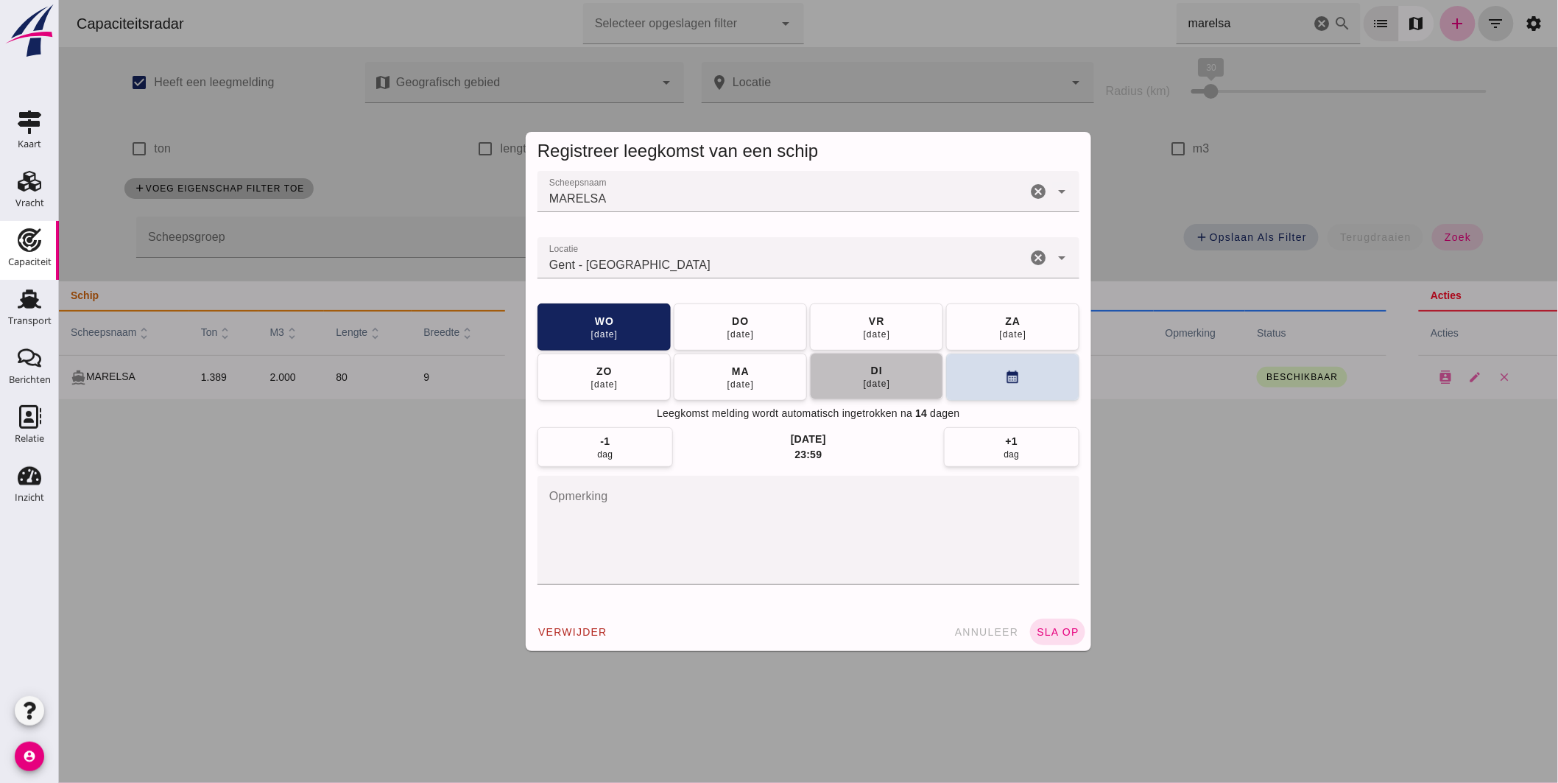
click at [895, 379] on button "[DATE]" at bounding box center [875, 376] width 133 height 47
click at [1052, 635] on span "sla op" at bounding box center [1056, 632] width 43 height 12
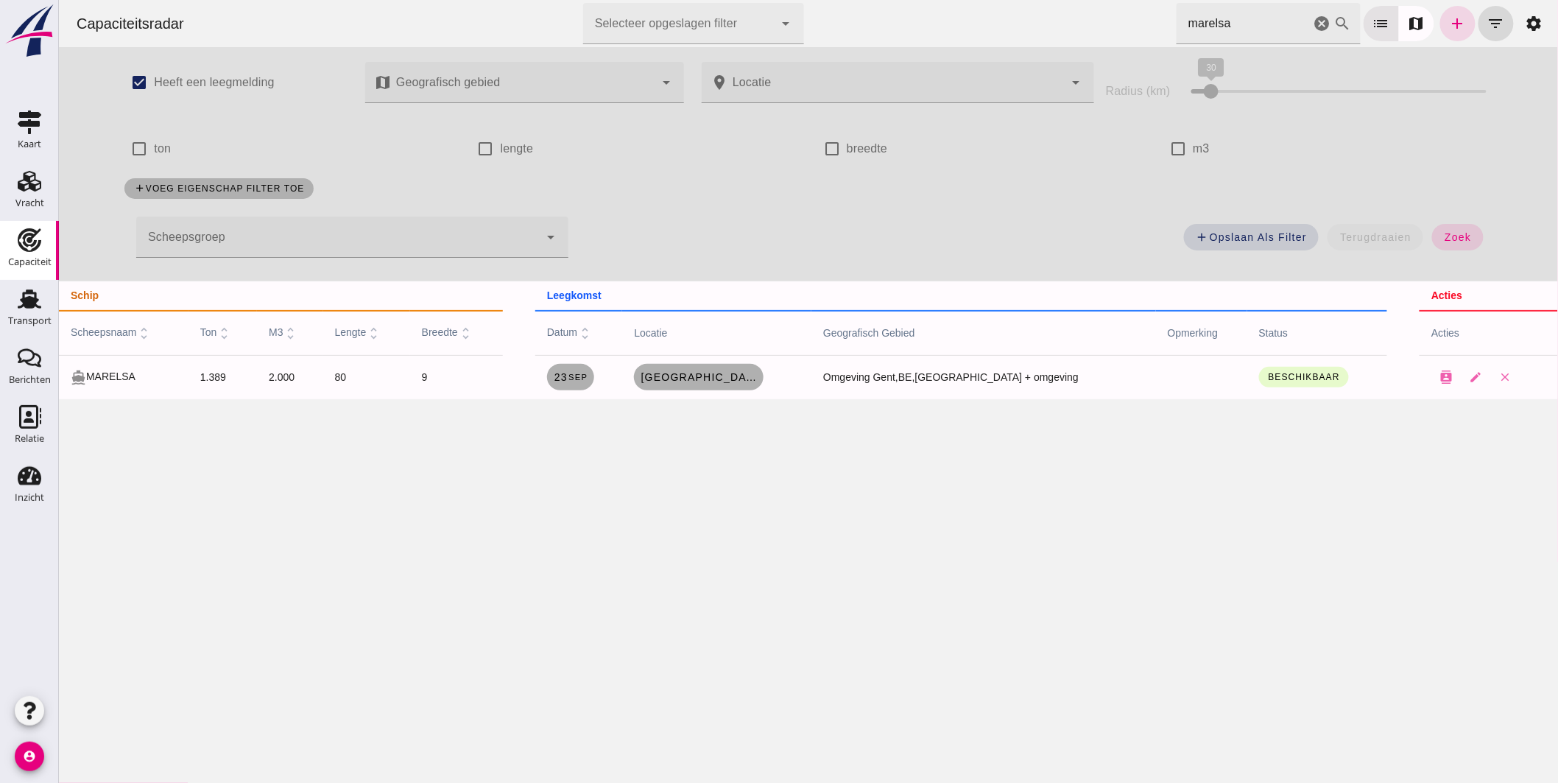
click at [806, 446] on div "Capaciteitsradar Selecteer opgeslagen filter Selecteer opgeslagen filter cancel…" at bounding box center [807, 391] width 1499 height 783
drag, startPoint x: 1203, startPoint y: 26, endPoint x: 747, endPoint y: 2, distance: 457.1
click at [750, 4] on div "Capaciteitsradar Selecteer opgeslagen filter Selecteer opgeslagen filter cancel…" at bounding box center [807, 23] width 1487 height 47
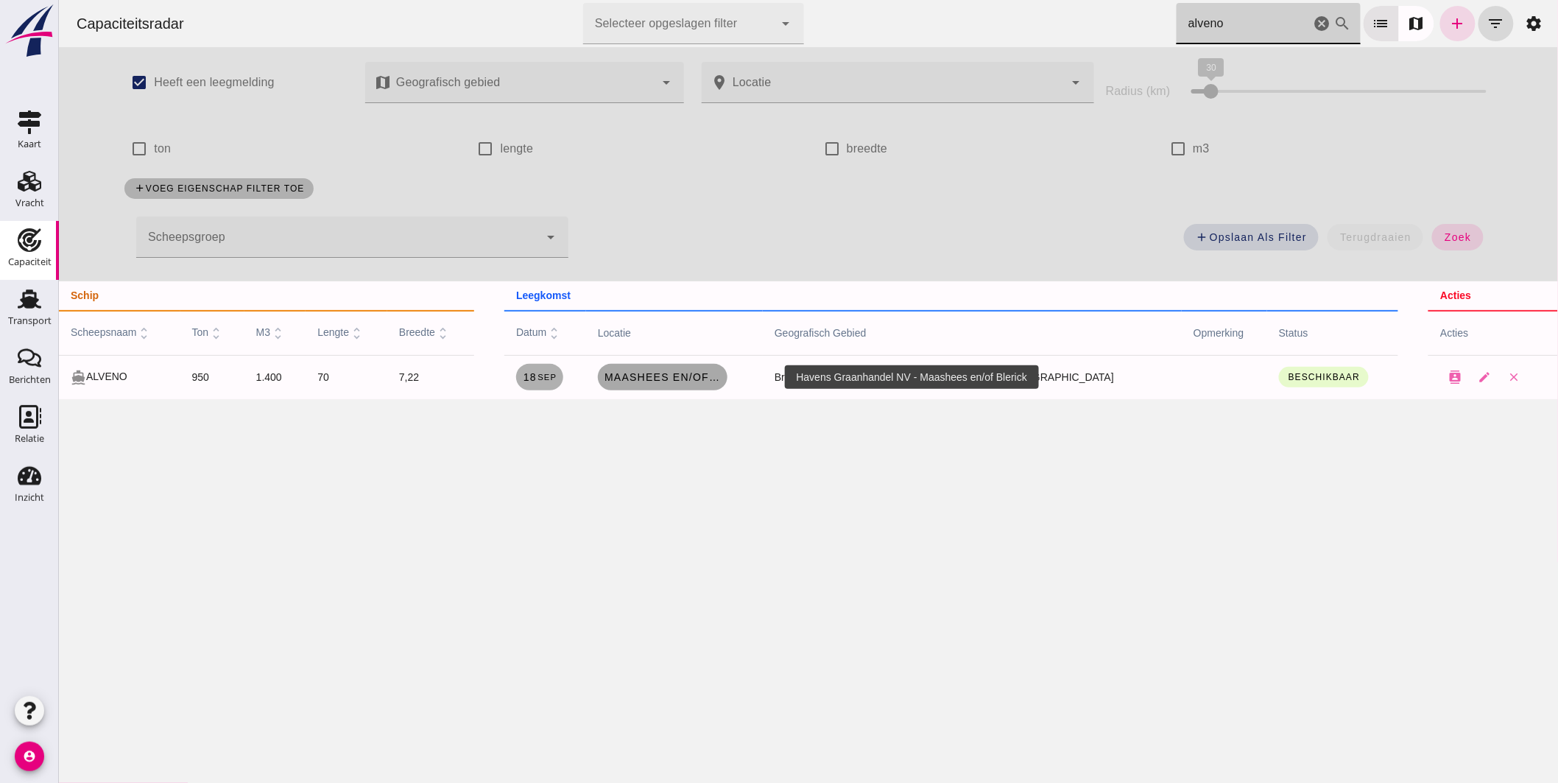
click at [706, 378] on span "Maashees en/of Blerick" at bounding box center [662, 377] width 118 height 12
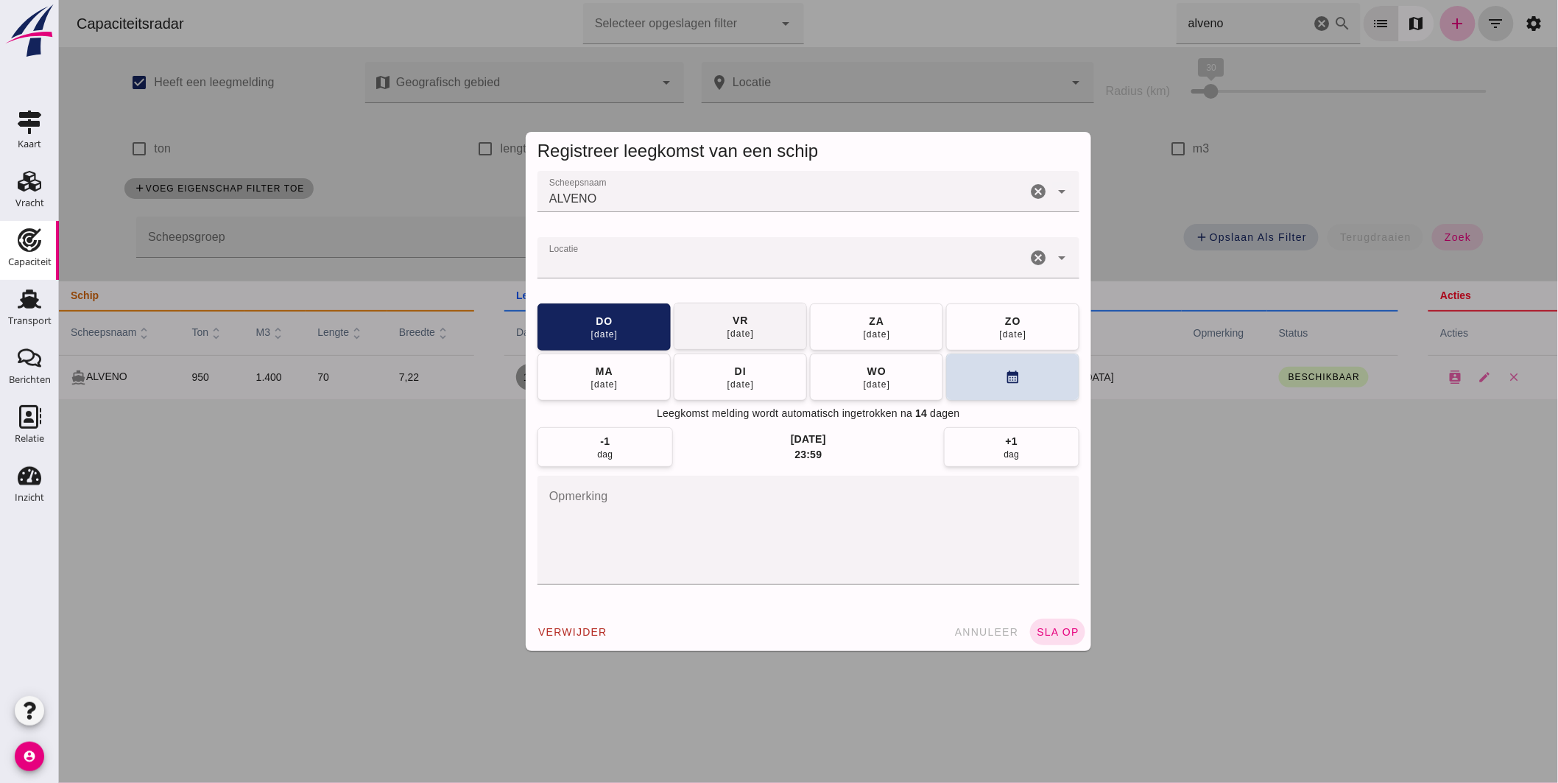
click at [758, 328] on button "[DATE]" at bounding box center [739, 326] width 133 height 47
click at [1054, 636] on span "sla op" at bounding box center [1056, 632] width 43 height 12
click at [1061, 624] on button "sla op" at bounding box center [1056, 631] width 55 height 27
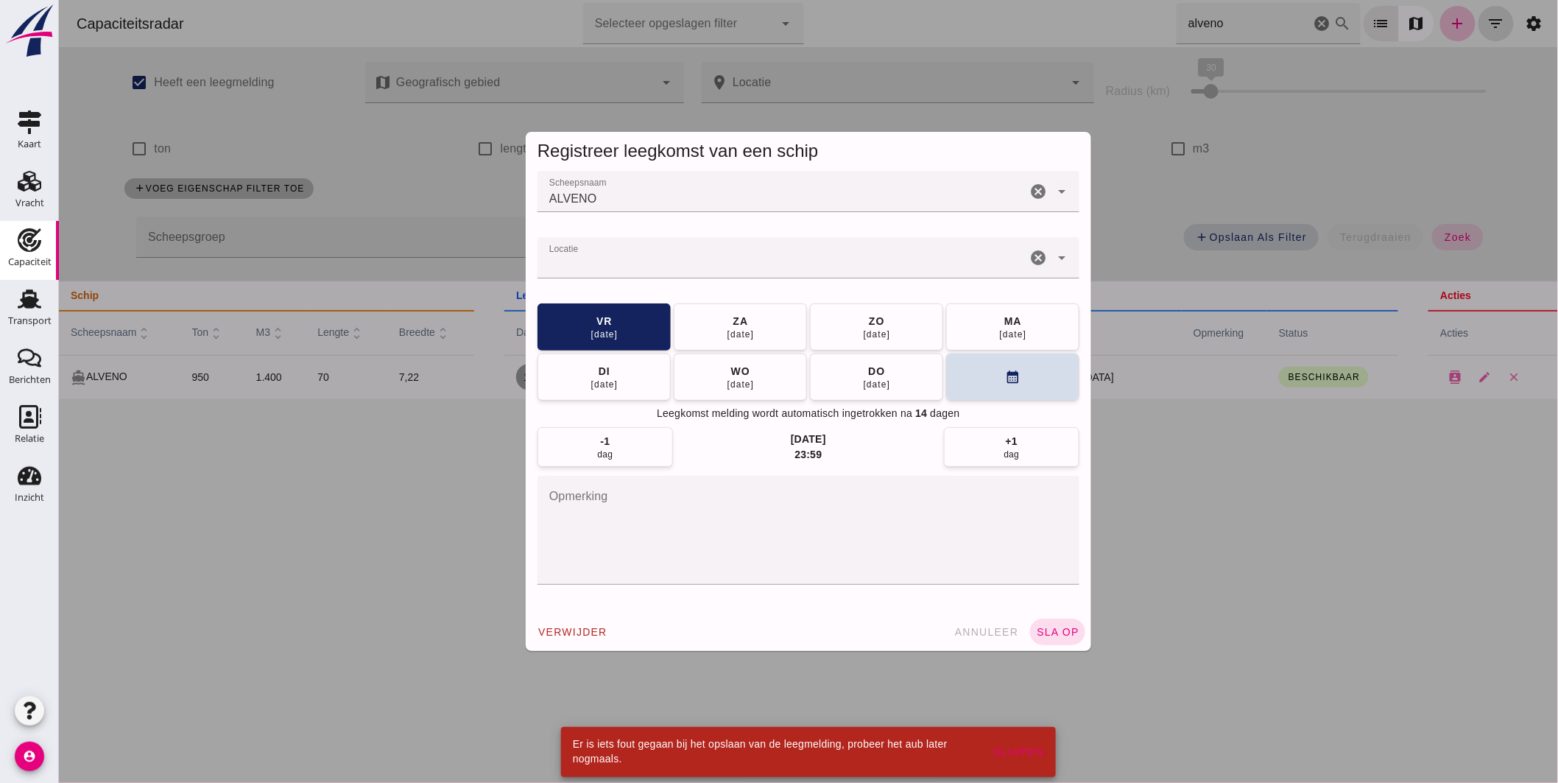
click at [1145, 623] on div at bounding box center [807, 391] width 1499 height 783
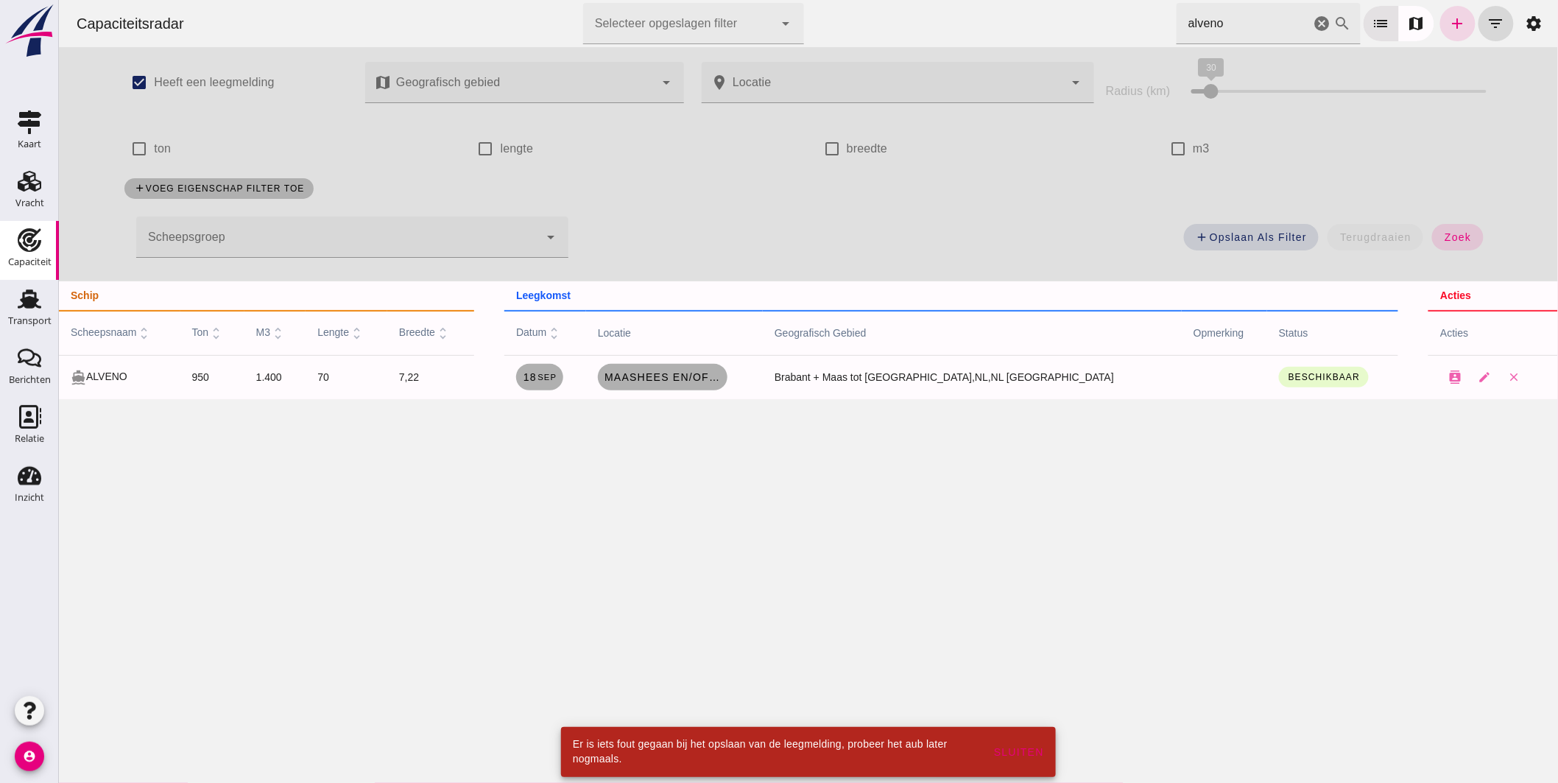
click at [970, 548] on div "Capaciteitsradar Selecteer opgeslagen filter Selecteer opgeslagen filter cancel…" at bounding box center [807, 391] width 1499 height 783
click at [711, 380] on span "Maashees en/of Blerick" at bounding box center [662, 377] width 118 height 12
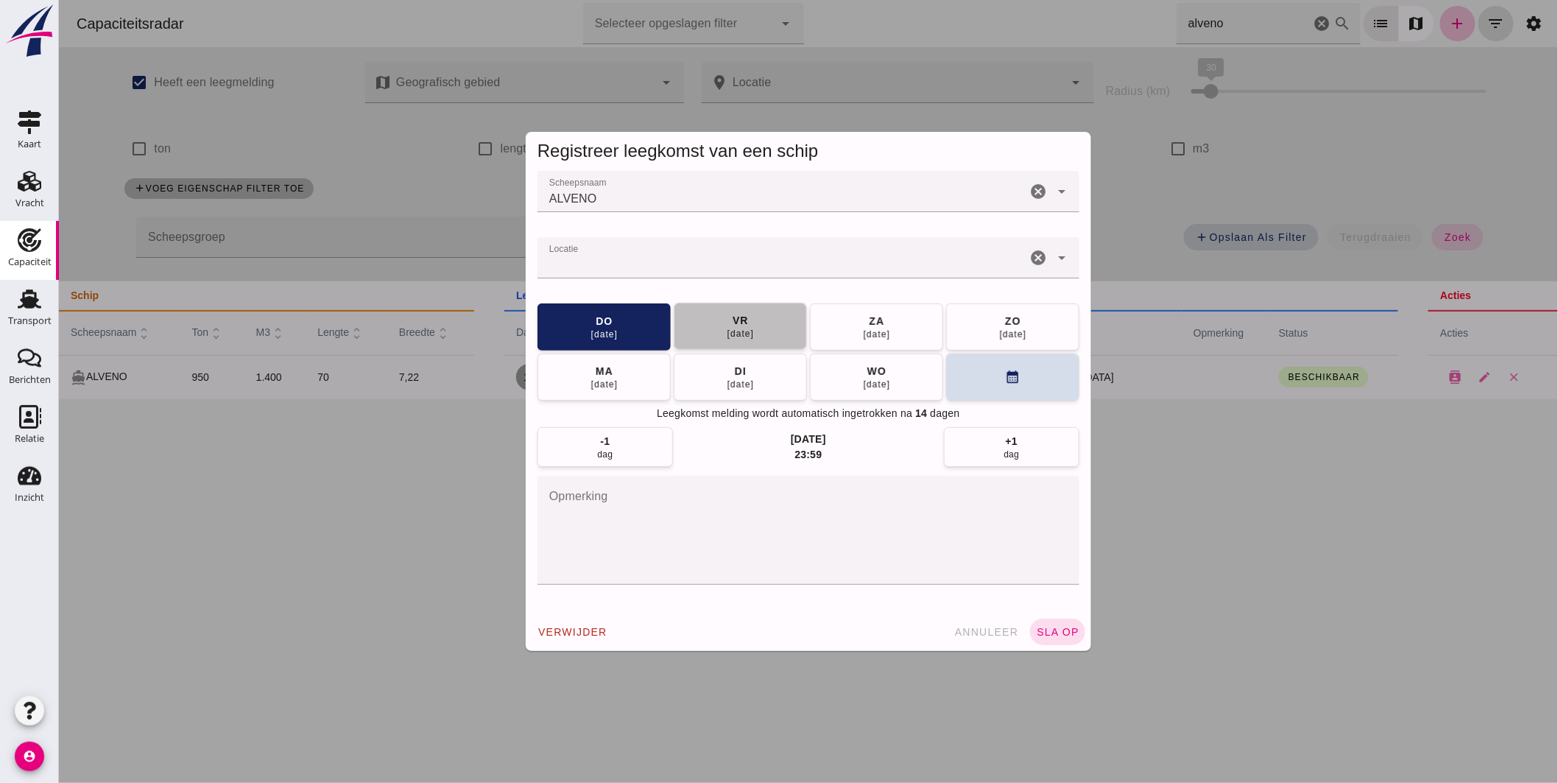
click at [755, 329] on button "[DATE]" at bounding box center [739, 326] width 133 height 47
click at [1051, 630] on span "sla op" at bounding box center [1056, 632] width 43 height 12
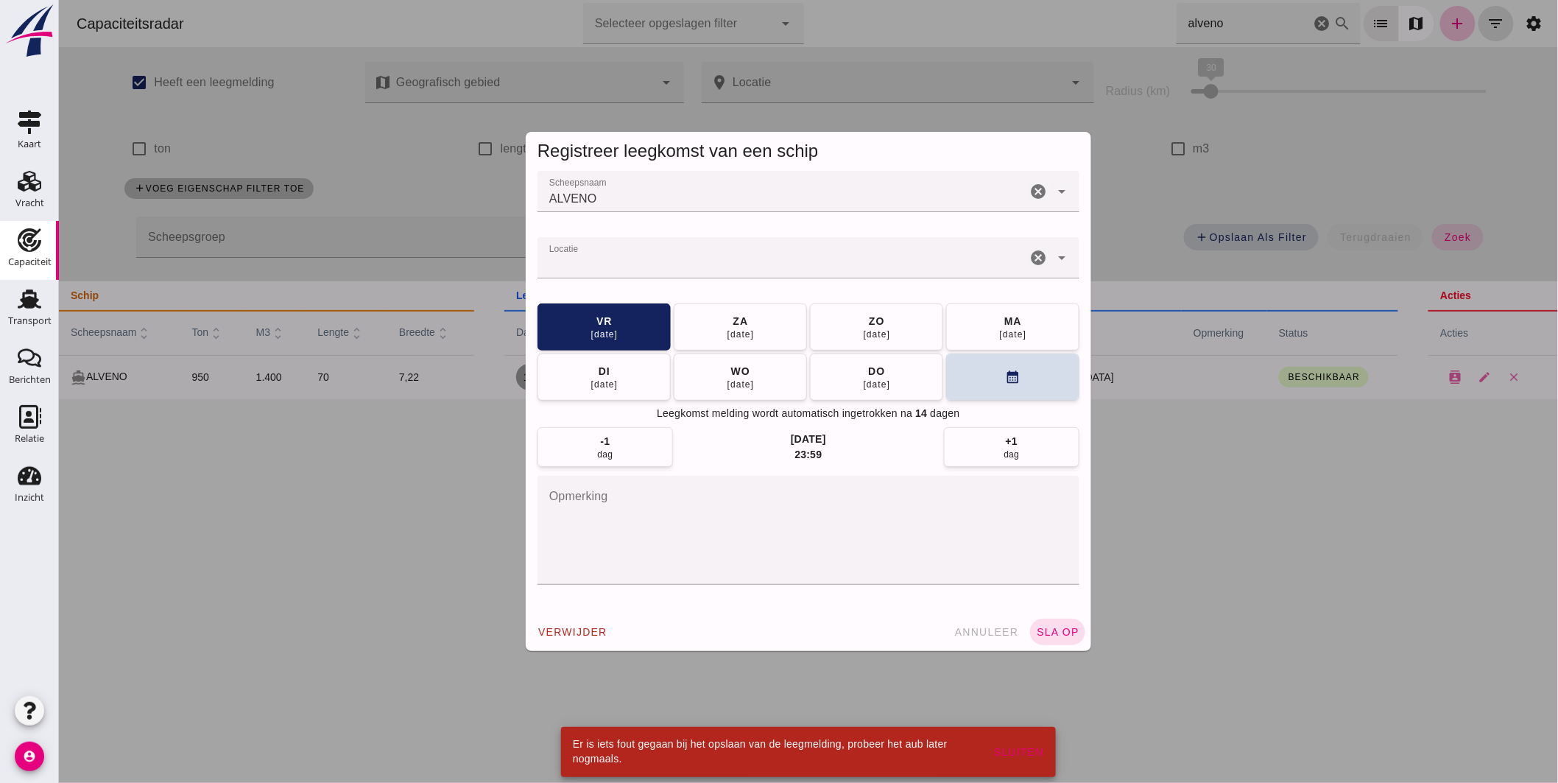
click at [1202, 568] on div at bounding box center [807, 391] width 1499 height 783
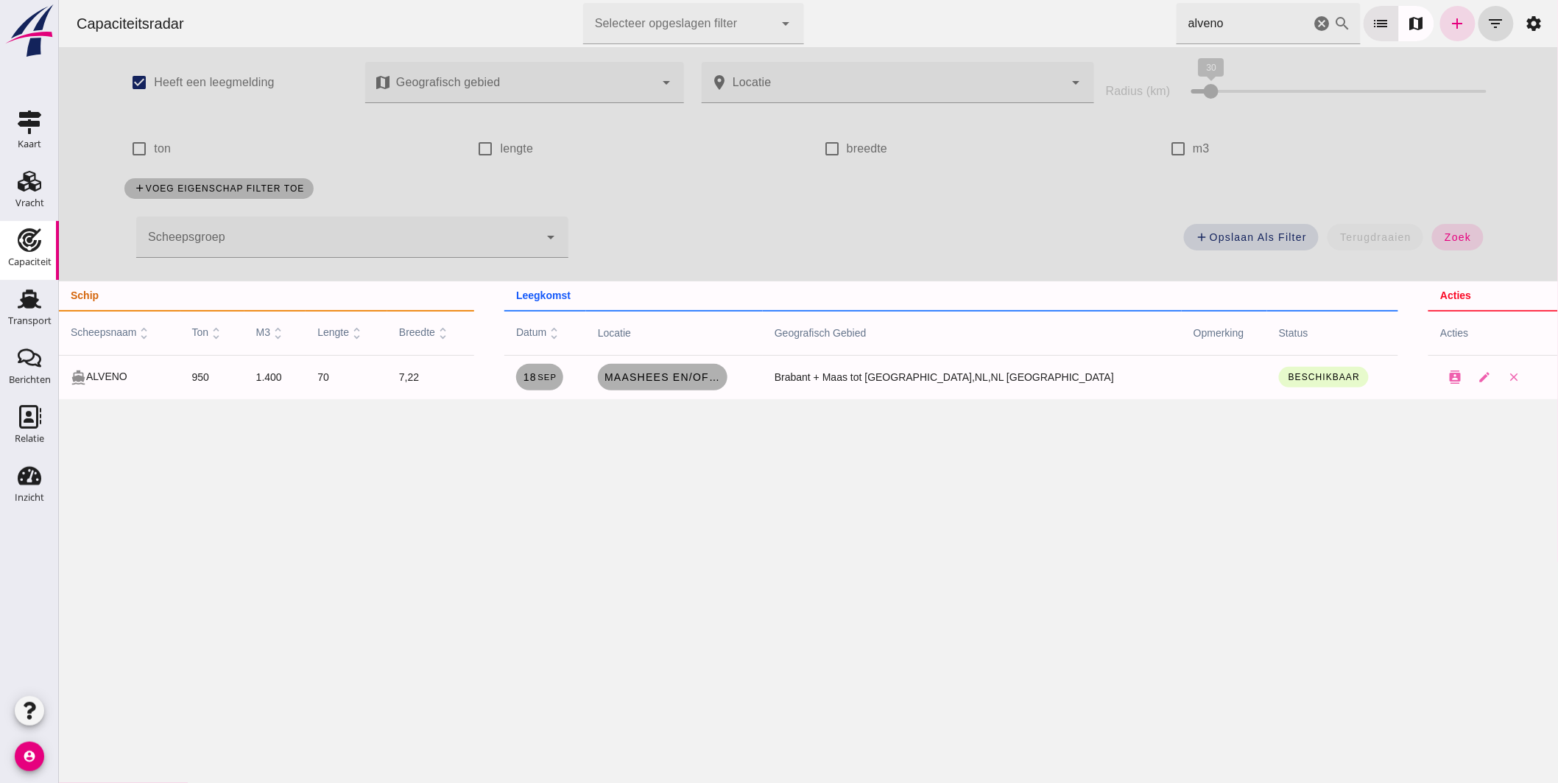
click at [825, 0] on html "Capaciteitsradar Selecteer opgeslagen filter Selecteer opgeslagen filter cancel…" at bounding box center [807, 391] width 1499 height 783
type input "o"
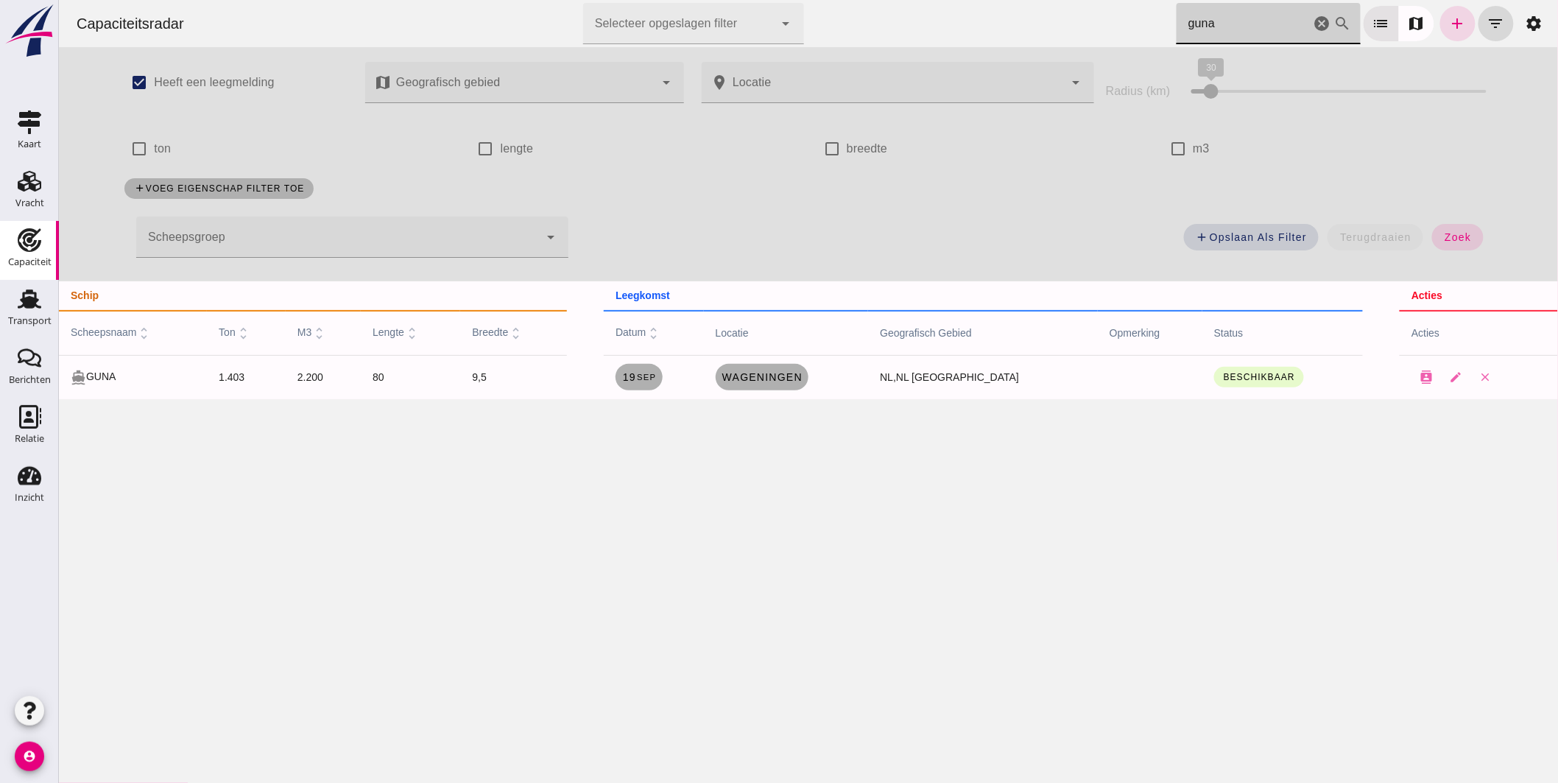
click at [1260, 32] on input "guna" at bounding box center [1243, 23] width 134 height 41
drag, startPoint x: 1020, startPoint y: 8, endPoint x: 872, endPoint y: -21, distance: 150.0
click at [872, 0] on html "Capaciteitsradar Selecteer opgeslagen filter Selecteer opgeslagen filter cancel…" at bounding box center [807, 391] width 1499 height 783
type input "vaganto"
